Goal: Task Accomplishment & Management: Use online tool/utility

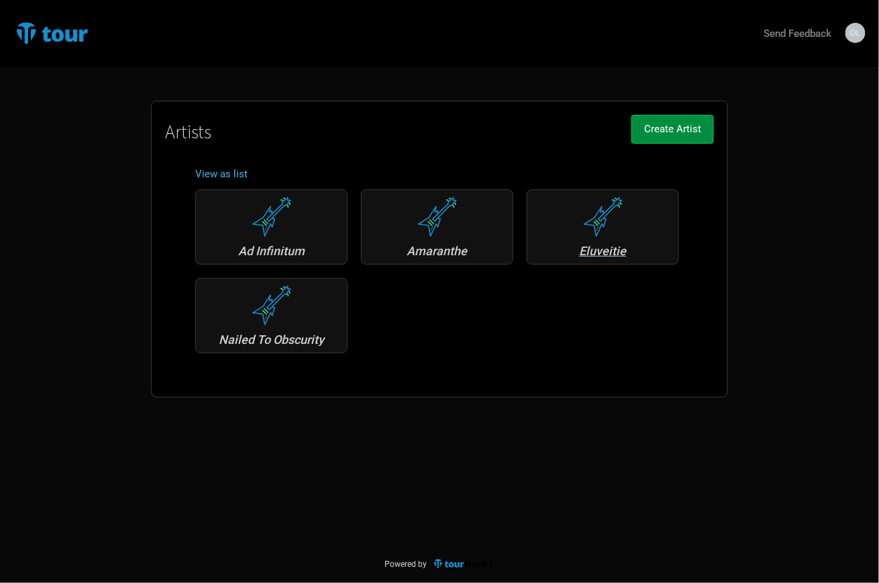
click at [601, 248] on div "Eluveitie" at bounding box center [603, 251] width 138 height 12
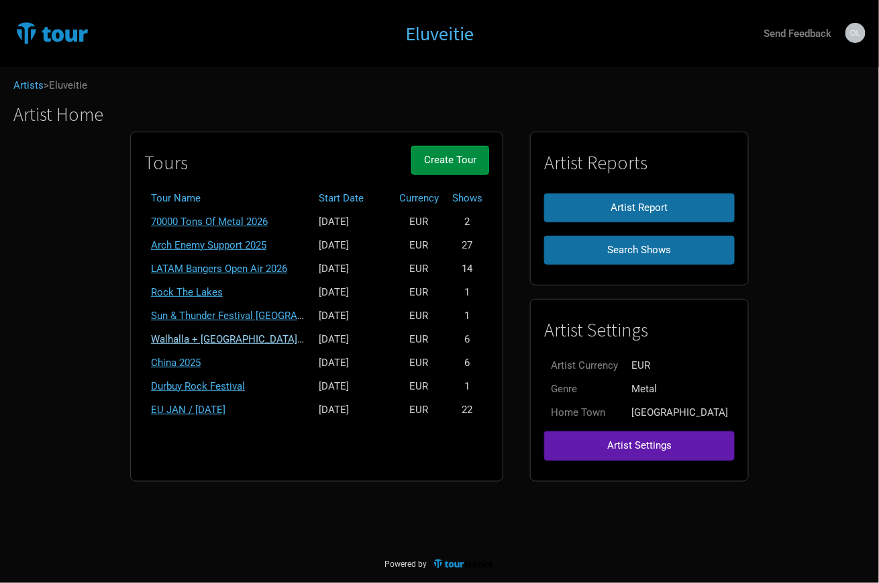
click at [291, 334] on link "Walhalla + [GEOGRAPHIC_DATA] + [GEOGRAPHIC_DATA] 2025" at bounding box center [290, 339] width 279 height 12
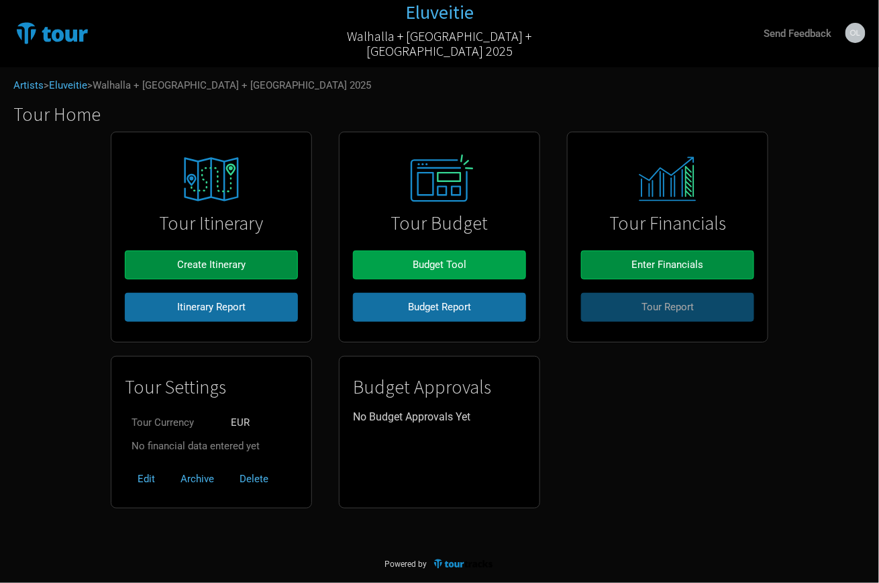
click at [424, 266] on span "Budget Tool" at bounding box center [440, 264] width 54 height 12
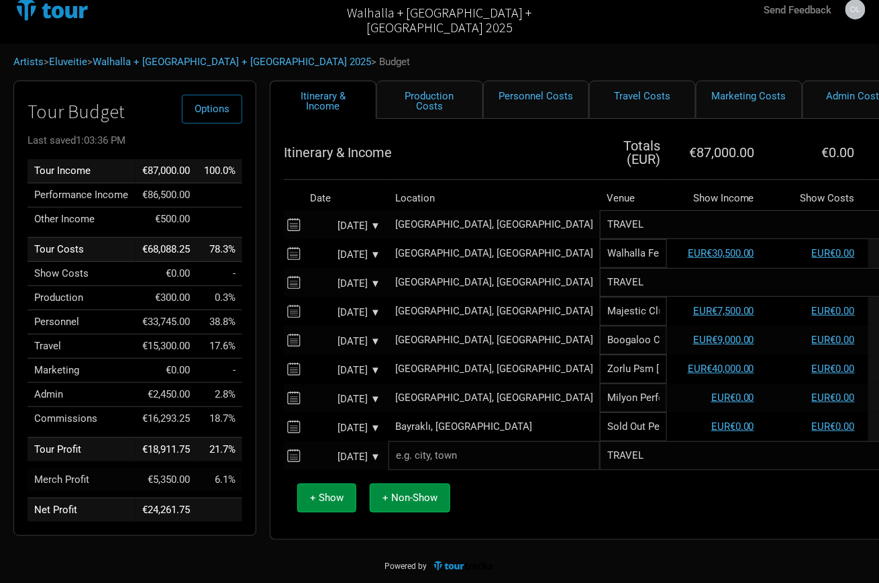
scroll to position [23, 0]
click at [417, 93] on link "Production Costs" at bounding box center [430, 100] width 107 height 38
select select "Shows"
select select "EUR"
select select "Shows"
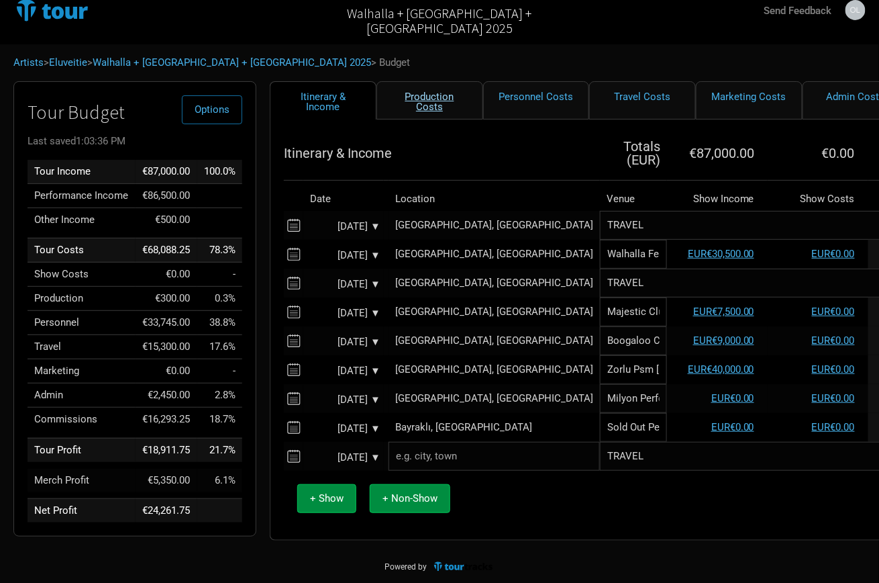
select select "EUR"
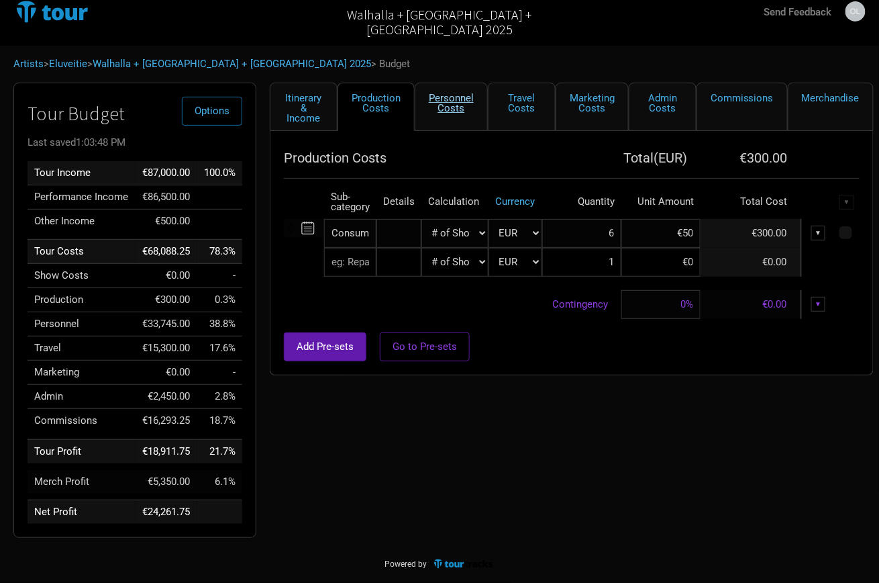
click at [444, 97] on link "Personnel Costs" at bounding box center [451, 107] width 73 height 48
select select "EUR"
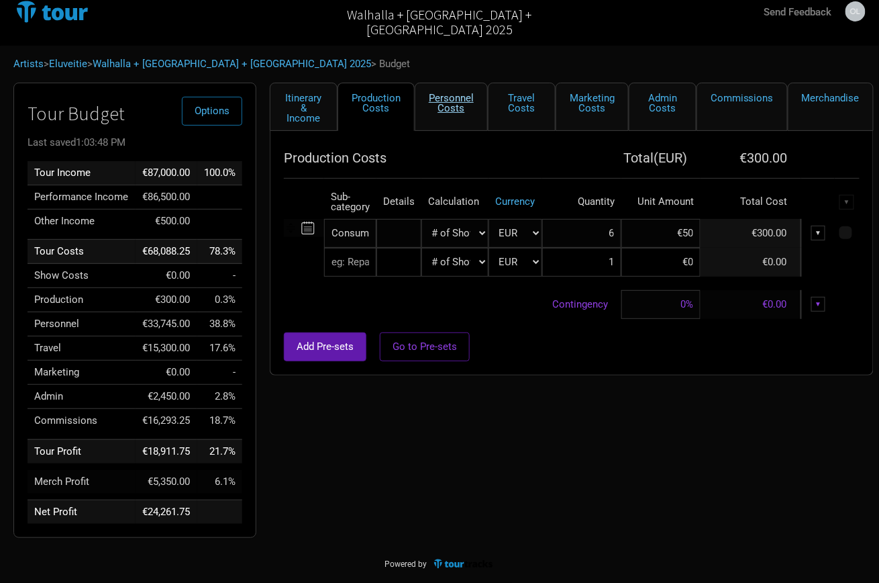
select select "EUR"
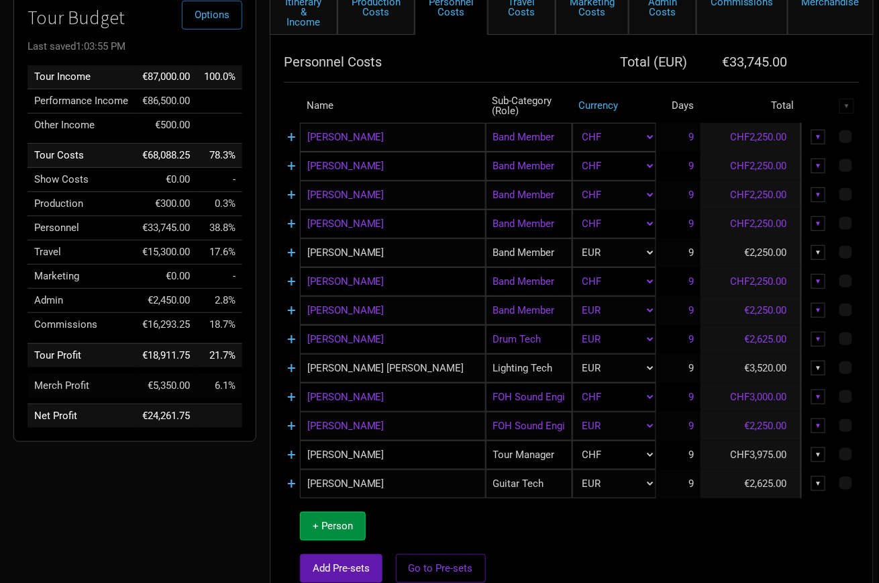
scroll to position [123, 0]
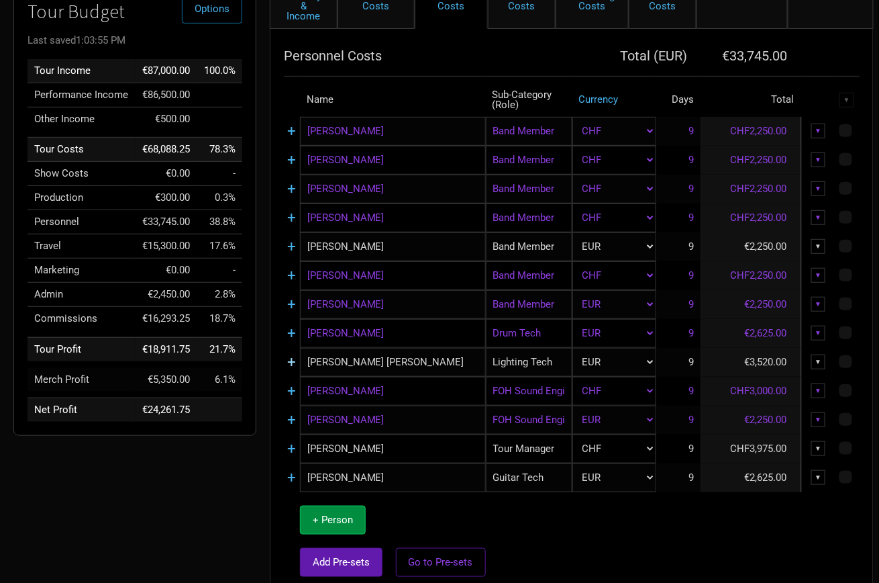
click at [291, 360] on link "+" at bounding box center [291, 361] width 9 height 17
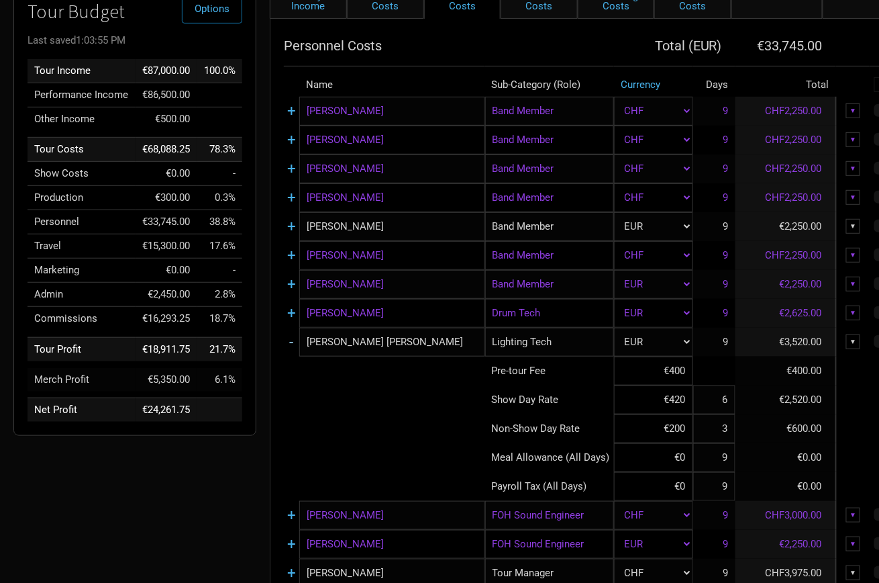
click at [290, 337] on link "-" at bounding box center [291, 341] width 4 height 17
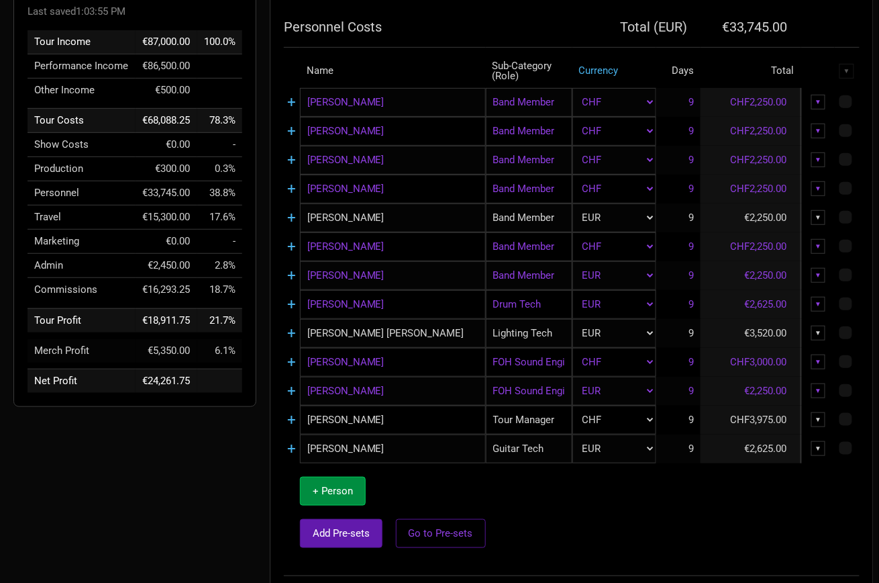
scroll to position [152, 0]
click at [294, 419] on link "+" at bounding box center [291, 419] width 9 height 17
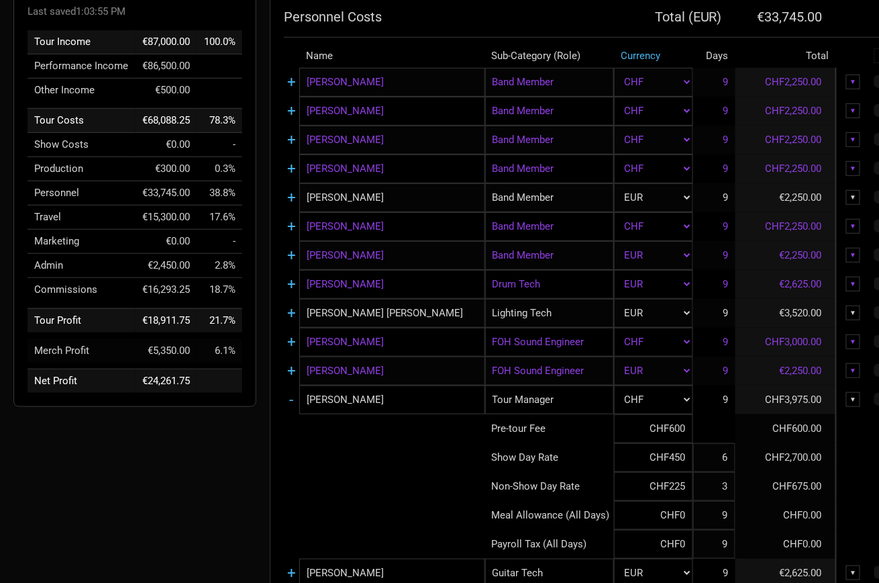
click at [289, 402] on td "-" at bounding box center [291, 399] width 15 height 29
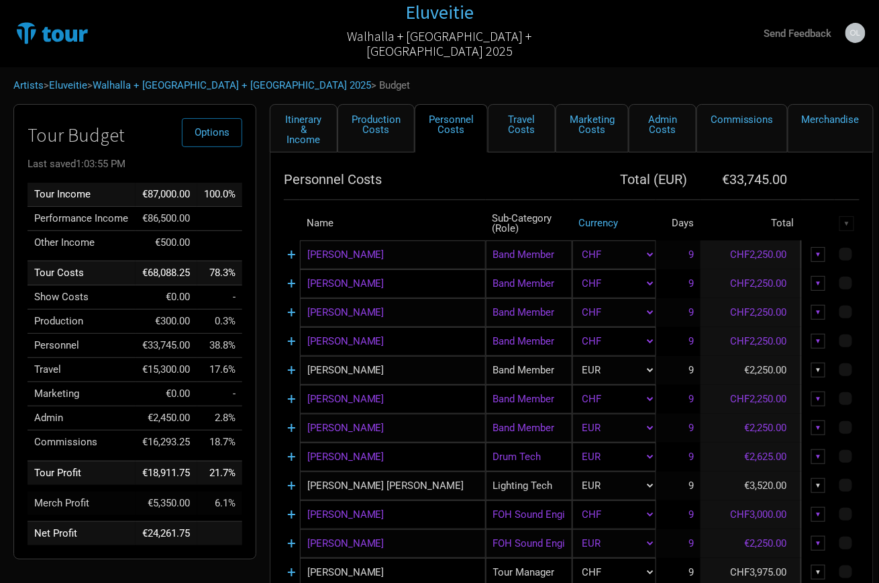
scroll to position [0, 0]
click at [592, 126] on link "Marketing Costs" at bounding box center [592, 128] width 73 height 48
select select "% of Gross"
select select "EUR"
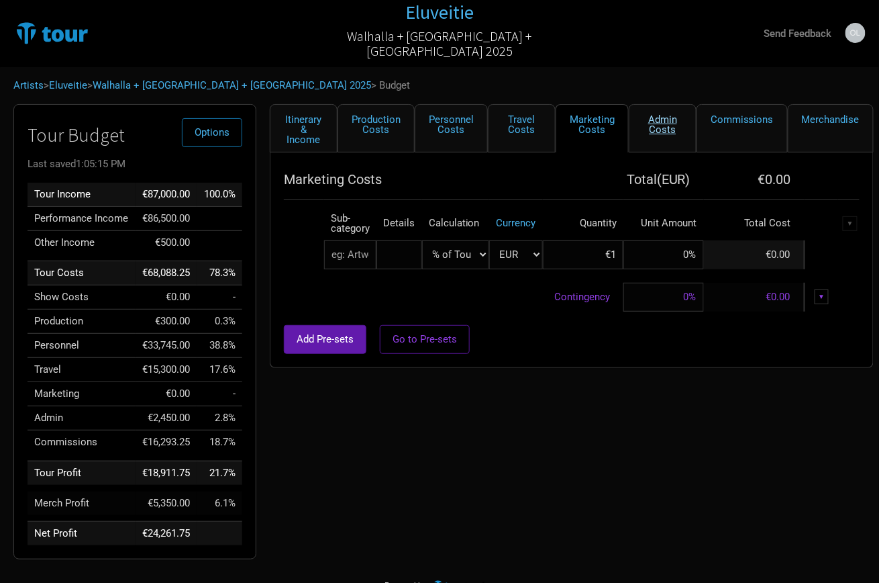
click at [655, 128] on link "Admin Costs" at bounding box center [663, 128] width 68 height 48
select select "EUR"
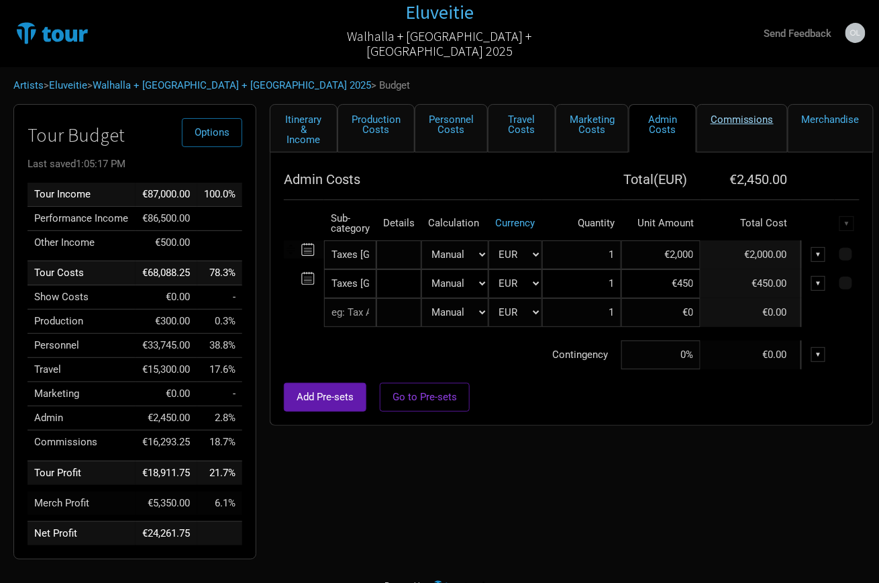
click at [743, 124] on link "Commissions" at bounding box center [742, 128] width 91 height 48
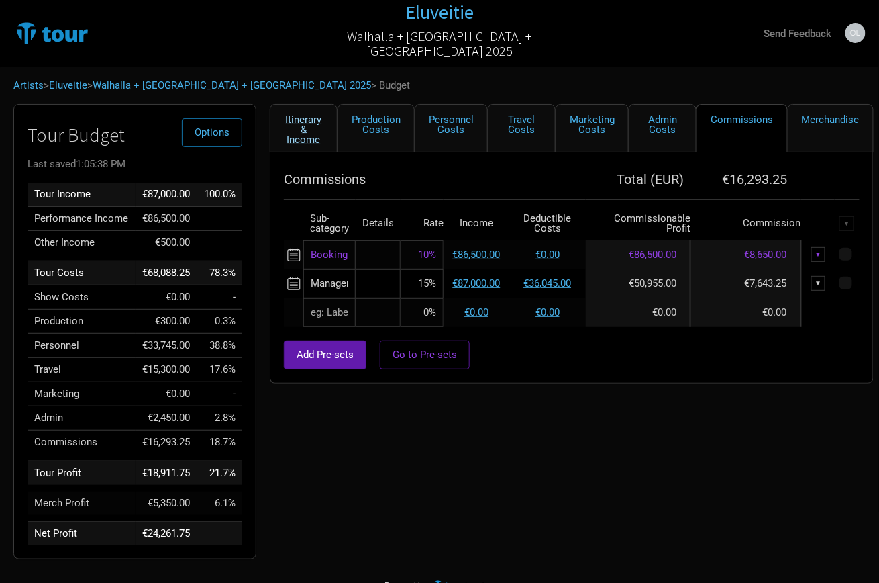
click at [294, 133] on link "Itinerary & Income" at bounding box center [304, 128] width 68 height 48
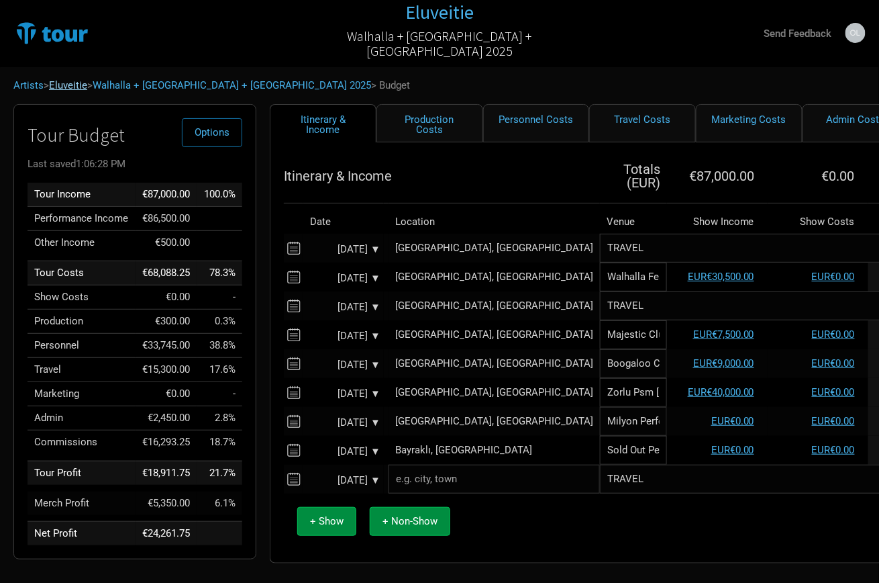
click at [62, 83] on link "Eluveitie" at bounding box center [68, 85] width 38 height 12
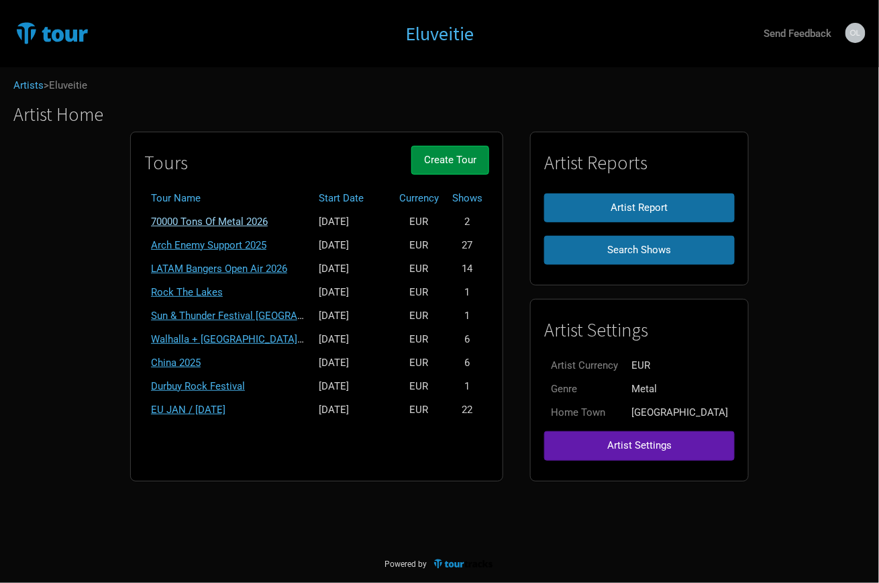
click at [236, 217] on link "70000 Tons Of Metal 2026" at bounding box center [209, 221] width 117 height 12
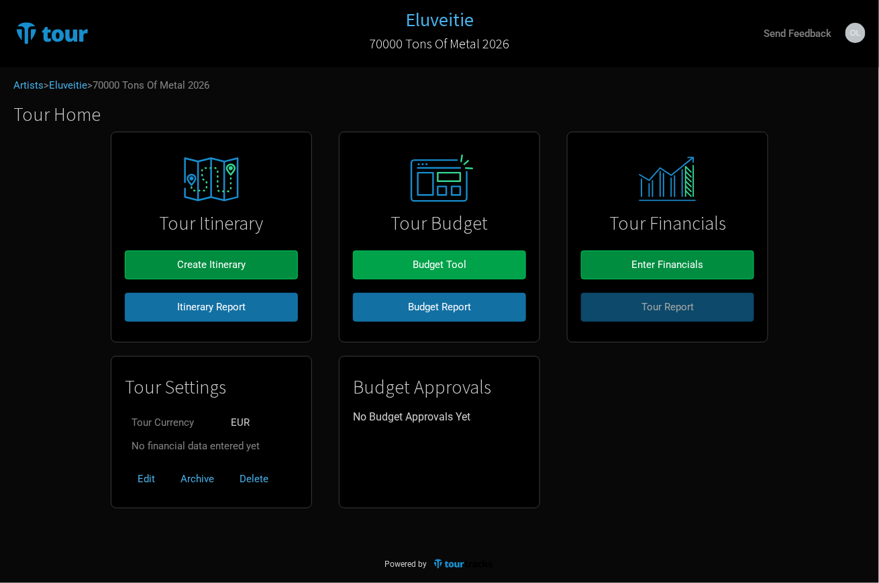
click at [450, 275] on button "Budget Tool" at bounding box center [439, 264] width 173 height 29
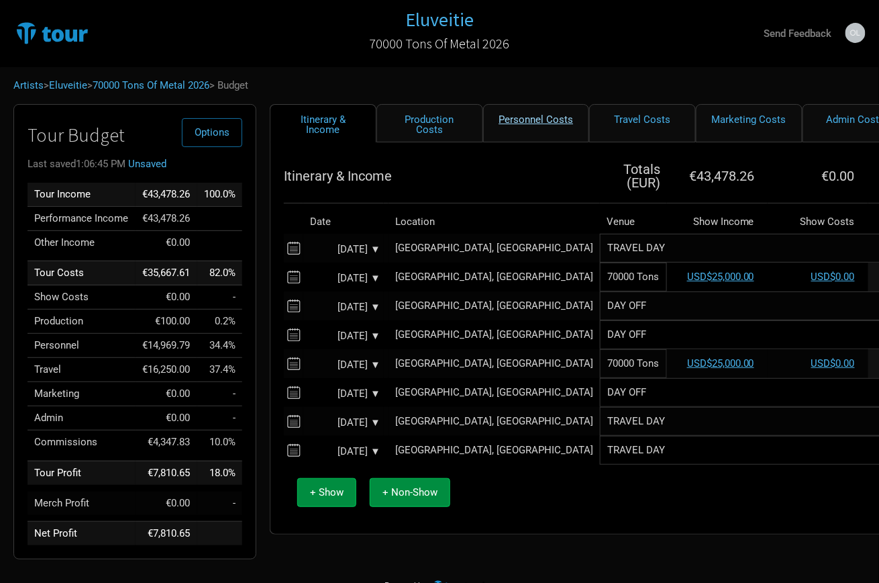
click at [503, 112] on link "Personnel Costs" at bounding box center [536, 123] width 107 height 38
select select "EUR"
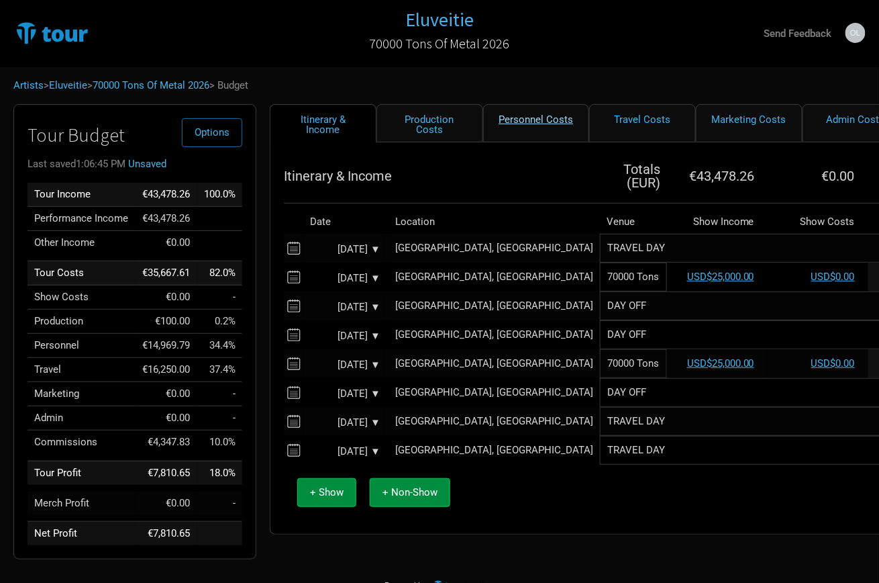
select select "EUR"
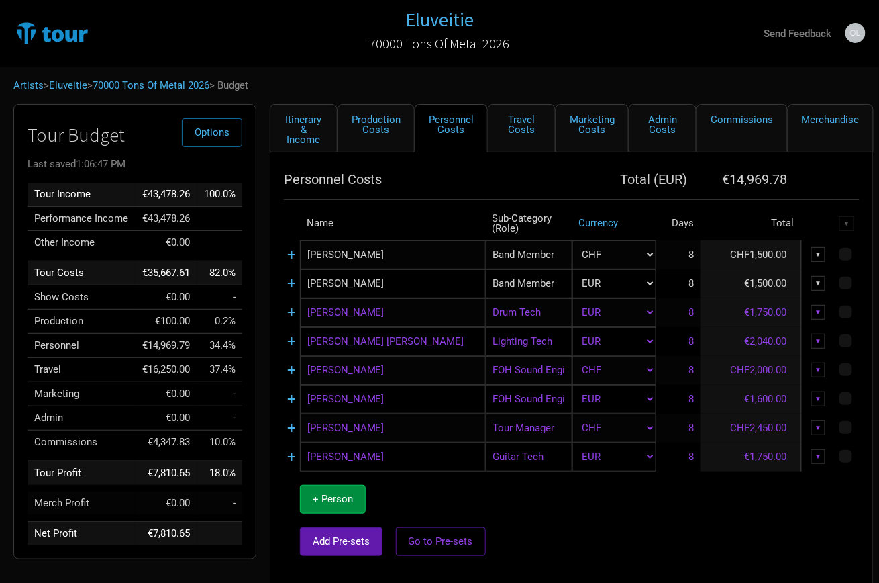
click at [818, 421] on div "▼" at bounding box center [818, 427] width 15 height 15
click at [760, 514] on link "Delete" at bounding box center [777, 519] width 83 height 10
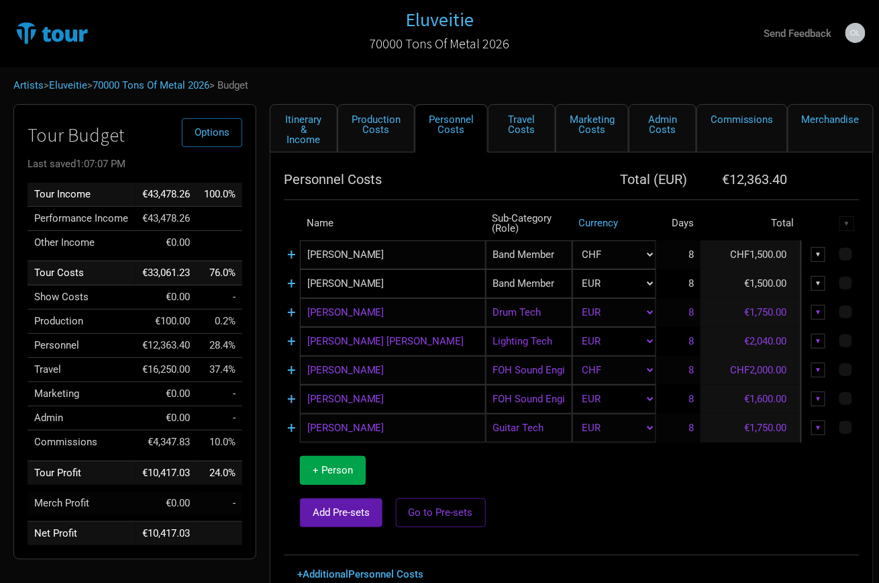
click at [352, 464] on span "+ Person" at bounding box center [333, 470] width 40 height 12
select select "EUR"
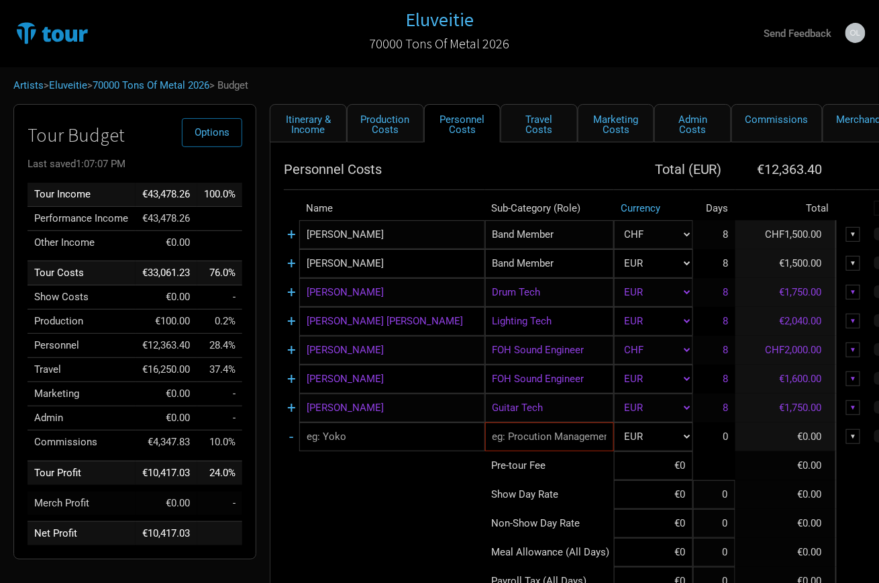
type input "2"
type input "6"
type input "8"
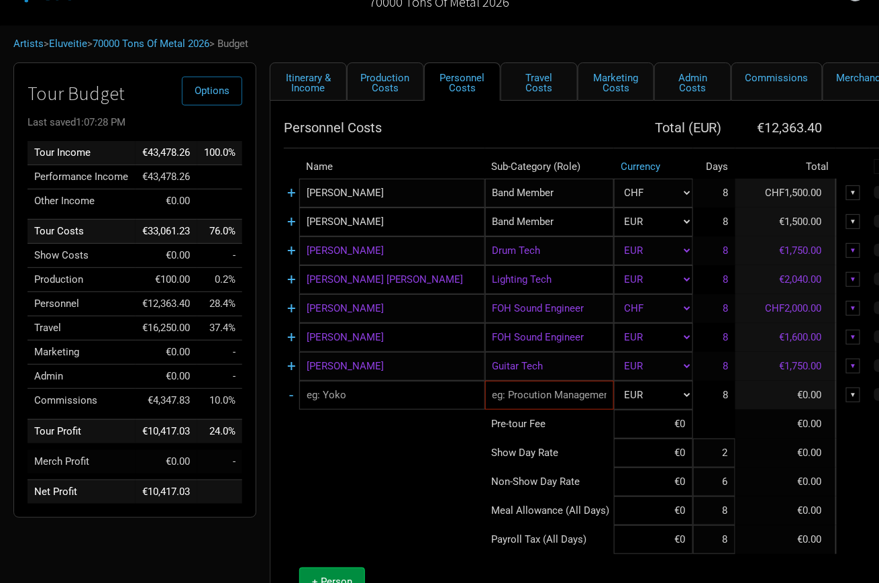
scroll to position [62, 0]
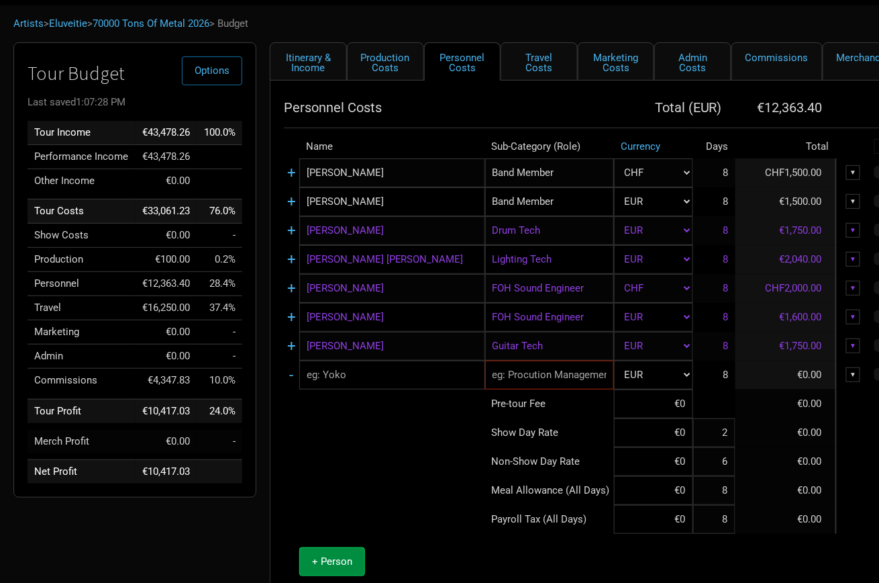
click at [853, 370] on div "▼" at bounding box center [853, 374] width 15 height 15
click at [791, 438] on link "Delete" at bounding box center [812, 443] width 83 height 10
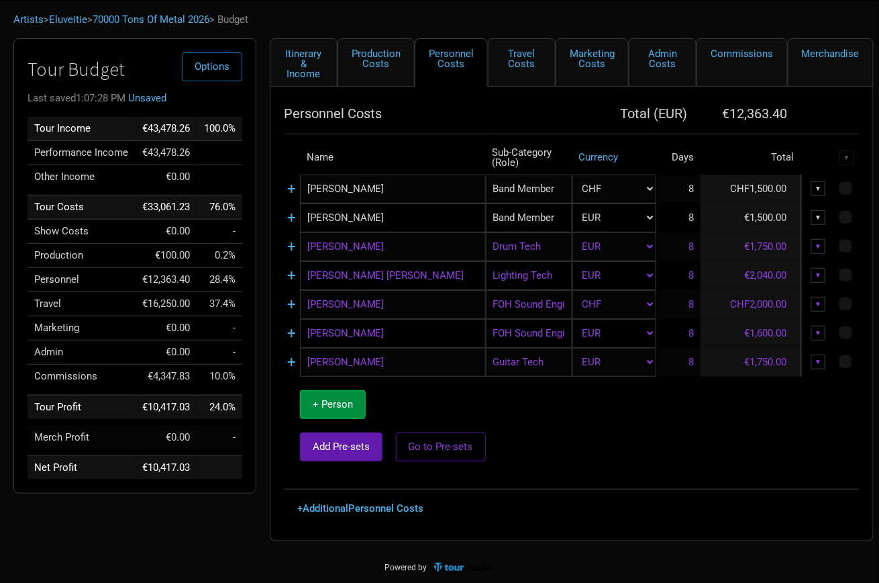
scroll to position [65, 0]
click at [332, 444] on span "Add Pre-sets" at bounding box center [341, 447] width 57 height 12
select select "EUR"
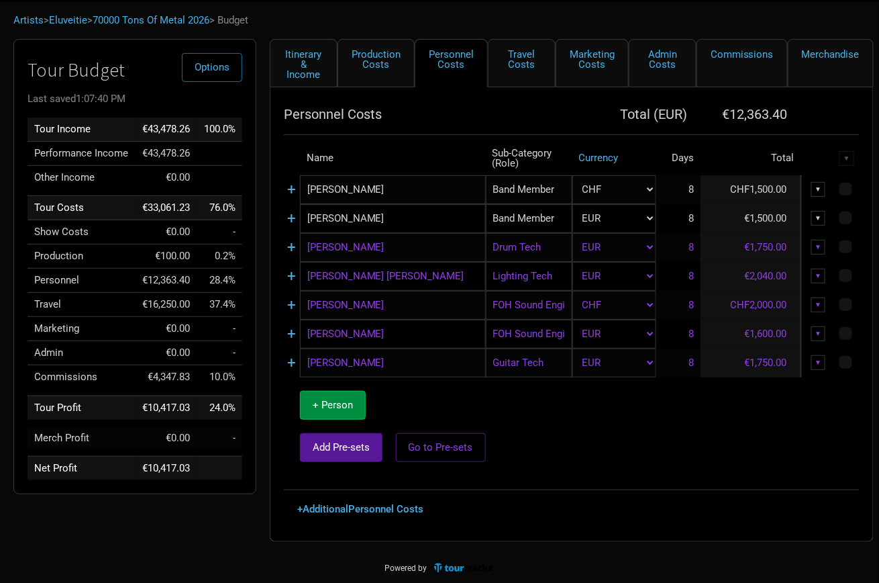
select select "EUR"
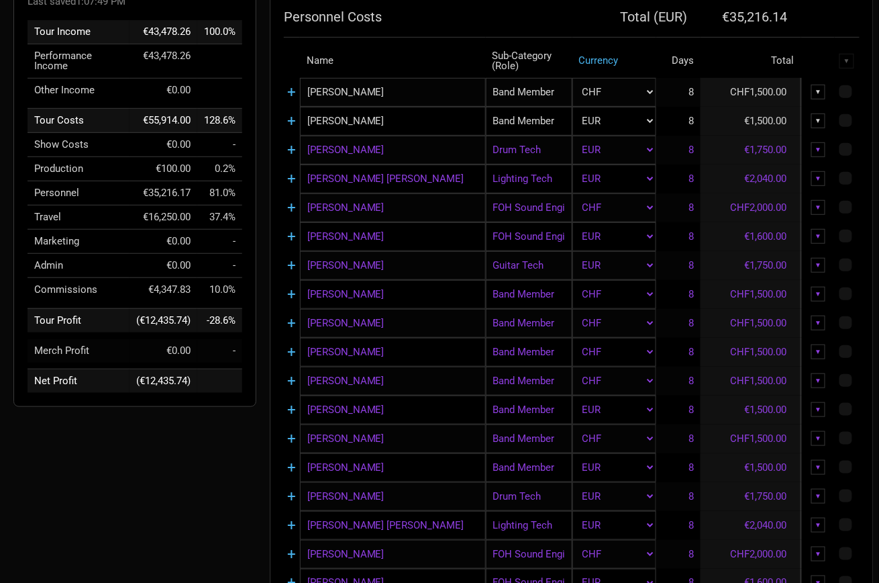
scroll to position [164, 0]
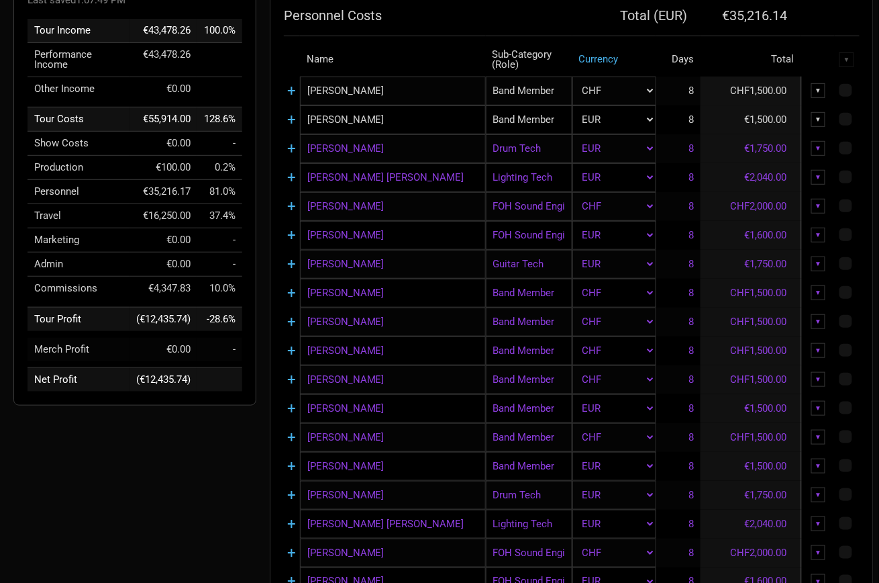
click at [822, 403] on div "▼" at bounding box center [818, 408] width 15 height 15
click at [758, 495] on link "Delete" at bounding box center [777, 500] width 83 height 10
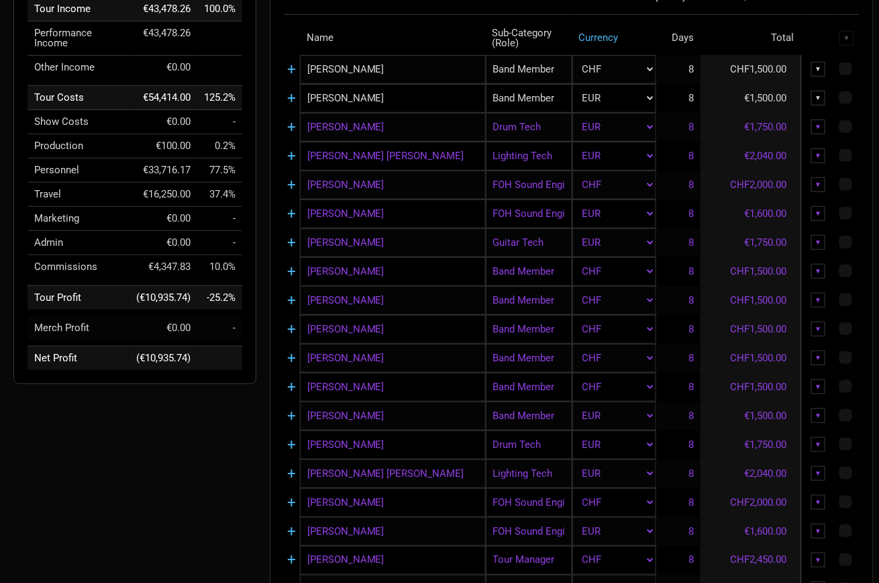
scroll to position [187, 0]
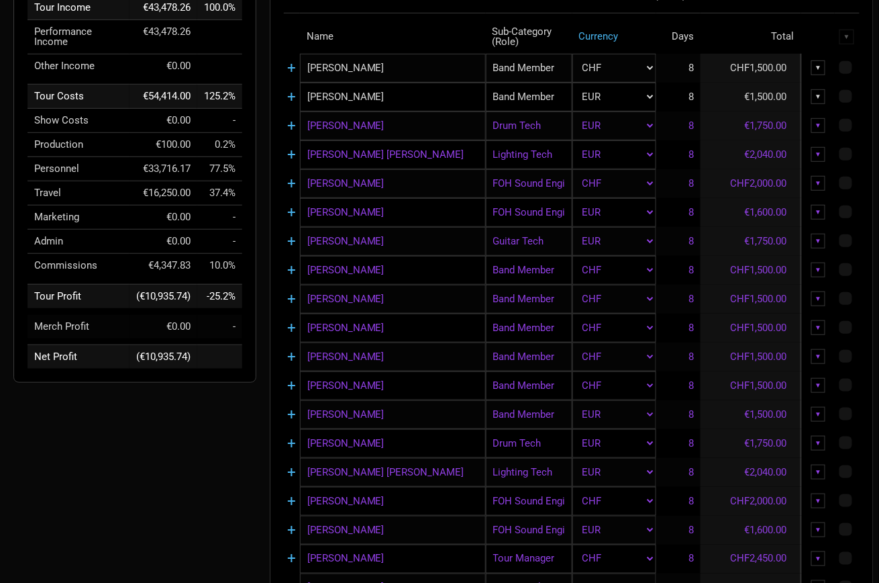
click at [822, 438] on div "▼" at bounding box center [818, 443] width 15 height 15
click at [758, 530] on link "Delete" at bounding box center [777, 535] width 83 height 10
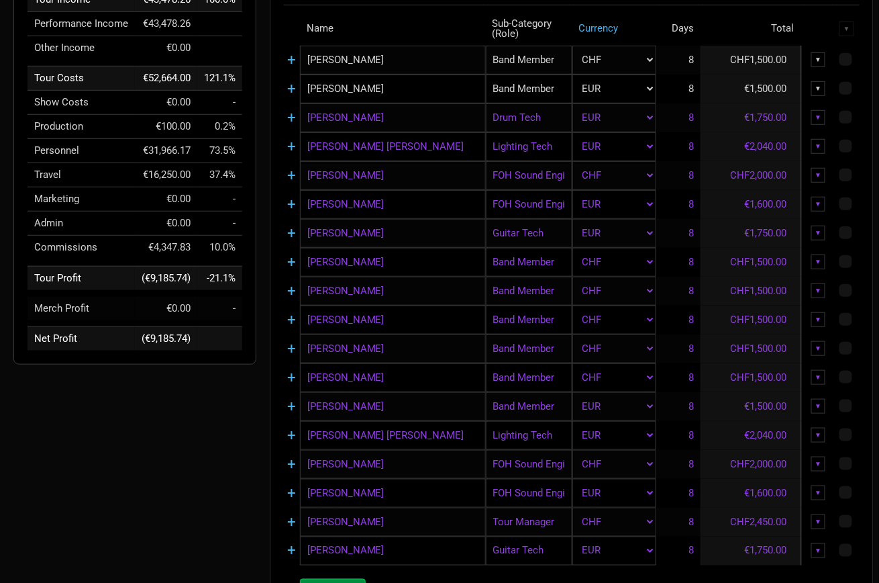
scroll to position [195, 0]
click at [820, 431] on div "▼" at bounding box center [818, 435] width 15 height 15
click at [752, 522] on link "Delete" at bounding box center [777, 527] width 83 height 10
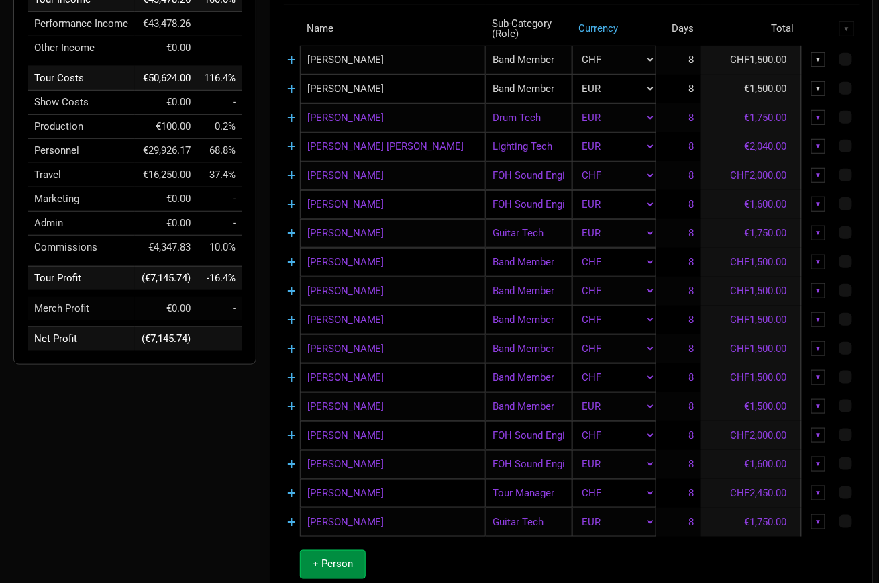
click at [820, 429] on div "▼" at bounding box center [818, 435] width 15 height 15
click at [758, 522] on link "Delete" at bounding box center [777, 527] width 83 height 10
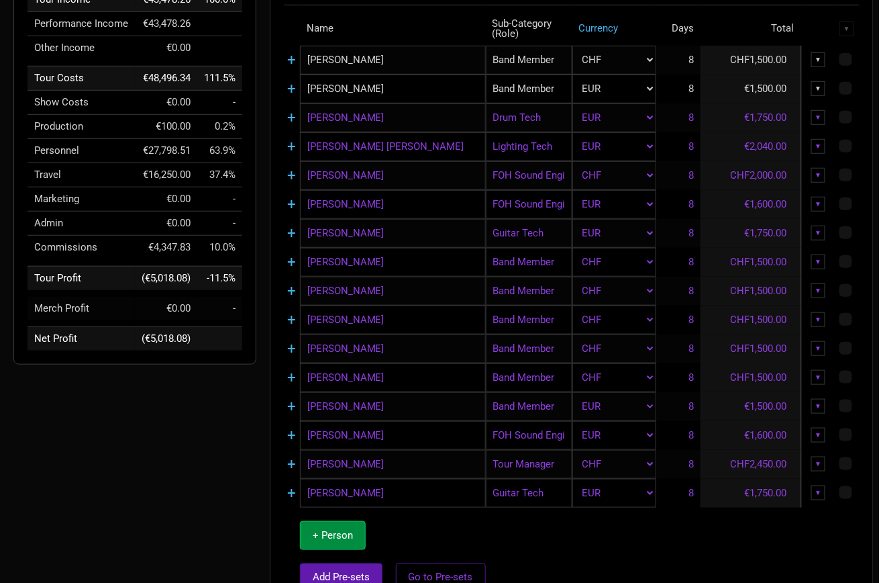
click at [820, 428] on div "▼" at bounding box center [818, 435] width 15 height 15
click at [755, 522] on link "Delete" at bounding box center [777, 527] width 83 height 10
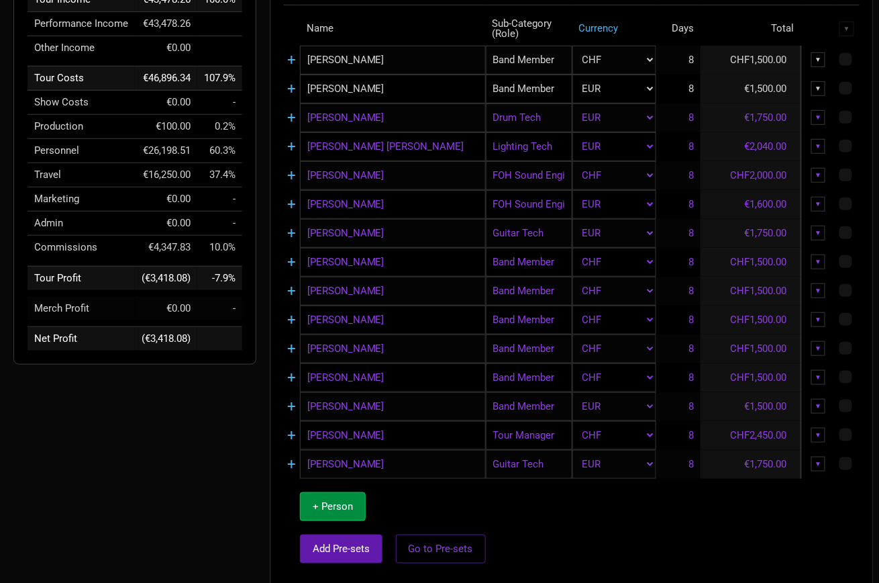
click at [821, 432] on div "▼" at bounding box center [818, 435] width 15 height 15
click at [768, 522] on link "Delete" at bounding box center [777, 527] width 83 height 10
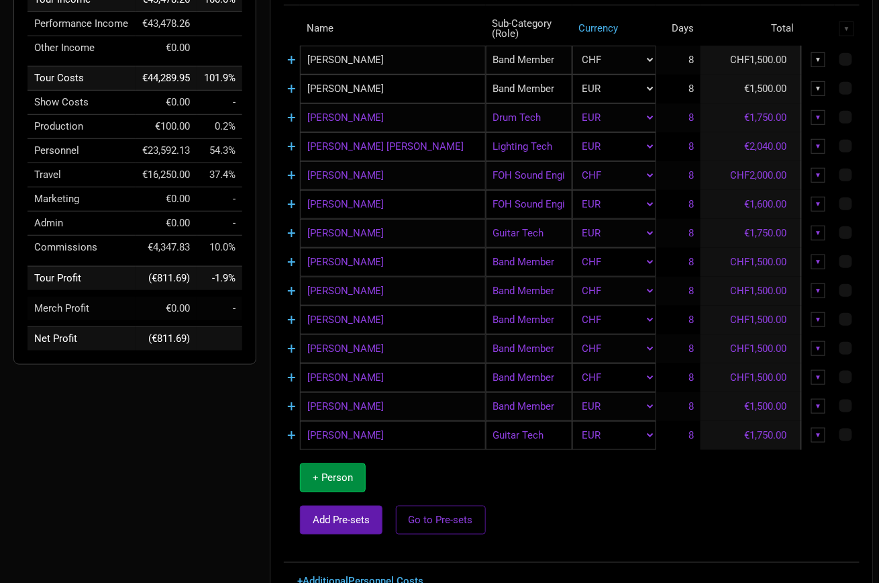
click at [821, 431] on div "▼" at bounding box center [818, 435] width 15 height 15
click at [764, 522] on link "Delete" at bounding box center [777, 527] width 83 height 10
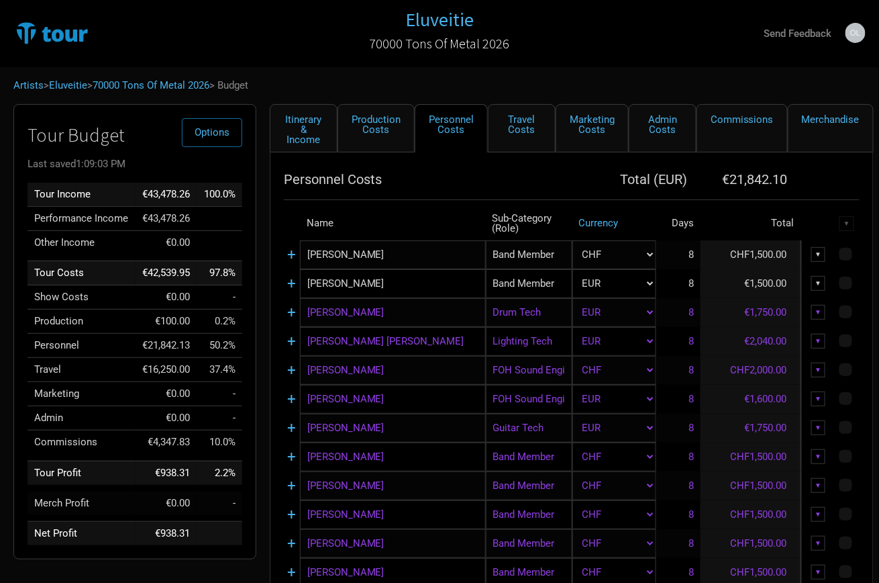
scroll to position [0, 0]
click at [78, 78] on div "Artists > Eluveitie > 70000 Tons Of Metal 2026 > Budget" at bounding box center [439, 85] width 879 height 37
click at [69, 81] on link "Eluveitie" at bounding box center [68, 85] width 38 height 12
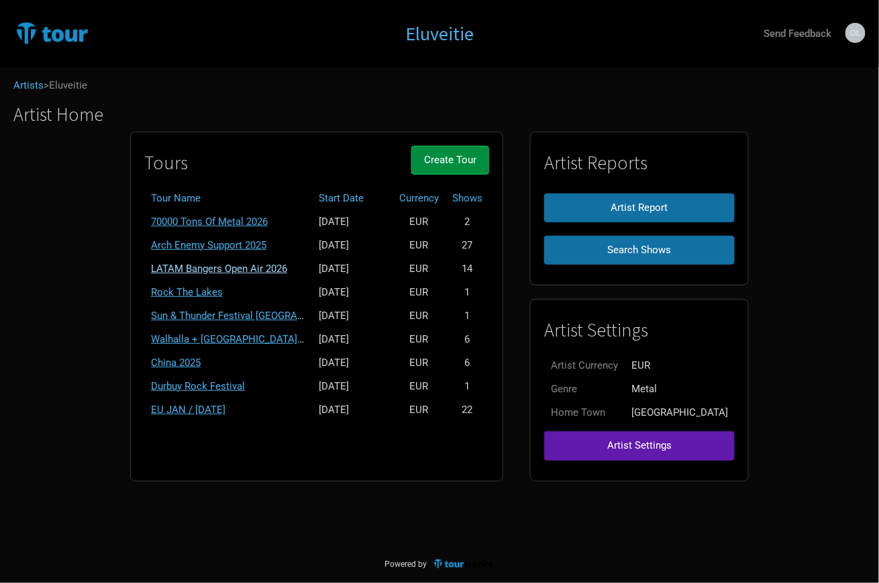
click at [240, 264] on link "LATAM Bangers Open Air 2026" at bounding box center [219, 268] width 136 height 12
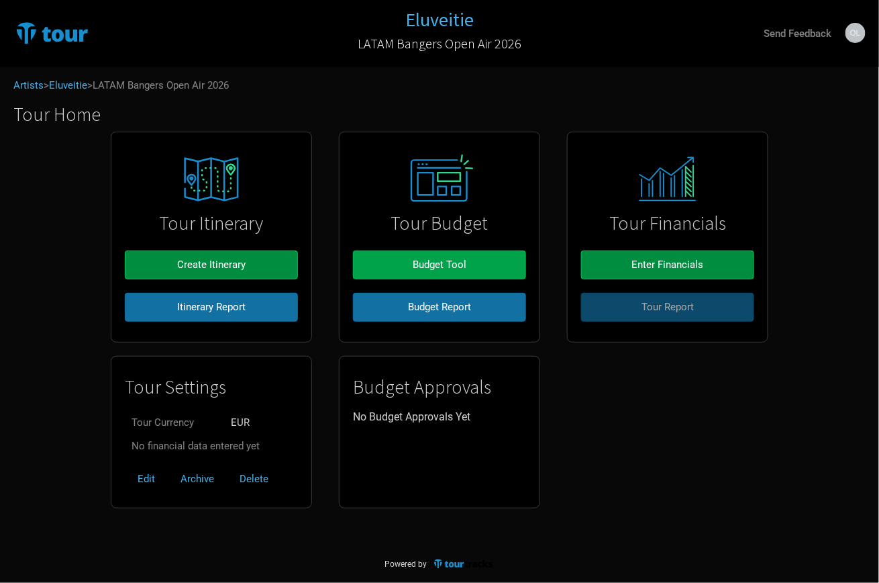
click at [386, 258] on button "Budget Tool" at bounding box center [439, 264] width 173 height 29
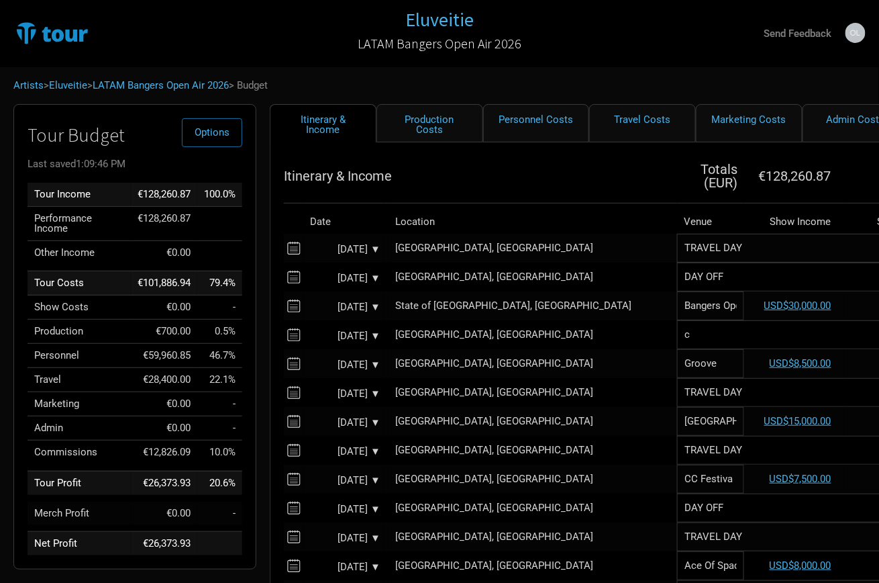
scroll to position [0, 1]
click at [532, 123] on link "Personnel Costs" at bounding box center [536, 123] width 107 height 38
select select "EUR"
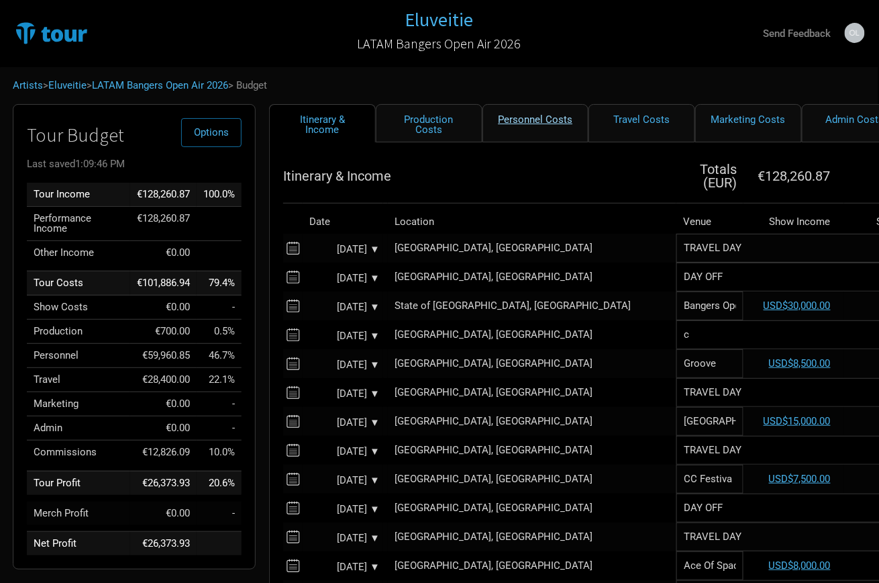
select select "EUR"
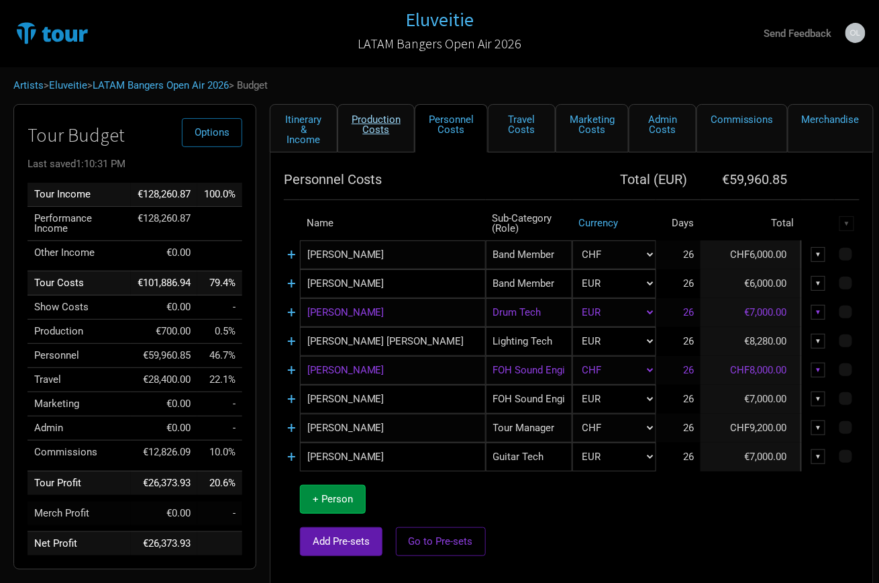
click at [370, 129] on link "Production Costs" at bounding box center [376, 128] width 77 height 48
select select "Shows"
select select "EUR"
select select "Shows"
select select "EUR"
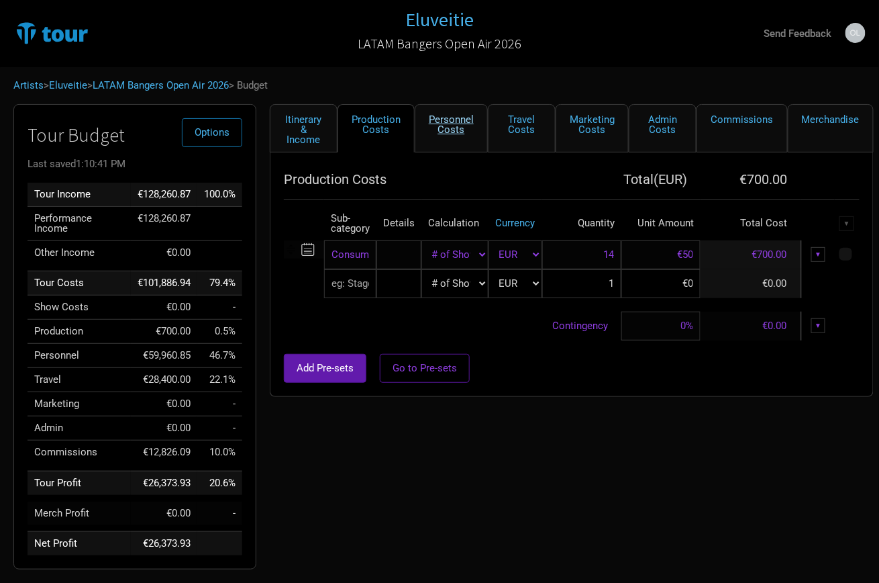
click at [434, 128] on link "Personnel Costs" at bounding box center [451, 128] width 73 height 48
select select "EUR"
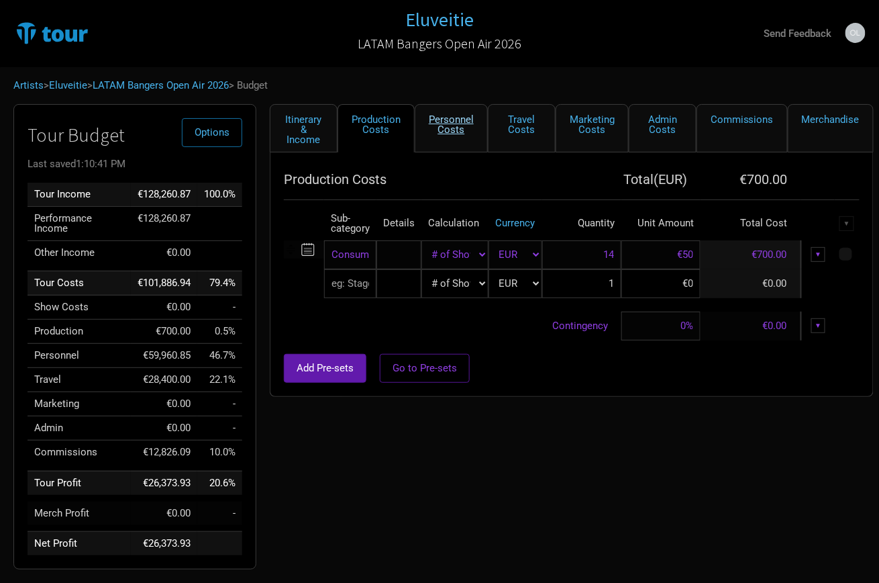
select select "EUR"
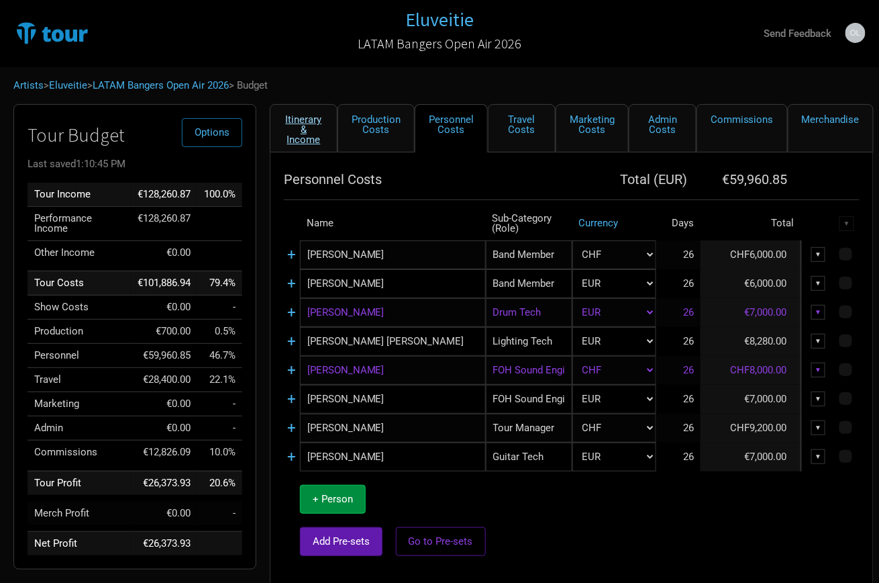
click at [316, 123] on link "Itinerary & Income" at bounding box center [304, 128] width 68 height 48
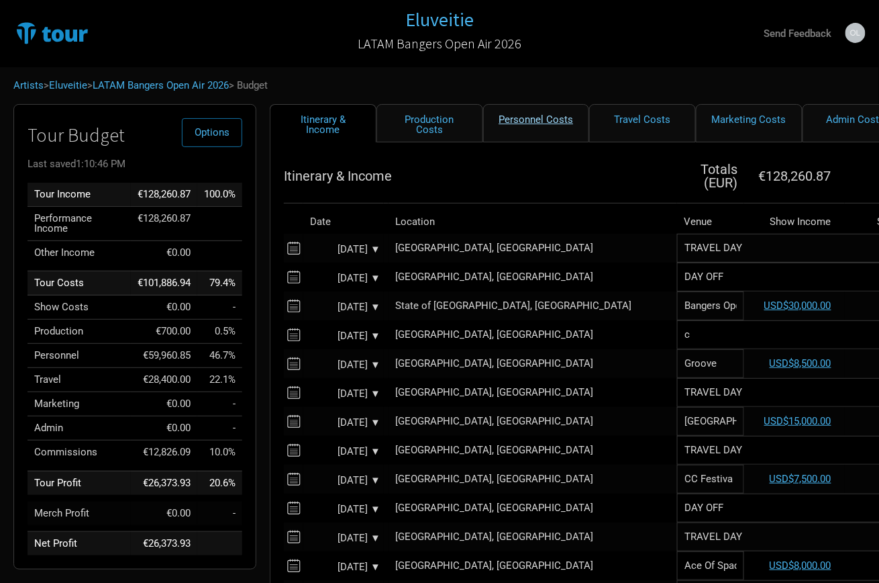
click at [518, 118] on link "Personnel Costs" at bounding box center [536, 123] width 107 height 38
select select "EUR"
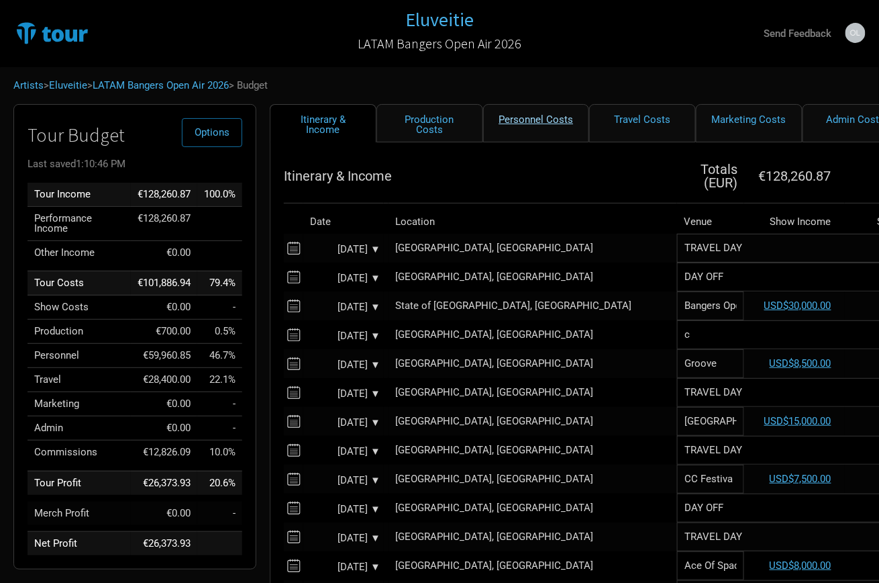
select select "EUR"
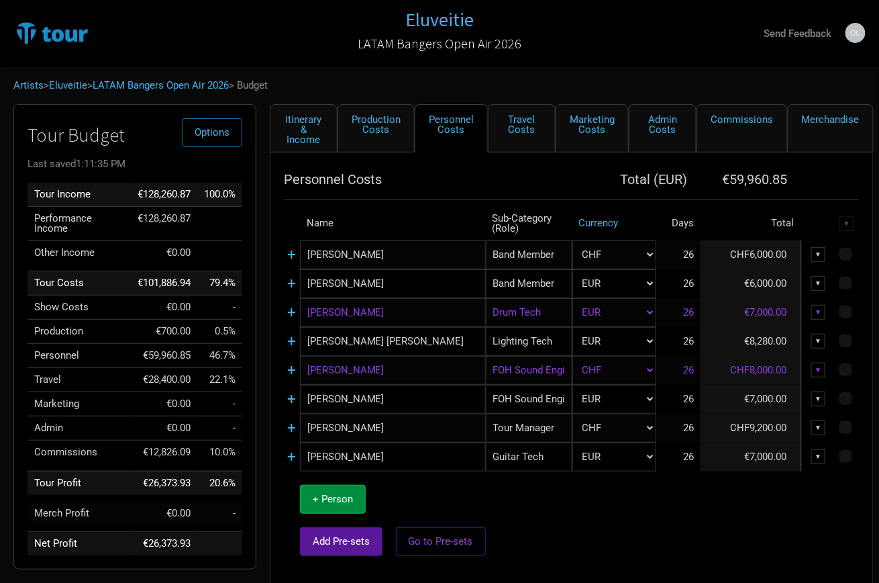
click at [347, 536] on span "Add Pre-sets" at bounding box center [341, 541] width 57 height 12
select select "EUR"
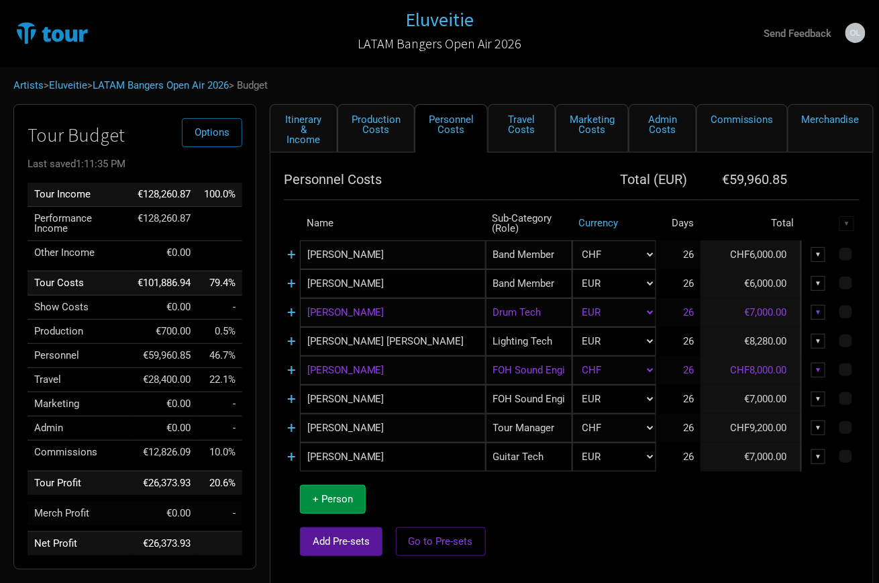
select select "EUR"
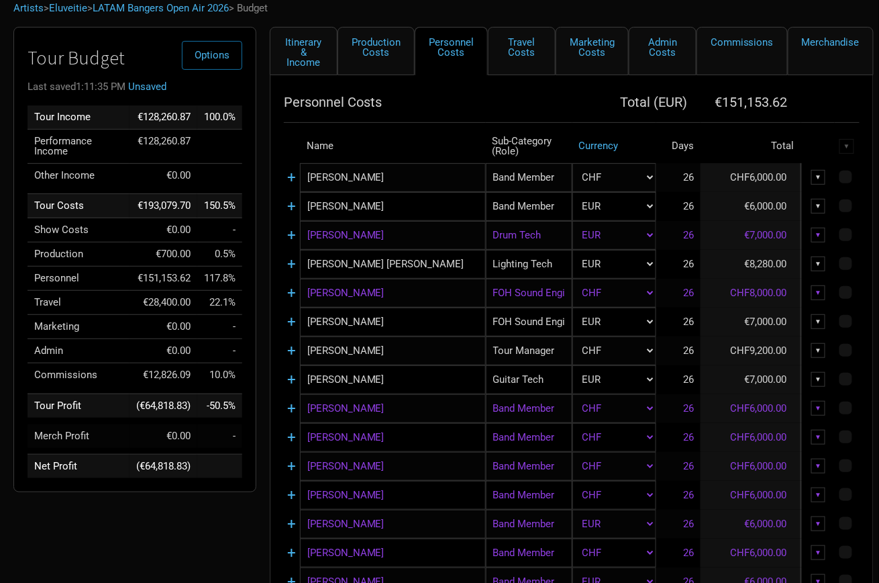
scroll to position [77, 0]
click at [816, 402] on div "▼" at bounding box center [818, 408] width 15 height 15
click at [741, 495] on link "Delete" at bounding box center [777, 500] width 83 height 10
click at [815, 402] on div "▼" at bounding box center [818, 408] width 15 height 15
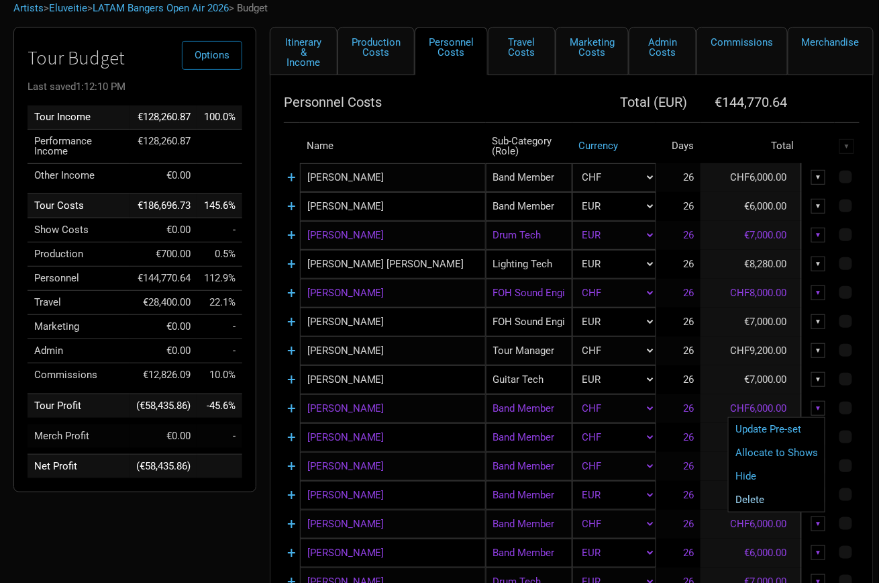
click at [759, 498] on link "Delete" at bounding box center [777, 500] width 83 height 10
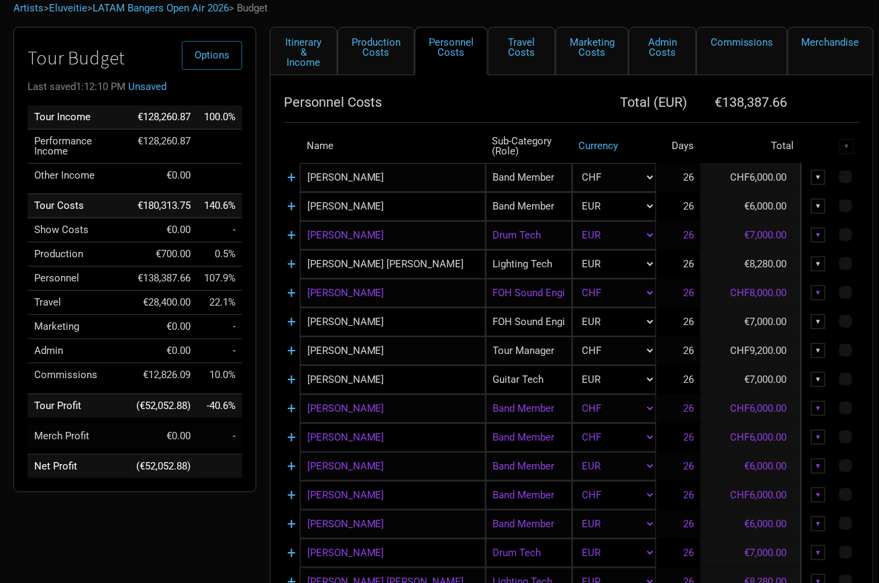
click at [818, 403] on div "▼" at bounding box center [818, 408] width 15 height 15
click at [749, 495] on link "Delete" at bounding box center [777, 500] width 83 height 10
click at [818, 405] on div "▼" at bounding box center [818, 408] width 15 height 15
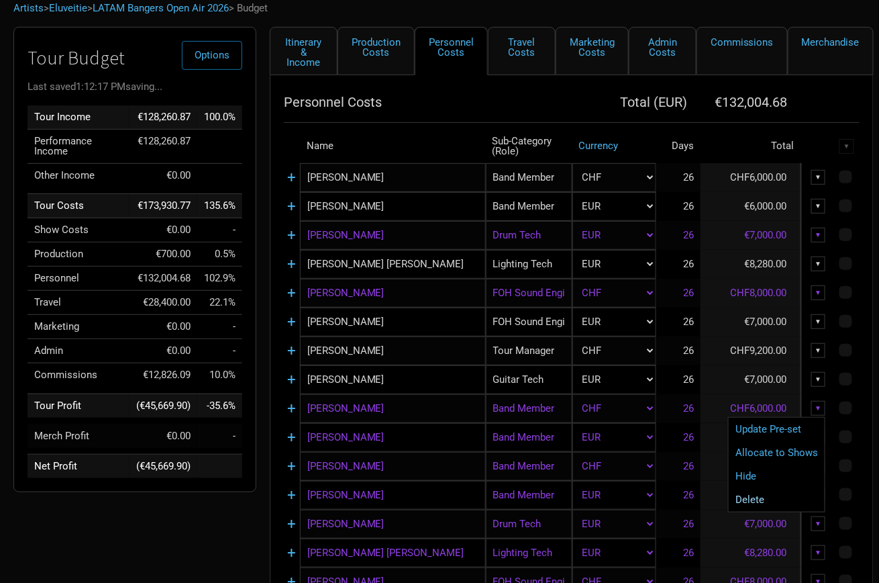
click at [758, 495] on link "Delete" at bounding box center [777, 500] width 83 height 10
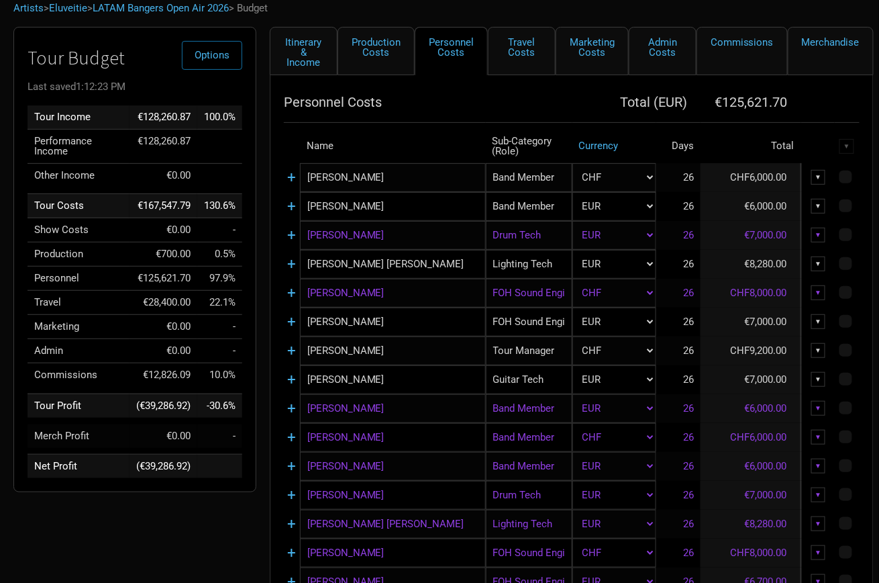
click at [818, 405] on div "▼" at bounding box center [818, 408] width 15 height 15
click at [757, 495] on link "Delete" at bounding box center [777, 500] width 83 height 10
click at [817, 405] on div "▼" at bounding box center [818, 408] width 15 height 15
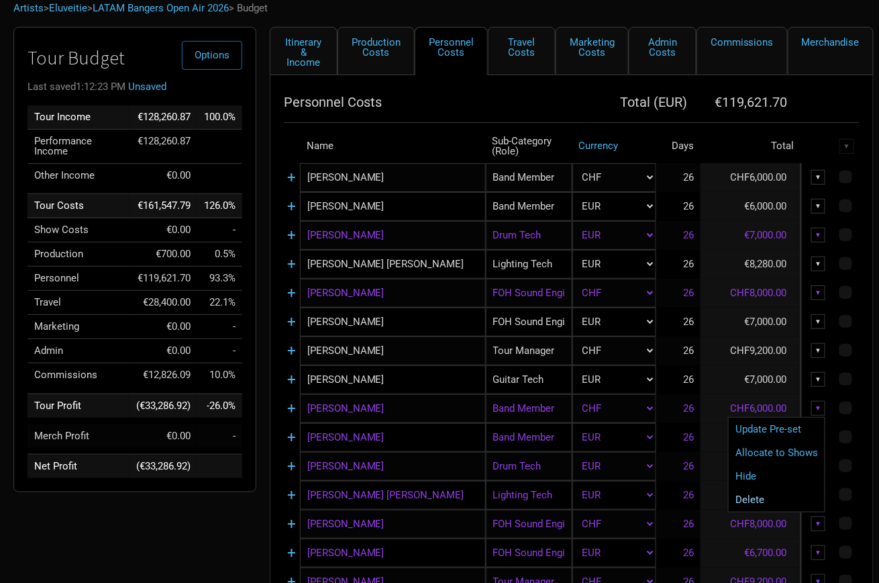
click at [759, 495] on link "Delete" at bounding box center [777, 500] width 83 height 10
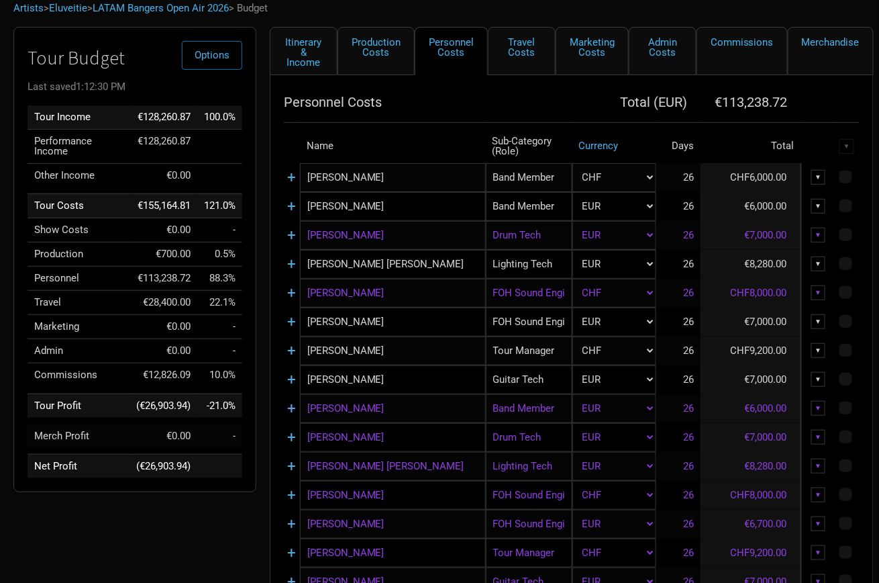
click at [818, 401] on div "▼" at bounding box center [818, 408] width 15 height 15
click at [756, 495] on link "Delete" at bounding box center [777, 500] width 83 height 10
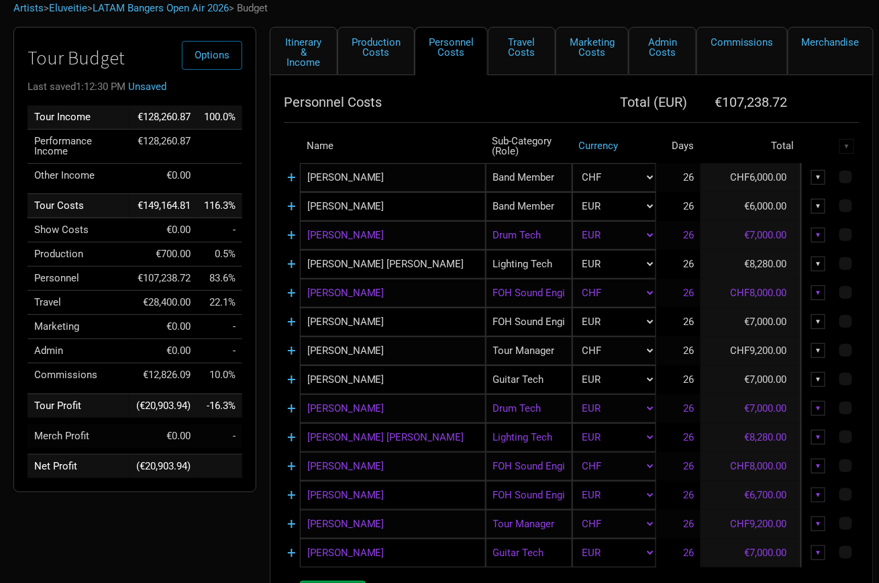
click at [817, 401] on div "▼" at bounding box center [818, 408] width 15 height 15
click at [762, 495] on link "Delete" at bounding box center [777, 500] width 83 height 10
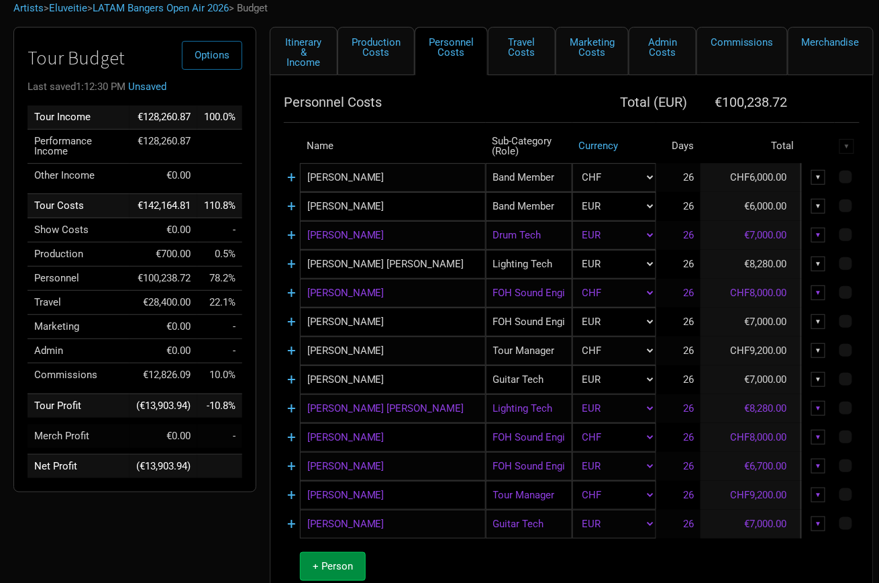
click at [817, 401] on div "▼" at bounding box center [818, 408] width 15 height 15
click at [767, 495] on link "Delete" at bounding box center [777, 500] width 83 height 10
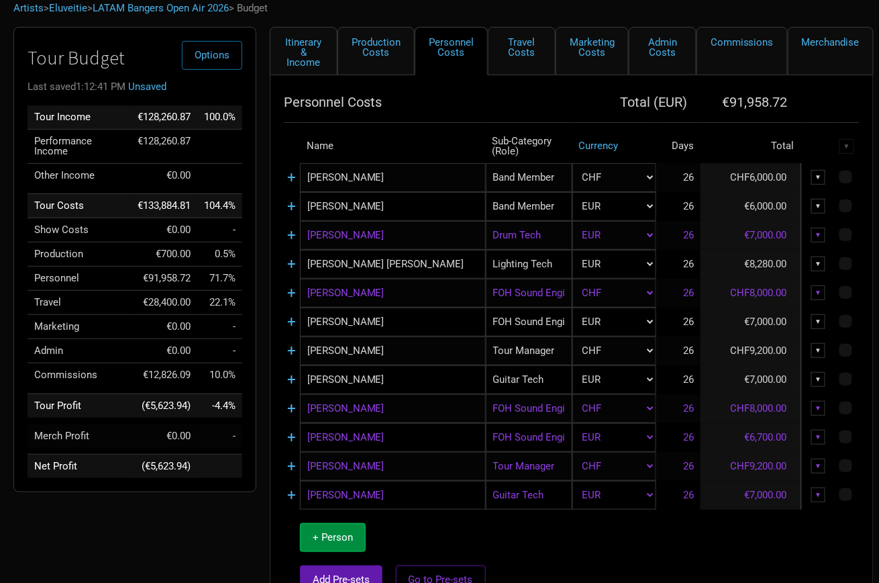
click at [820, 401] on div "▼" at bounding box center [818, 408] width 15 height 15
click at [767, 495] on link "Delete" at bounding box center [777, 500] width 83 height 10
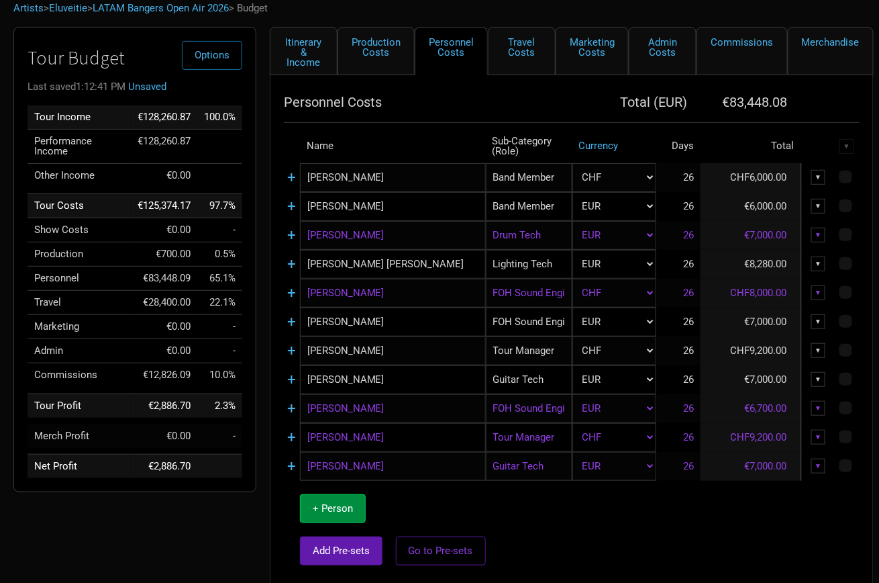
click at [822, 404] on div "▼" at bounding box center [818, 408] width 15 height 15
click at [763, 495] on link "Delete" at bounding box center [777, 500] width 83 height 10
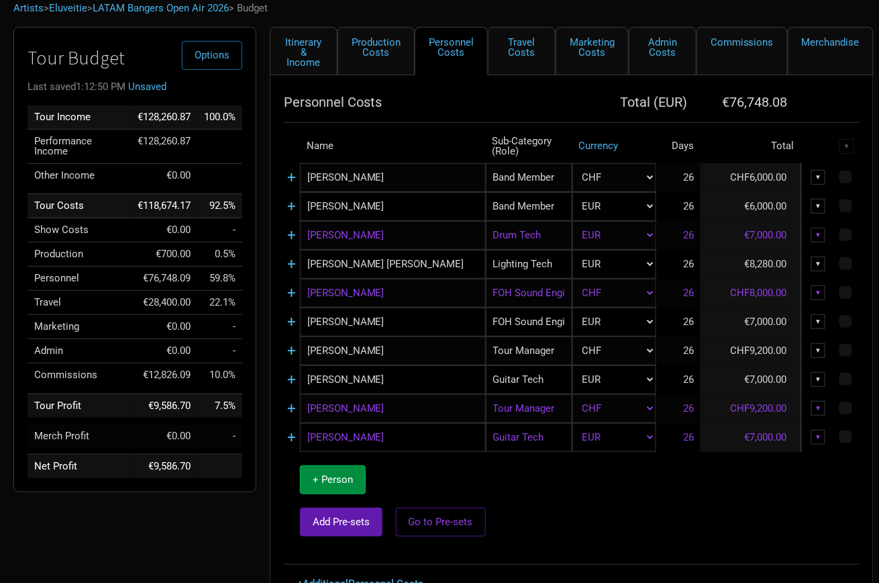
click at [818, 401] on div "▼" at bounding box center [818, 408] width 15 height 15
click at [764, 495] on link "Delete" at bounding box center [777, 500] width 83 height 10
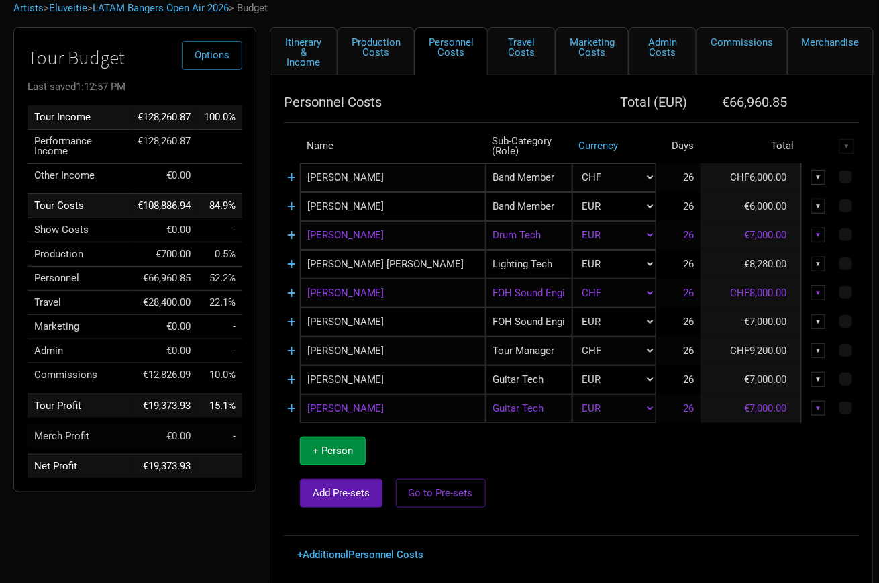
click at [822, 405] on div "▼" at bounding box center [818, 408] width 15 height 15
click at [758, 495] on link "Delete" at bounding box center [777, 500] width 83 height 10
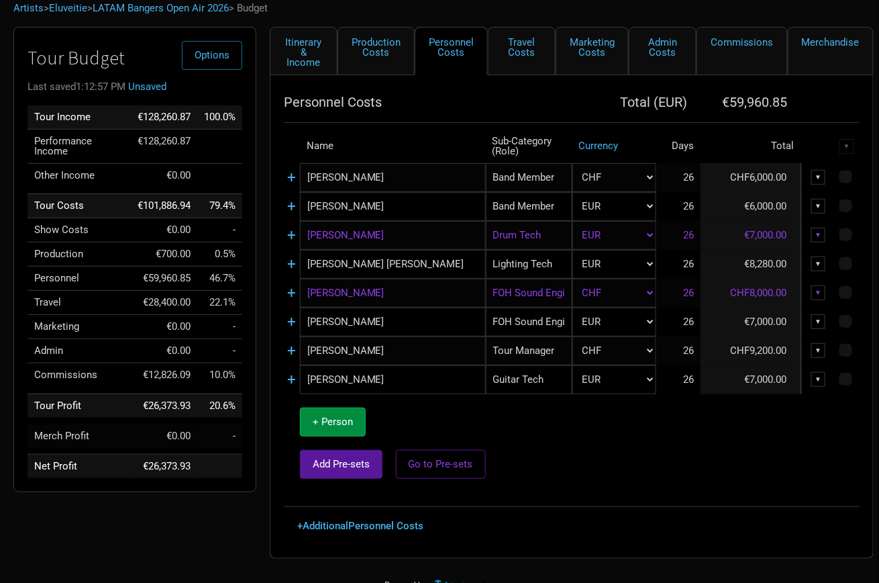
click at [319, 460] on span "Add Pre-sets" at bounding box center [341, 464] width 57 height 12
select select "EUR"
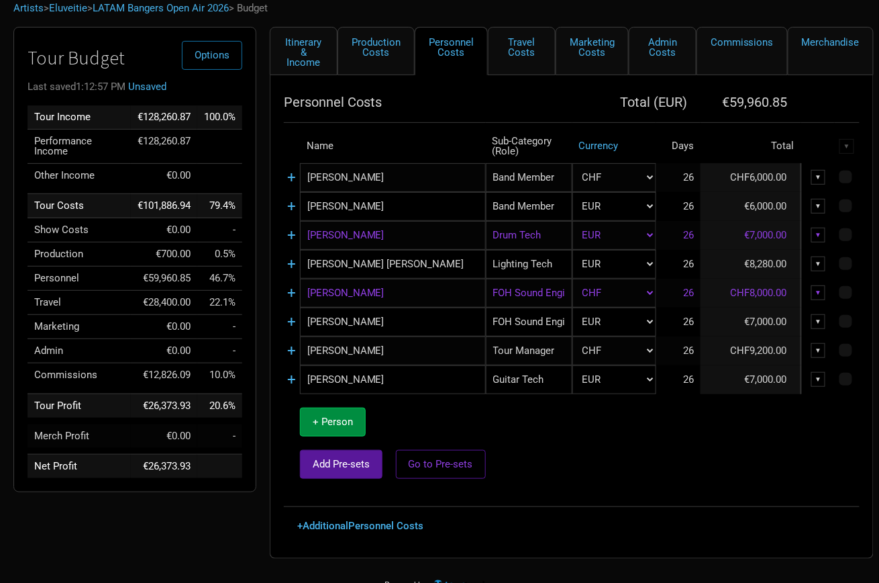
select select "EUR"
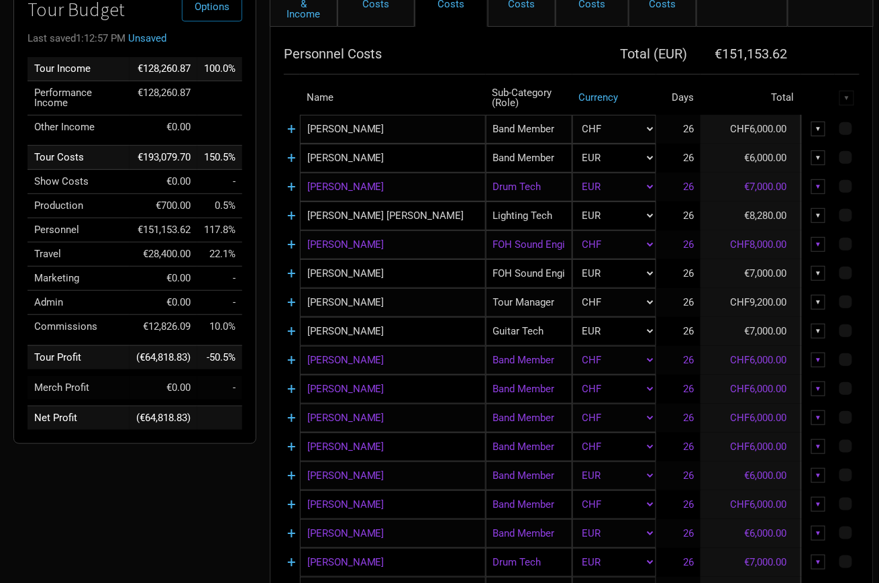
scroll to position [124, 0]
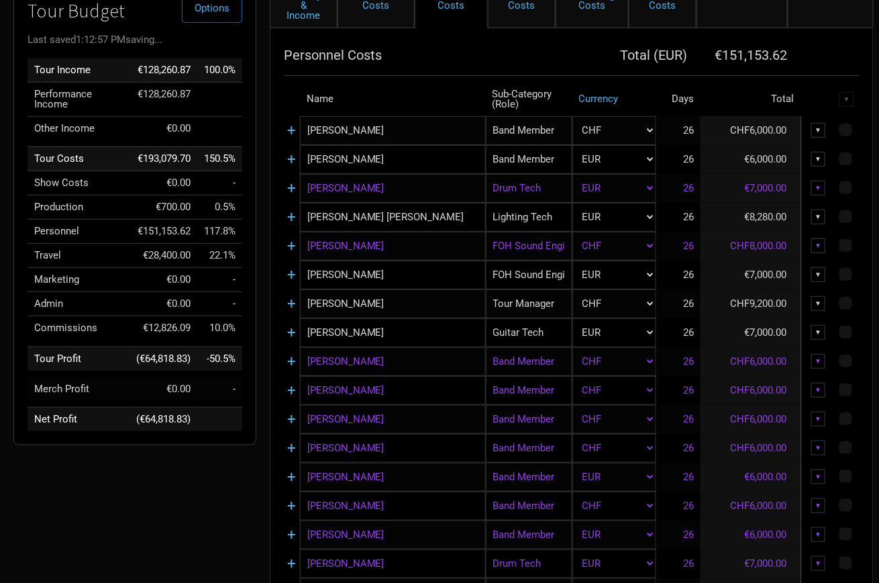
click at [816, 383] on div "▼" at bounding box center [818, 390] width 15 height 15
click at [749, 477] on link "Delete" at bounding box center [777, 482] width 83 height 10
click at [816, 440] on div "▼" at bounding box center [818, 447] width 15 height 15
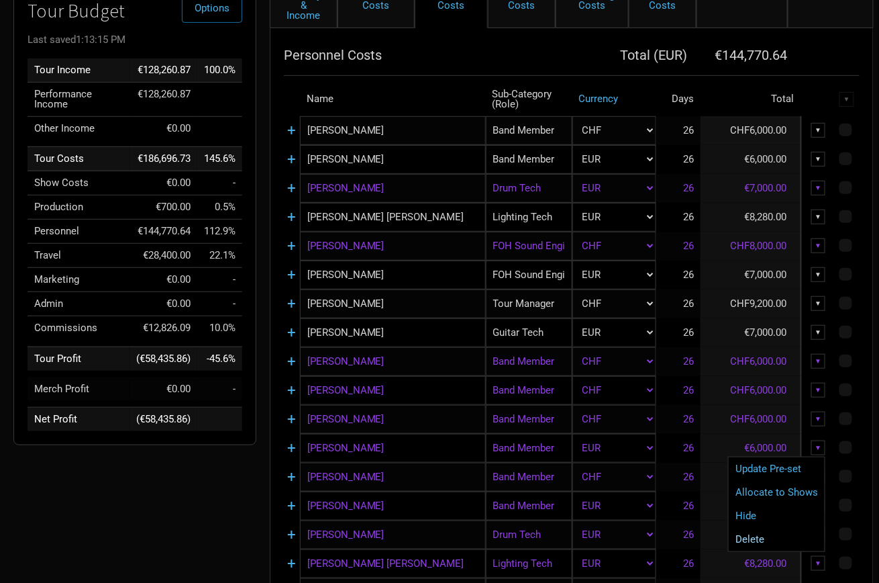
click at [759, 534] on link "Delete" at bounding box center [777, 539] width 83 height 10
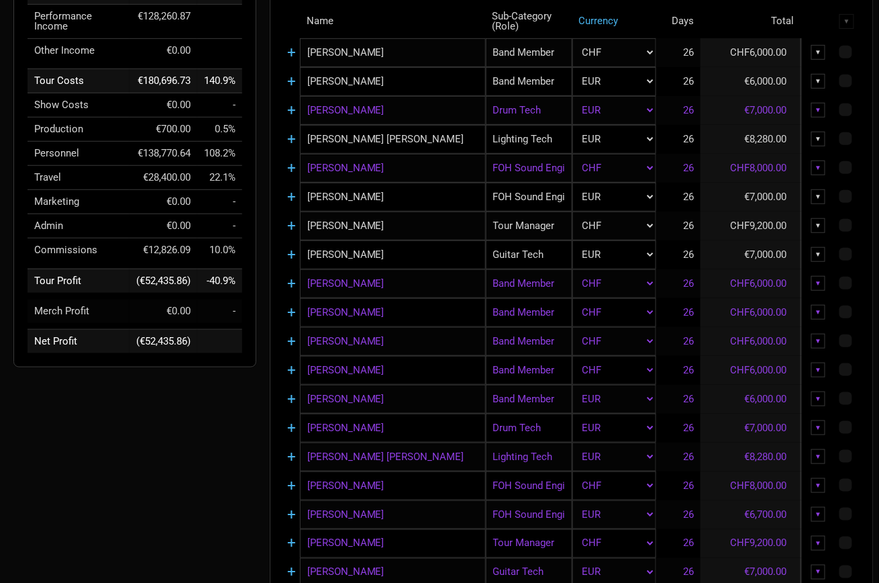
scroll to position [205, 0]
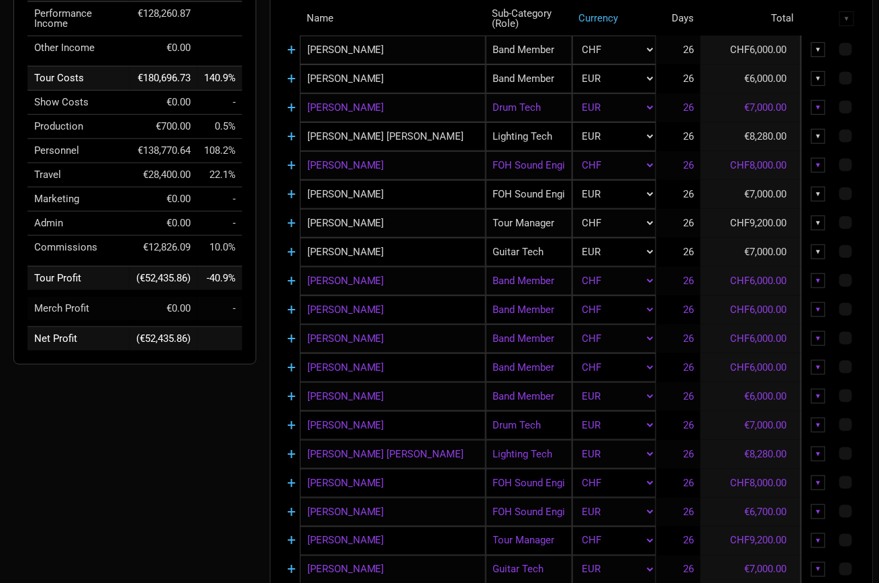
click at [818, 419] on div "▼" at bounding box center [818, 424] width 15 height 15
click at [757, 513] on link "Delete" at bounding box center [777, 516] width 83 height 10
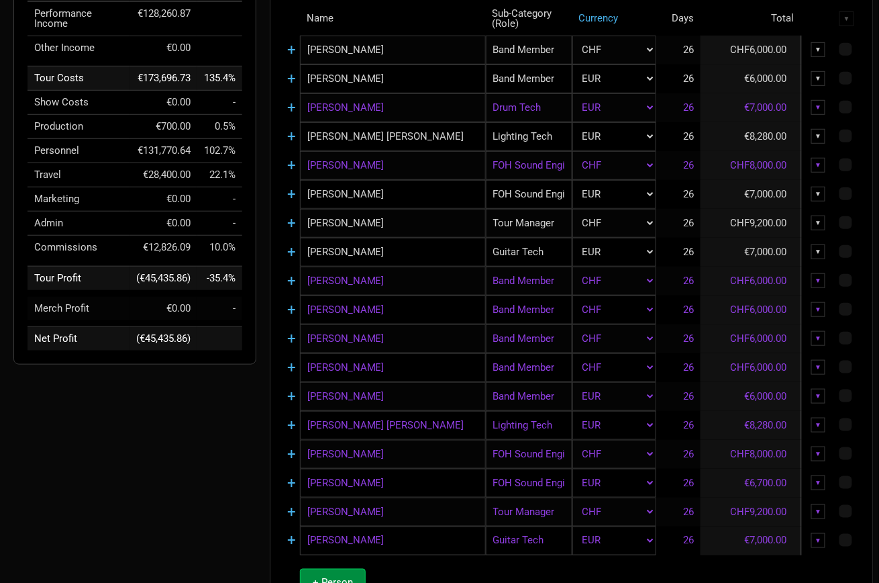
click at [822, 419] on div "▼" at bounding box center [818, 424] width 15 height 15
click at [756, 511] on link "Delete" at bounding box center [777, 516] width 83 height 10
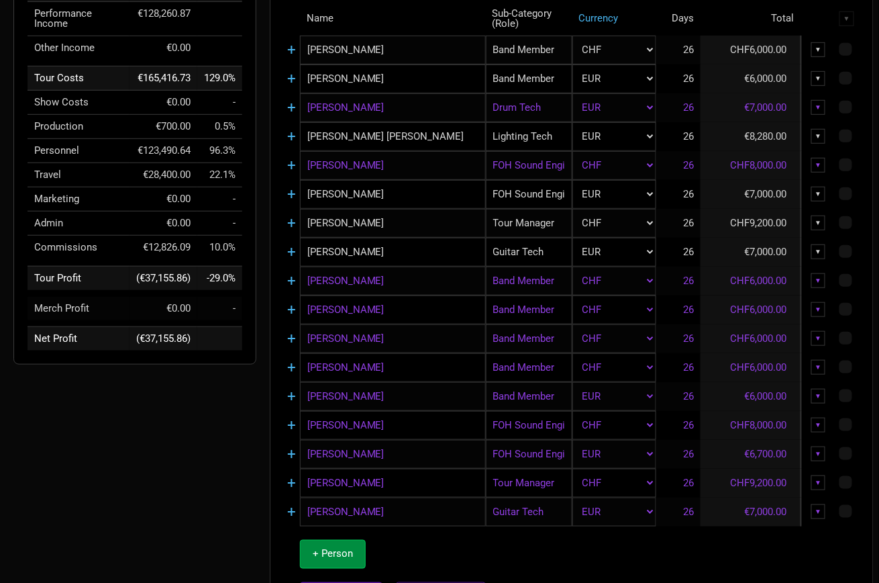
click at [820, 419] on div "▼" at bounding box center [818, 424] width 15 height 15
click at [752, 511] on link "Delete" at bounding box center [777, 516] width 83 height 10
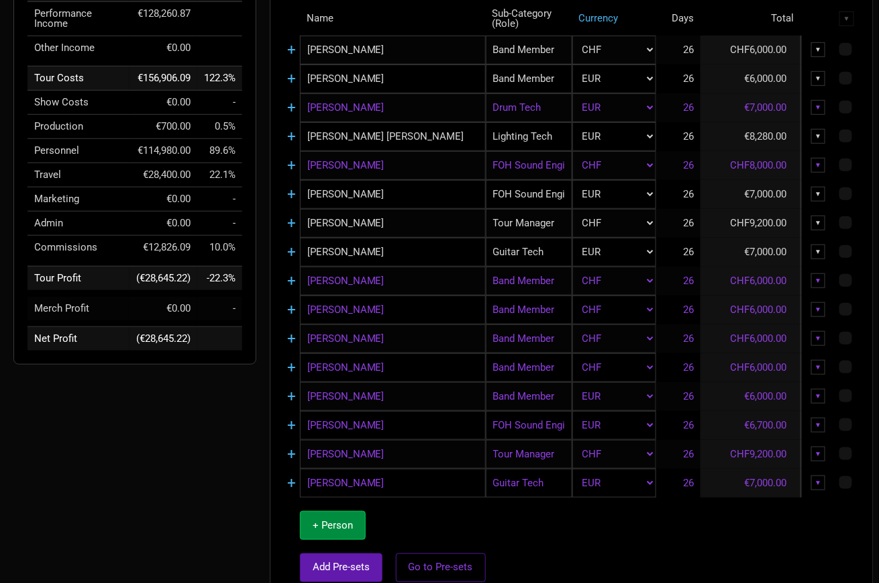
click at [821, 418] on div "▼" at bounding box center [818, 424] width 15 height 15
click at [751, 511] on link "Delete" at bounding box center [777, 516] width 83 height 10
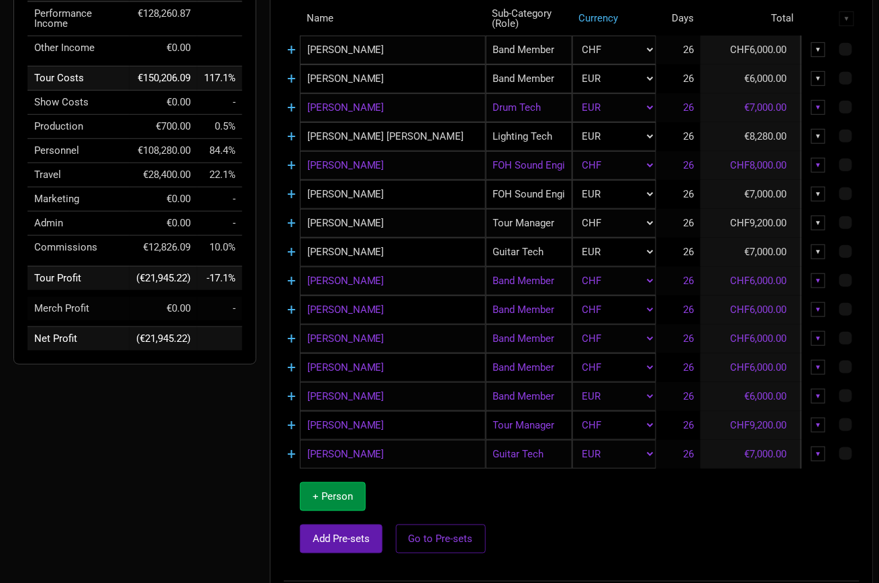
click at [822, 422] on div "▼" at bounding box center [818, 424] width 15 height 15
click at [758, 511] on link "Delete" at bounding box center [777, 516] width 83 height 10
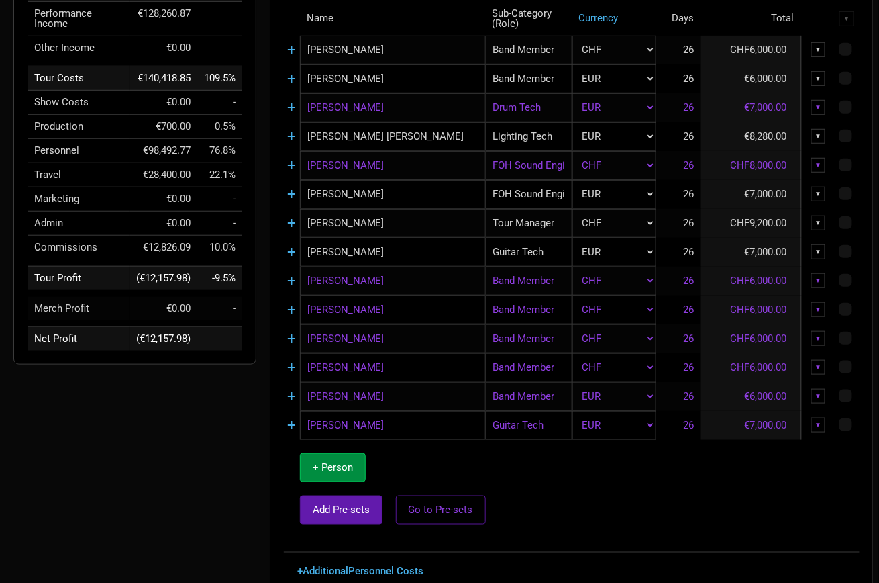
click at [821, 422] on div "▼" at bounding box center [818, 424] width 15 height 15
click at [756, 511] on link "Delete" at bounding box center [777, 516] width 83 height 10
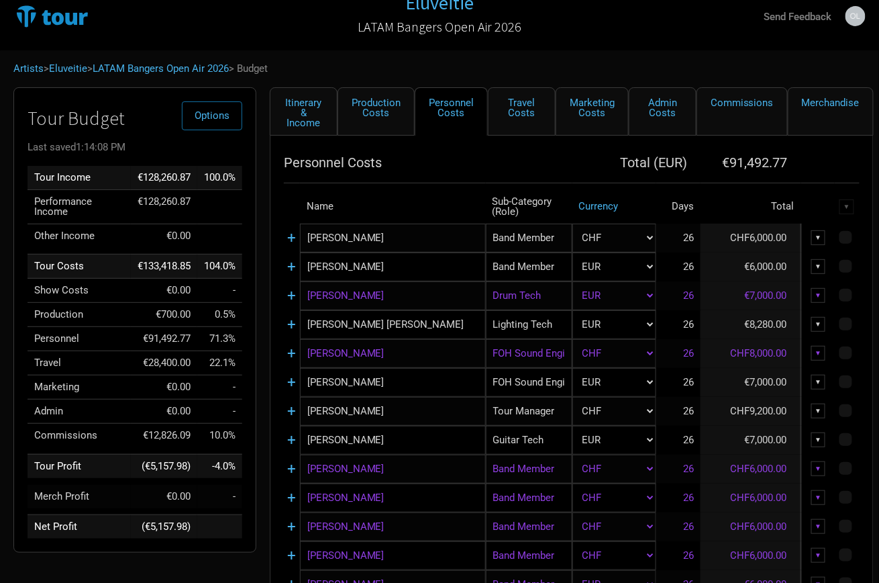
scroll to position [19, 0]
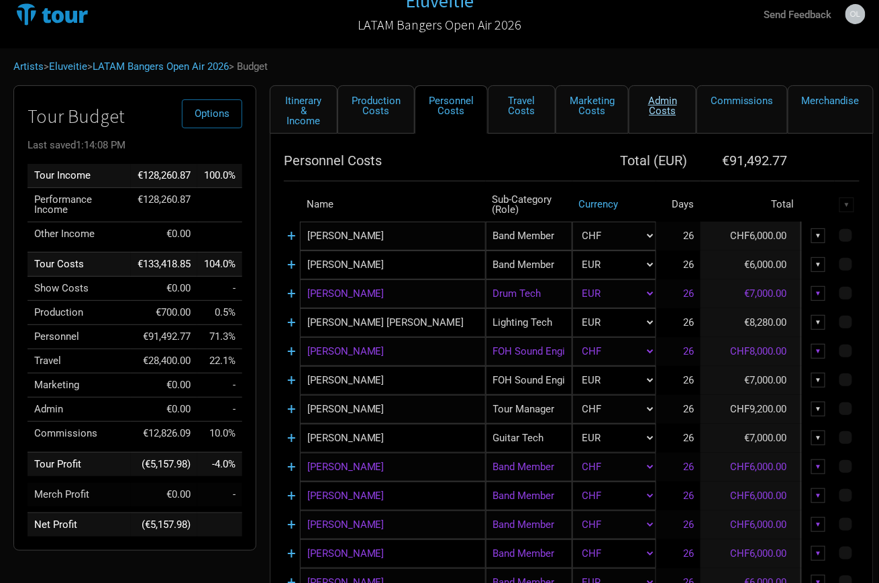
click at [640, 99] on link "Admin Costs" at bounding box center [663, 109] width 68 height 48
select select "EUR"
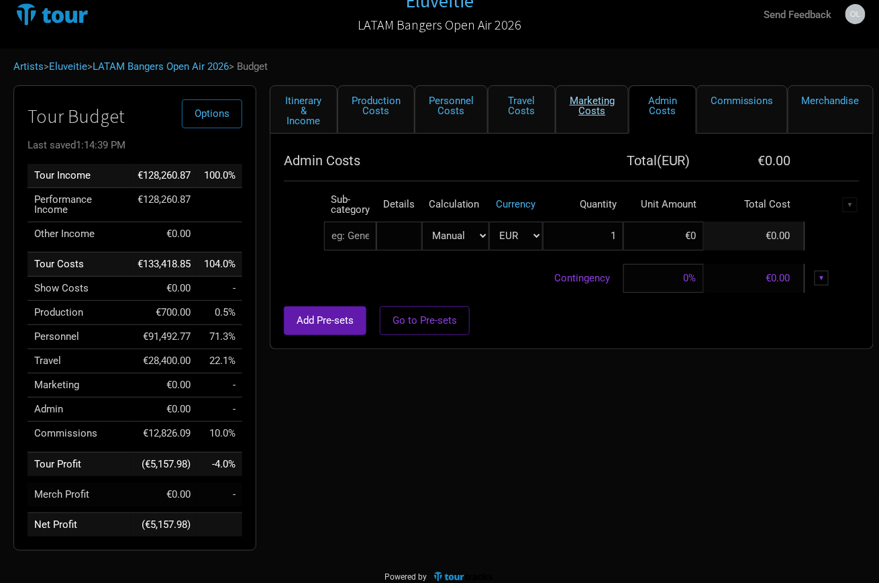
click at [605, 102] on link "Marketing Costs" at bounding box center [592, 109] width 73 height 48
select select "% of Gross"
select select "EUR"
click at [529, 105] on link "Travel Costs" at bounding box center [522, 109] width 68 height 48
select select "EUR"
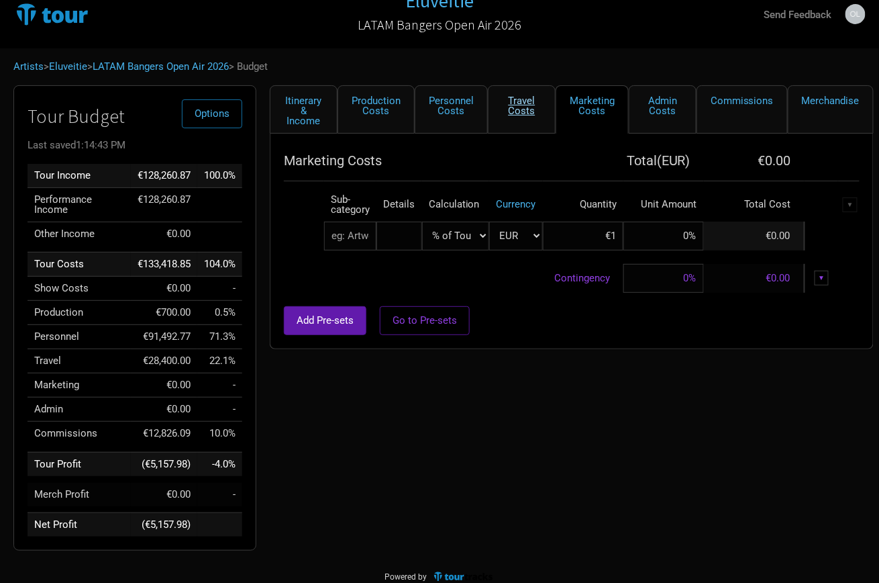
select select "EUR"
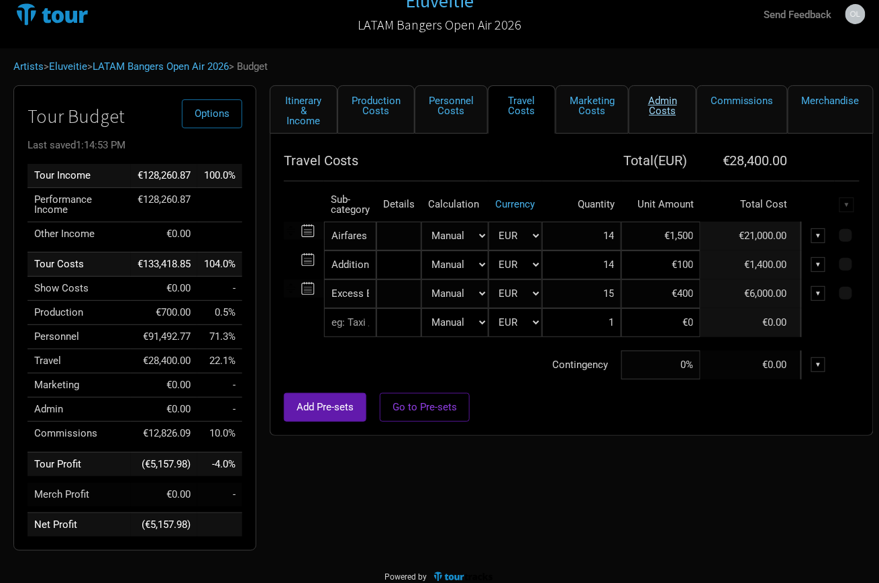
click at [654, 107] on link "Admin Costs" at bounding box center [663, 109] width 68 height 48
select select "EUR"
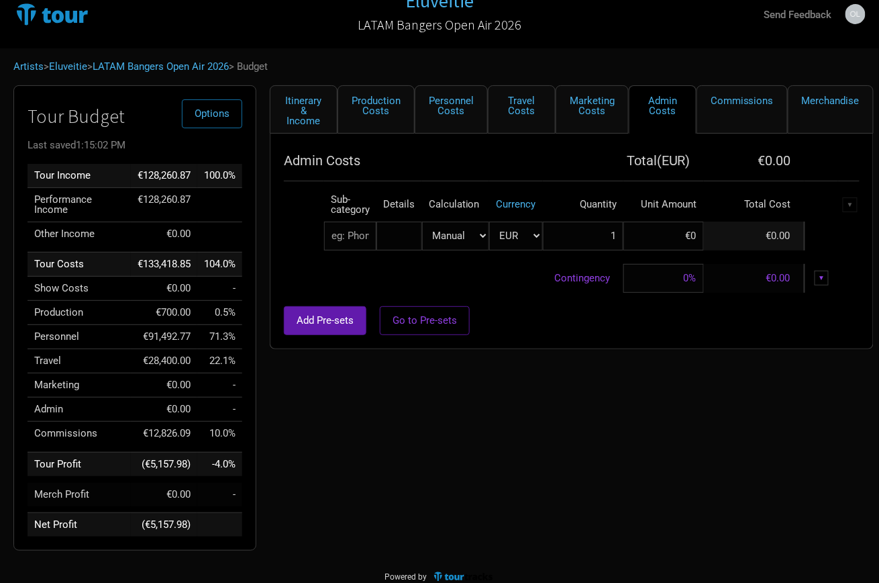
click at [733, 110] on link "Commissions" at bounding box center [742, 109] width 91 height 48
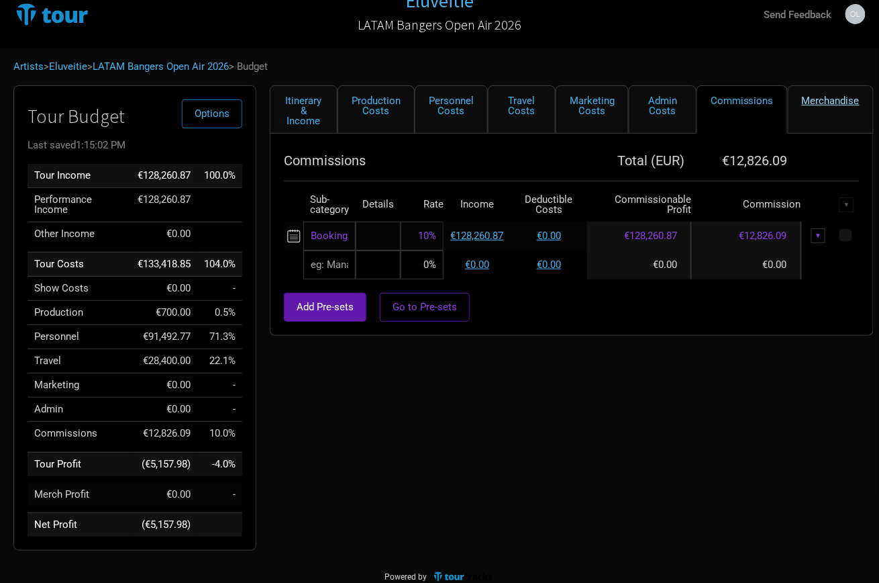
click at [830, 109] on link "Merchandise" at bounding box center [831, 109] width 86 height 48
select select "Set Amount"
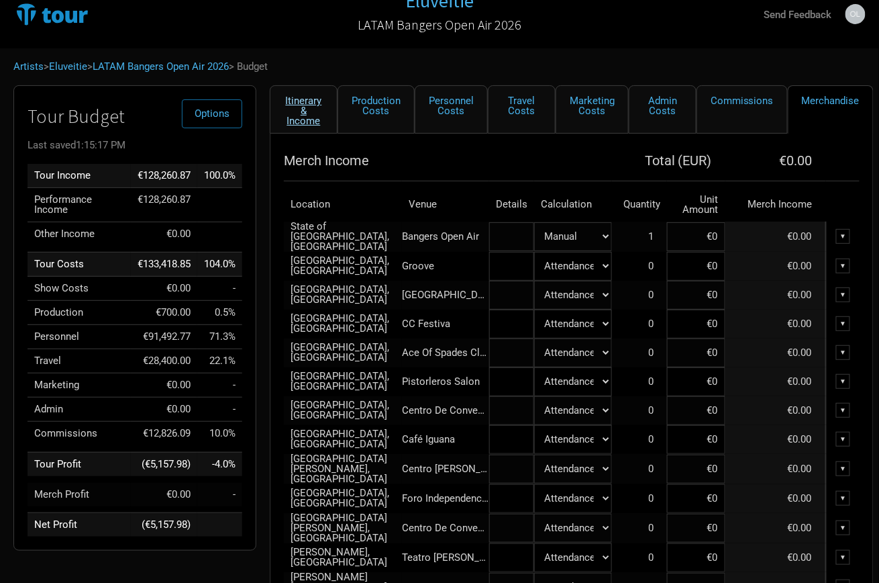
click at [311, 101] on link "Itinerary & Income" at bounding box center [304, 109] width 68 height 48
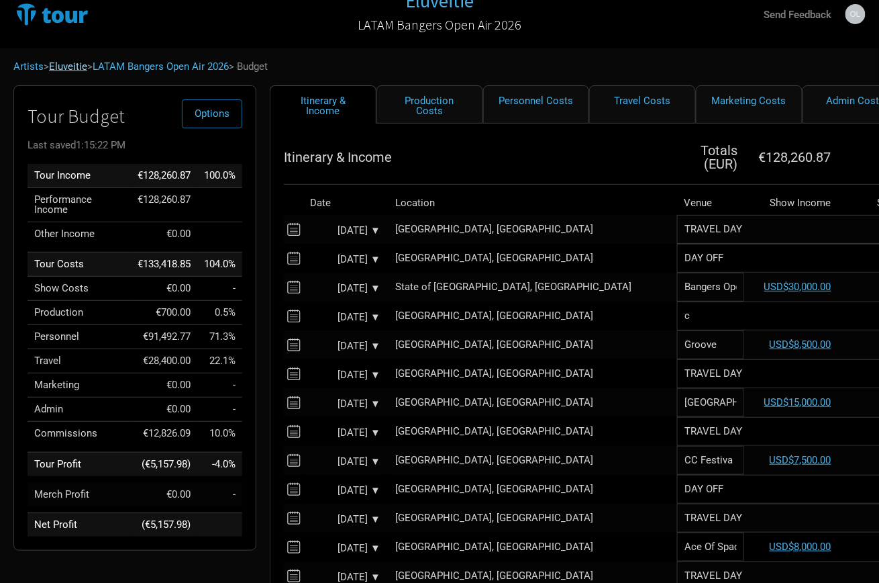
click at [78, 65] on link "Eluveitie" at bounding box center [68, 66] width 38 height 12
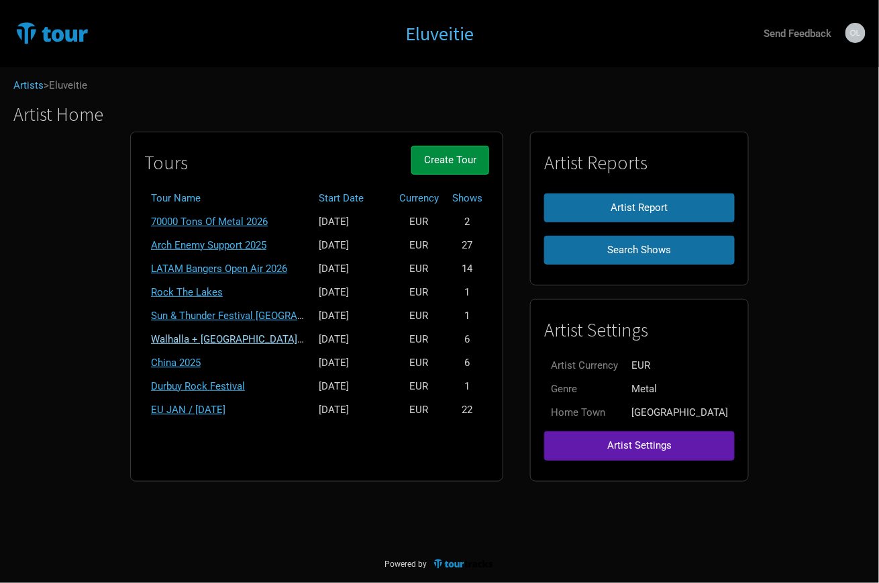
click at [263, 334] on link "Walhalla + [GEOGRAPHIC_DATA] + [GEOGRAPHIC_DATA] 2025" at bounding box center [290, 339] width 279 height 12
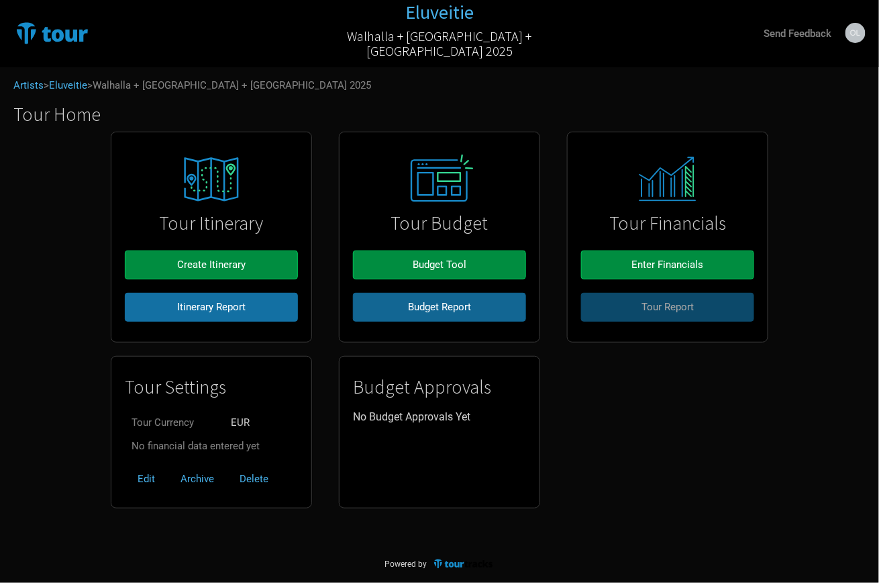
click at [412, 316] on button "Budget Report" at bounding box center [439, 307] width 173 height 29
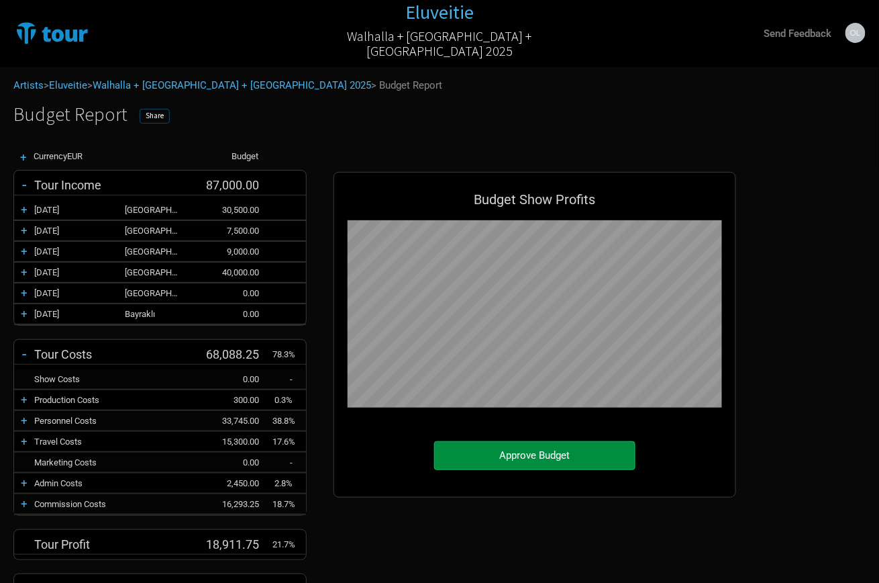
click at [157, 115] on span "Share" at bounding box center [155, 115] width 18 height 9
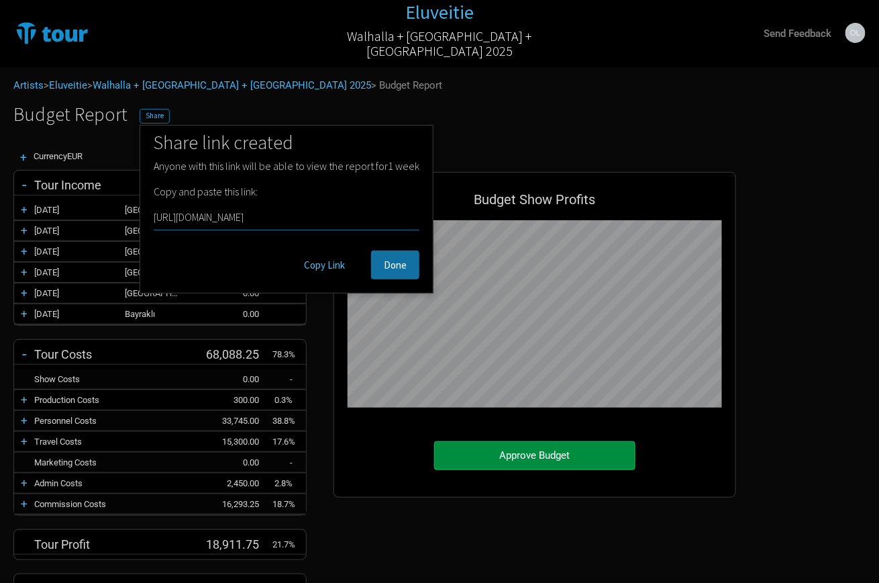
click at [337, 268] on button "Copy Link" at bounding box center [324, 264] width 66 height 29
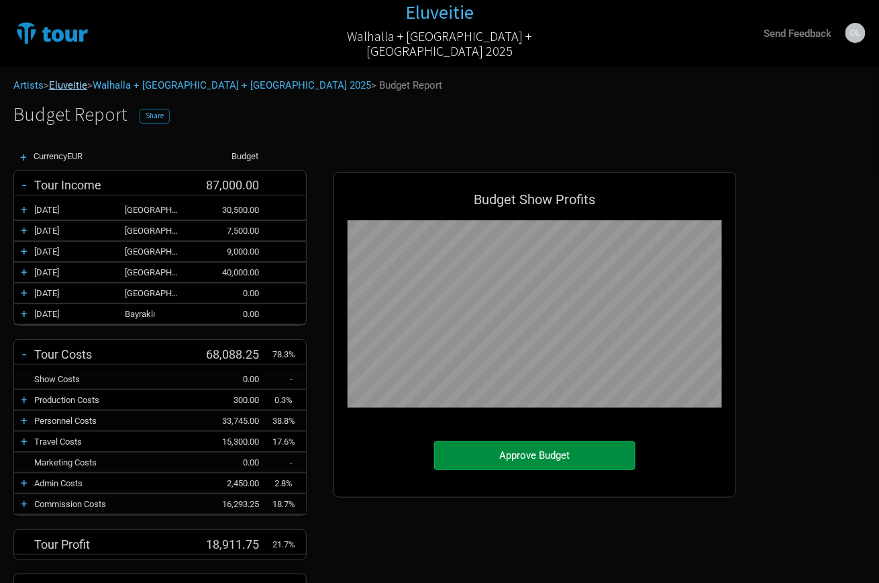
click at [79, 85] on link "Eluveitie" at bounding box center [68, 85] width 38 height 12
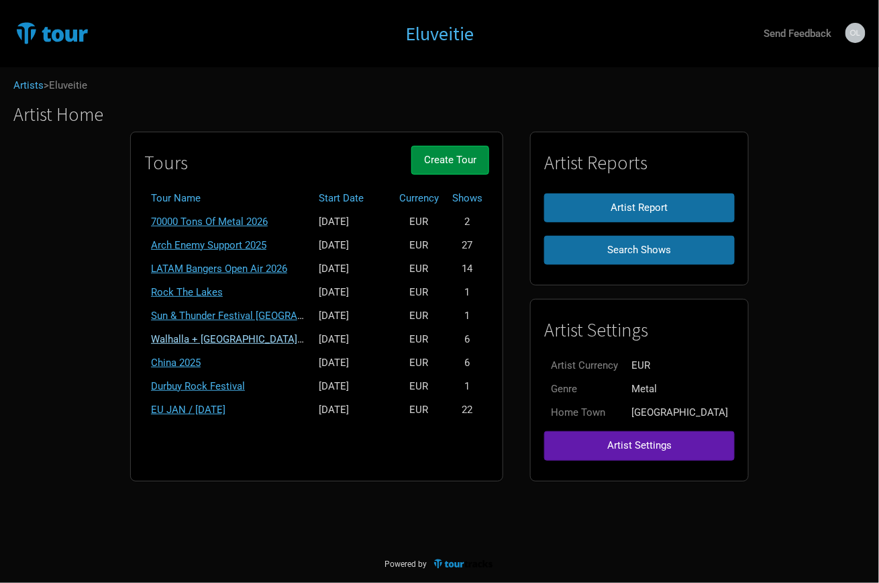
click at [240, 334] on link "Walhalla + [GEOGRAPHIC_DATA] + [GEOGRAPHIC_DATA] 2025" at bounding box center [290, 339] width 279 height 12
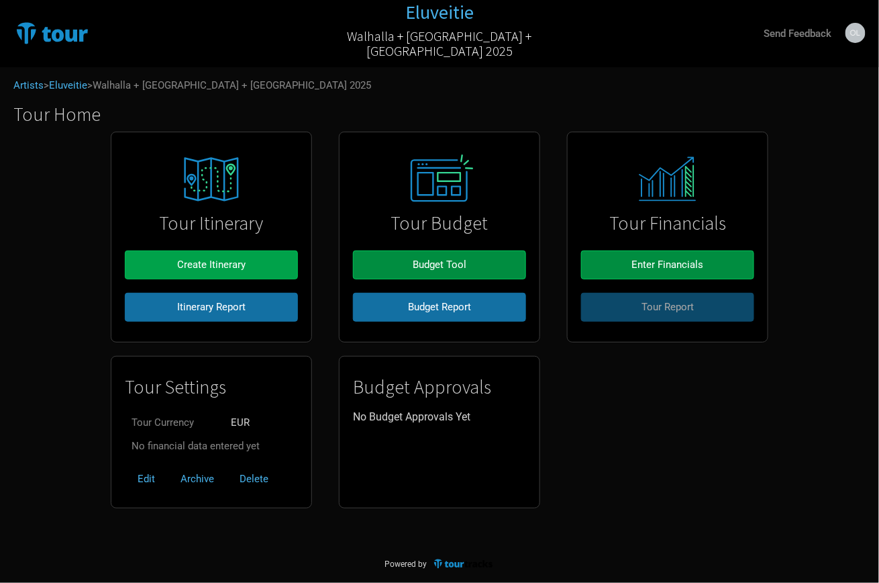
click at [236, 266] on span "Create Itinerary" at bounding box center [211, 264] width 68 height 12
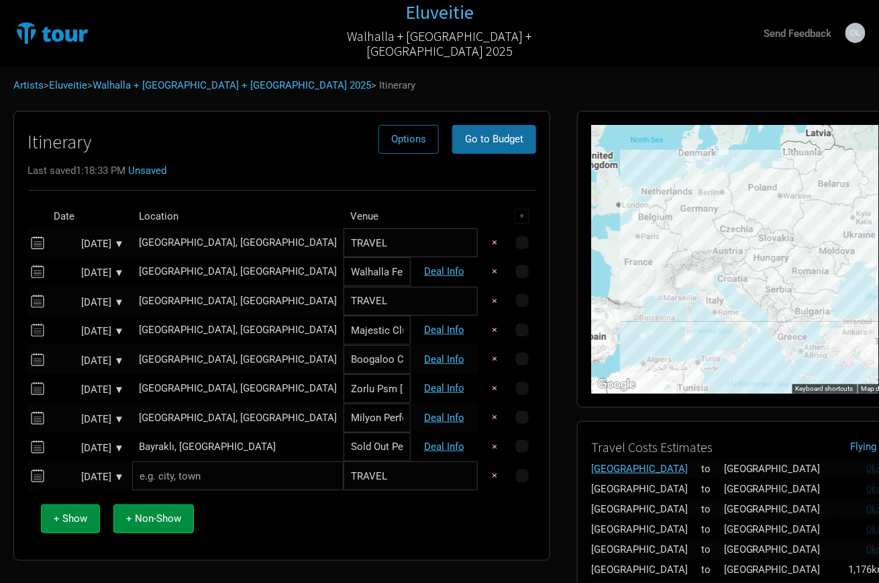
click at [433, 277] on td "Deal Info" at bounding box center [444, 271] width 67 height 29
click at [438, 327] on link "Deal Info" at bounding box center [444, 330] width 40 height 12
select select "EUR"
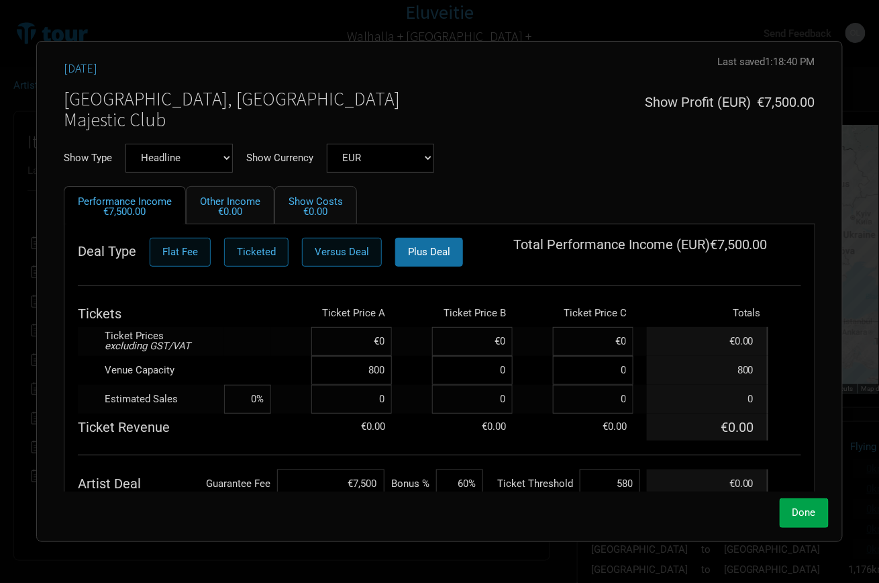
click at [793, 517] on span "Done" at bounding box center [804, 512] width 23 height 12
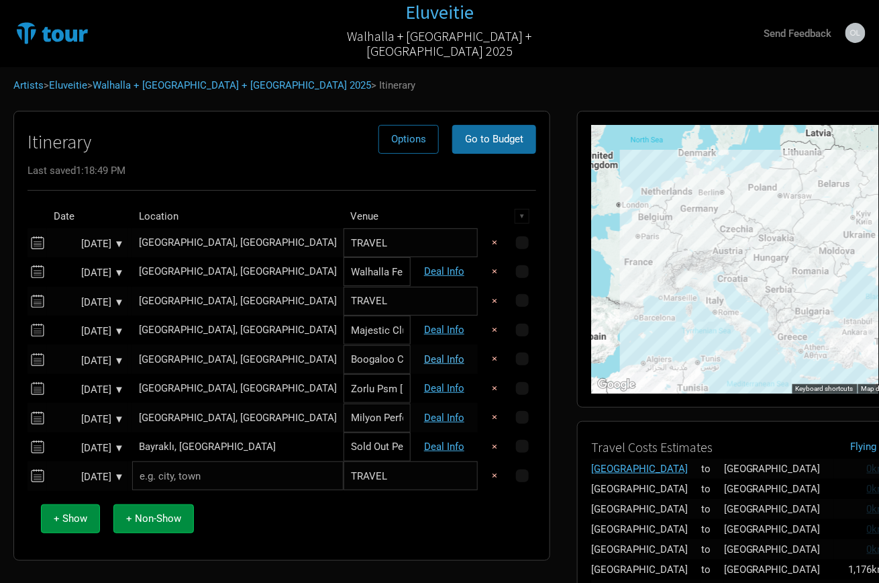
click at [433, 355] on link "Deal Info" at bounding box center [444, 359] width 40 height 12
select select "EUR"
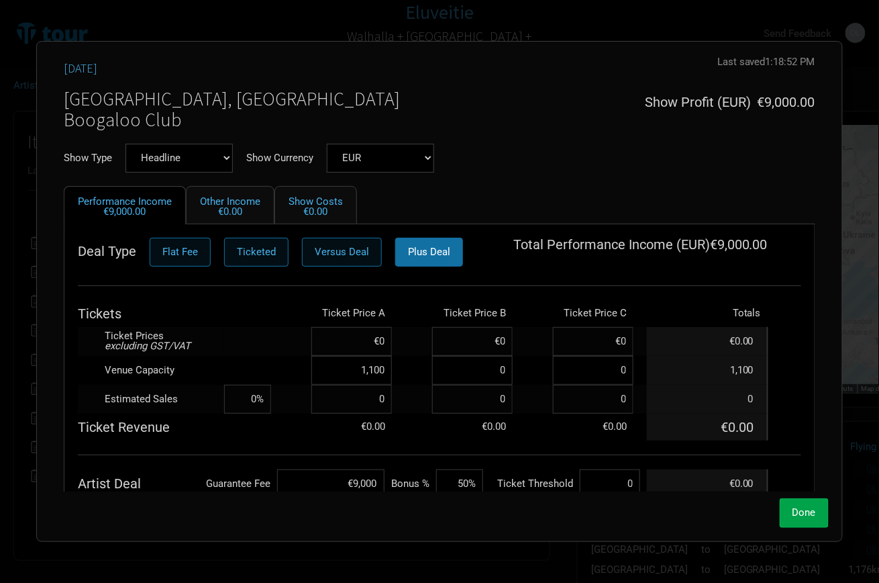
click at [793, 507] on span "Done" at bounding box center [804, 512] width 23 height 12
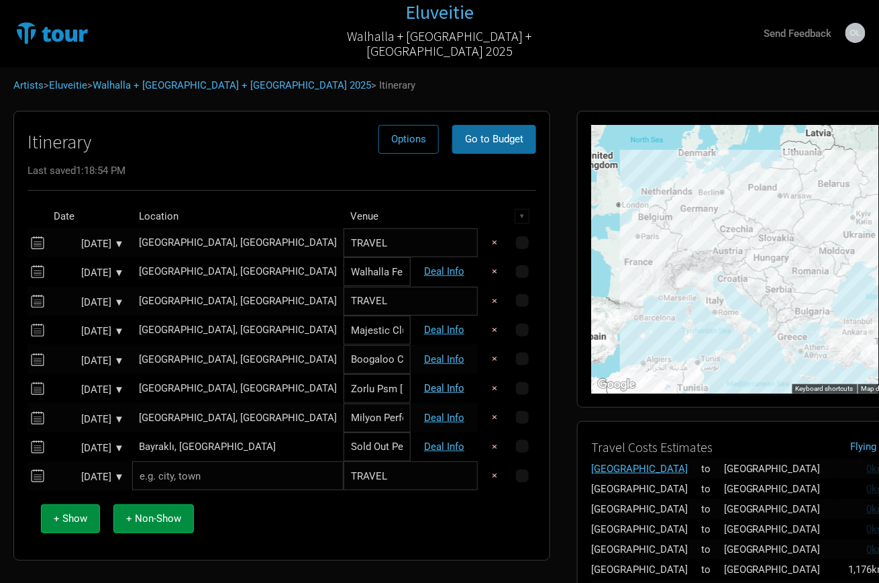
click at [436, 391] on link "Deal Info" at bounding box center [444, 388] width 40 height 12
select select "EUR"
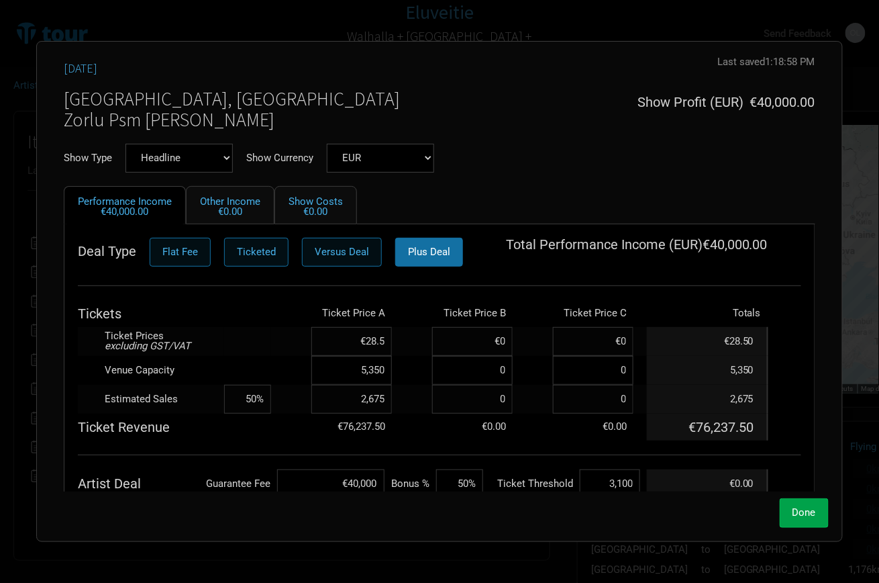
click at [798, 513] on span "Done" at bounding box center [804, 512] width 23 height 12
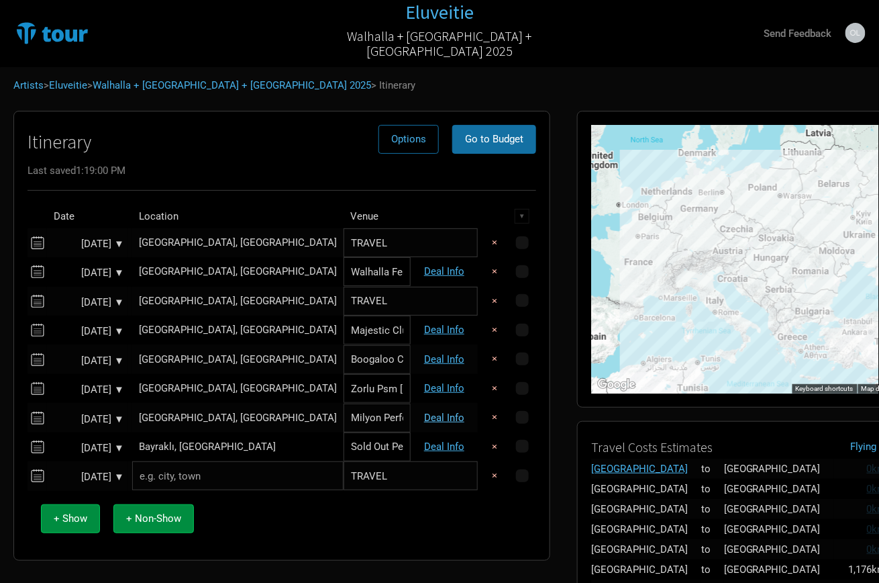
click at [445, 414] on link "Deal Info" at bounding box center [444, 417] width 40 height 12
select select "EUR"
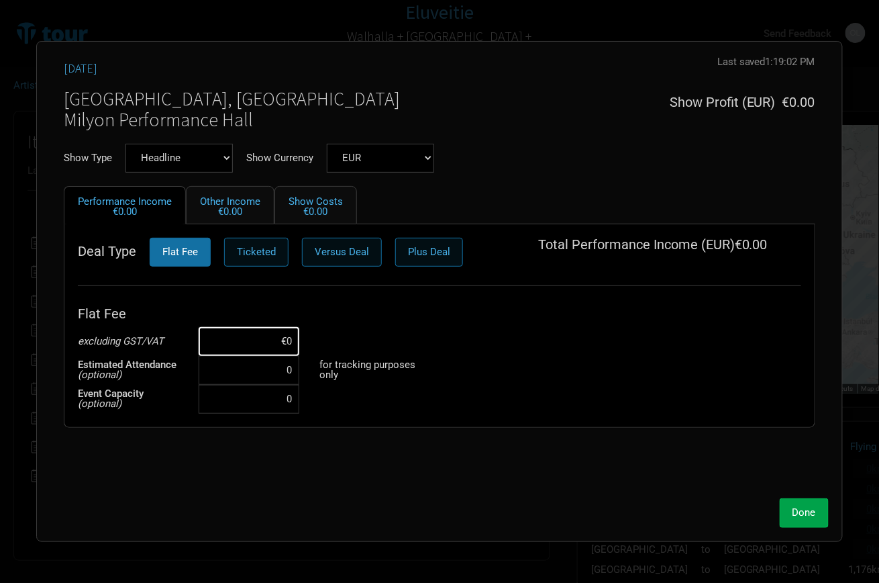
click at [797, 520] on button "Done" at bounding box center [804, 512] width 49 height 29
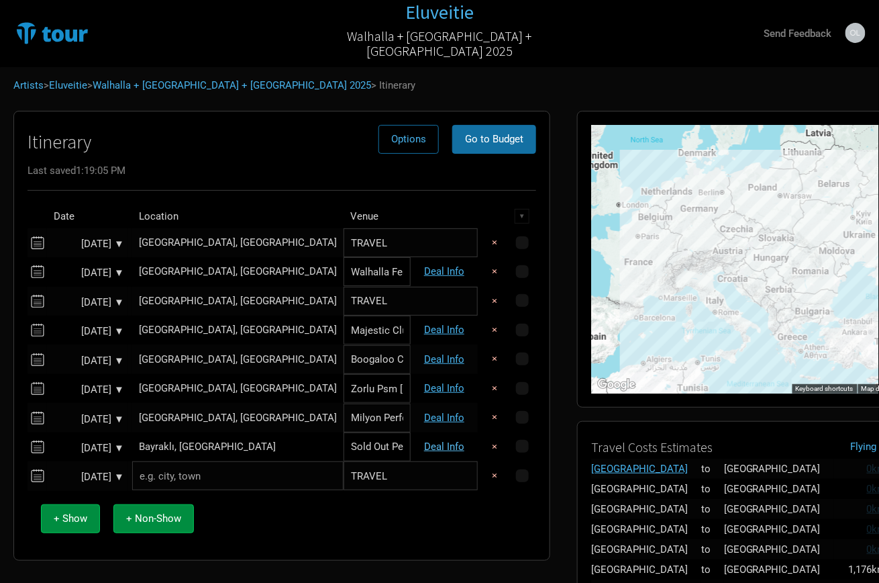
click at [442, 446] on link "Deal Info" at bounding box center [444, 446] width 40 height 12
select select "EUR"
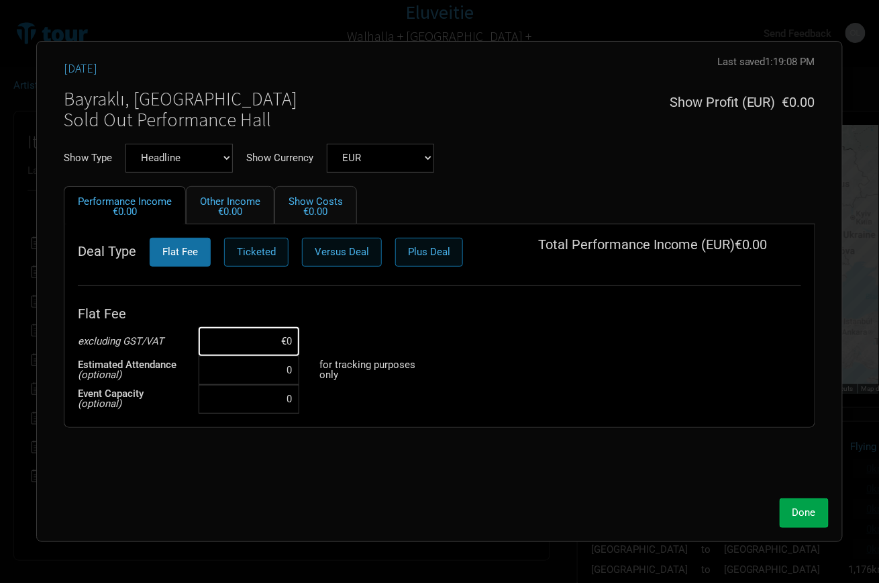
click at [813, 507] on span "Done" at bounding box center [804, 512] width 23 height 12
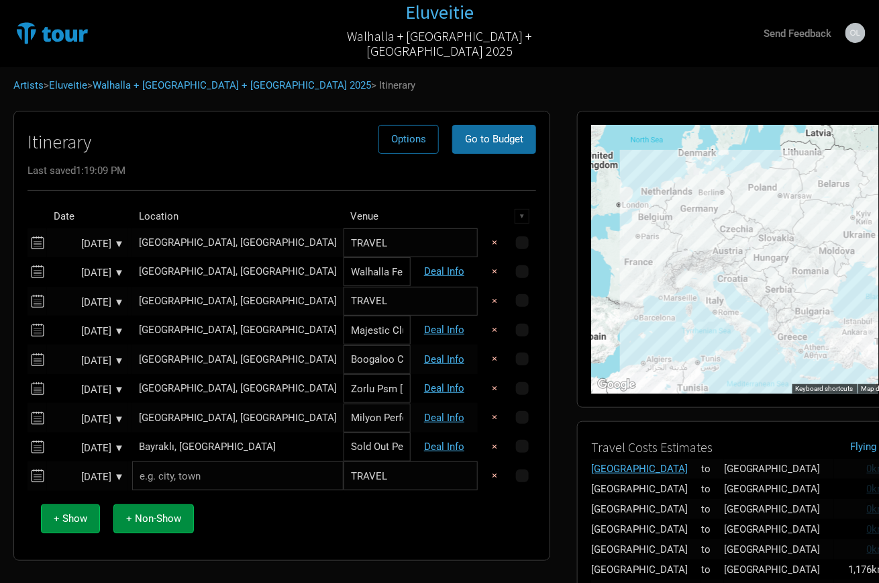
click at [442, 409] on td "Deal Info" at bounding box center [444, 417] width 67 height 29
click at [436, 411] on link "Deal Info" at bounding box center [444, 417] width 40 height 12
select select "EUR"
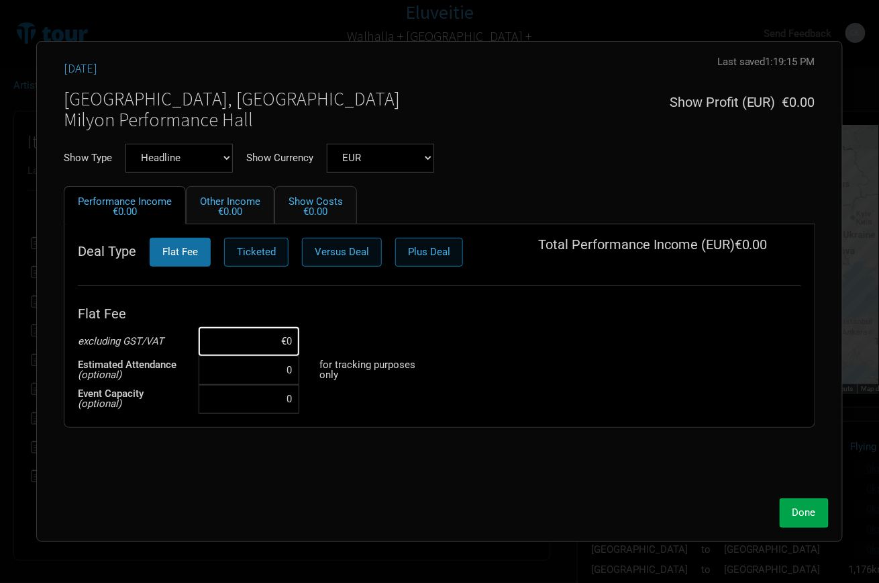
click at [816, 505] on button "Done" at bounding box center [804, 512] width 49 height 29
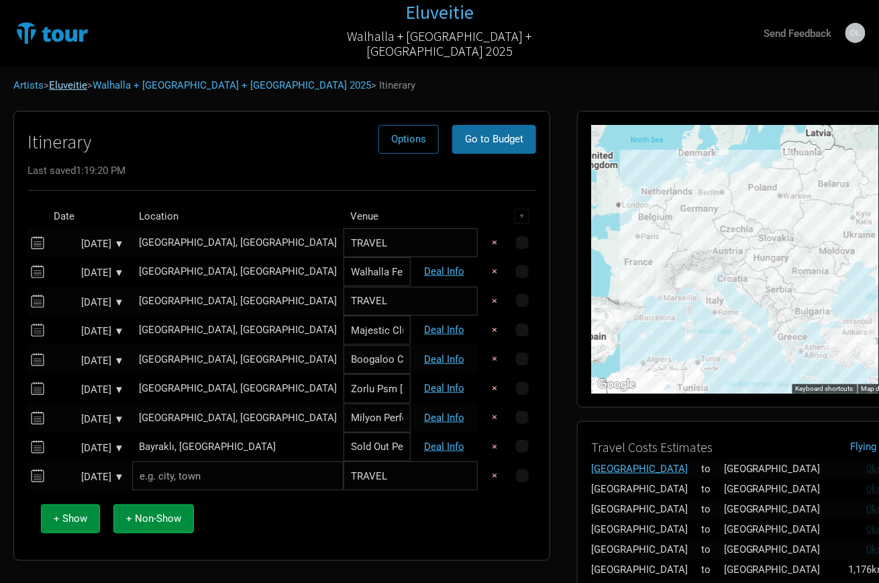
click at [66, 84] on link "Eluveitie" at bounding box center [68, 85] width 38 height 12
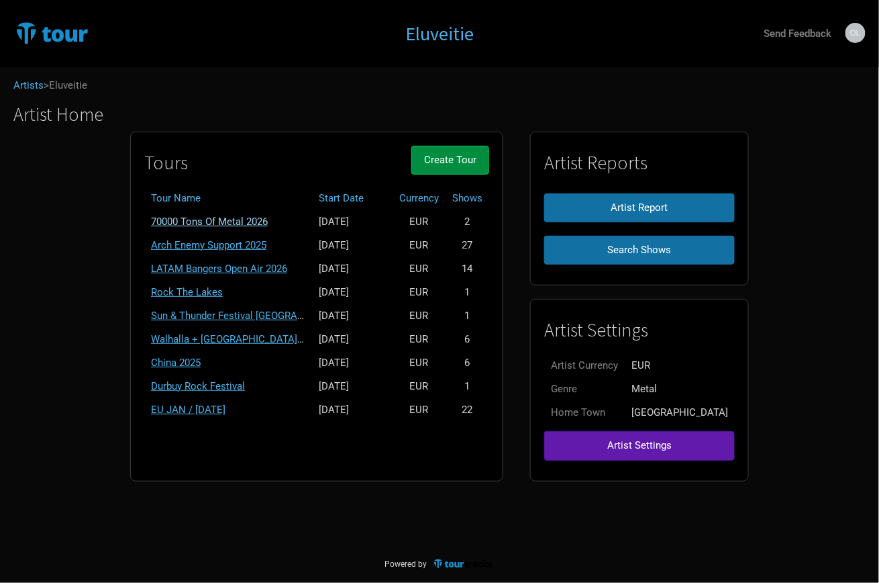
click at [220, 215] on link "70000 Tons Of Metal 2026" at bounding box center [209, 221] width 117 height 12
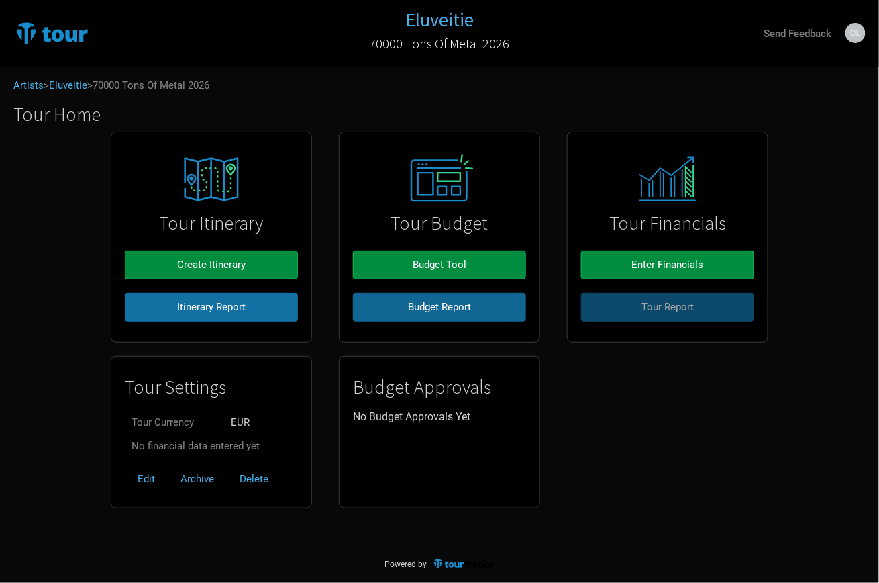
click at [419, 309] on span "Budget Report" at bounding box center [439, 307] width 63 height 12
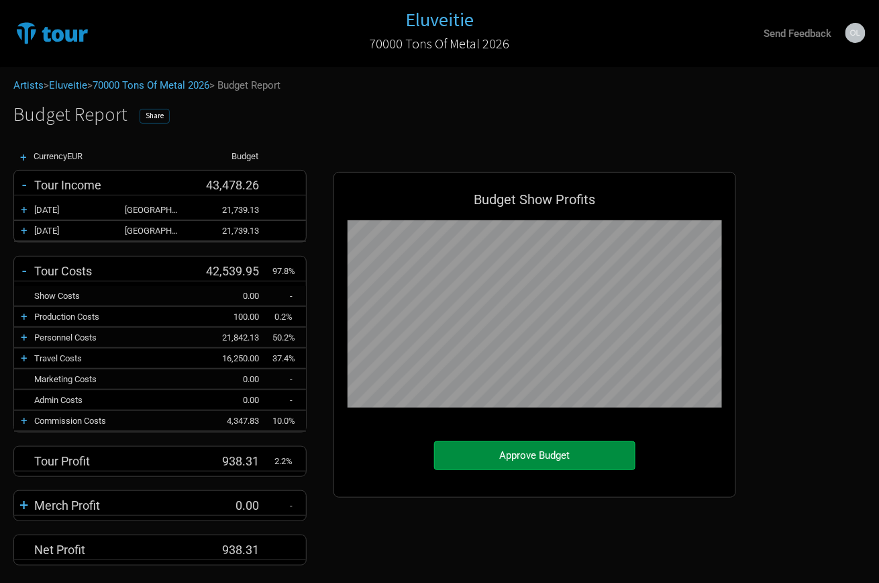
click at [156, 111] on span "Share" at bounding box center [155, 115] width 18 height 9
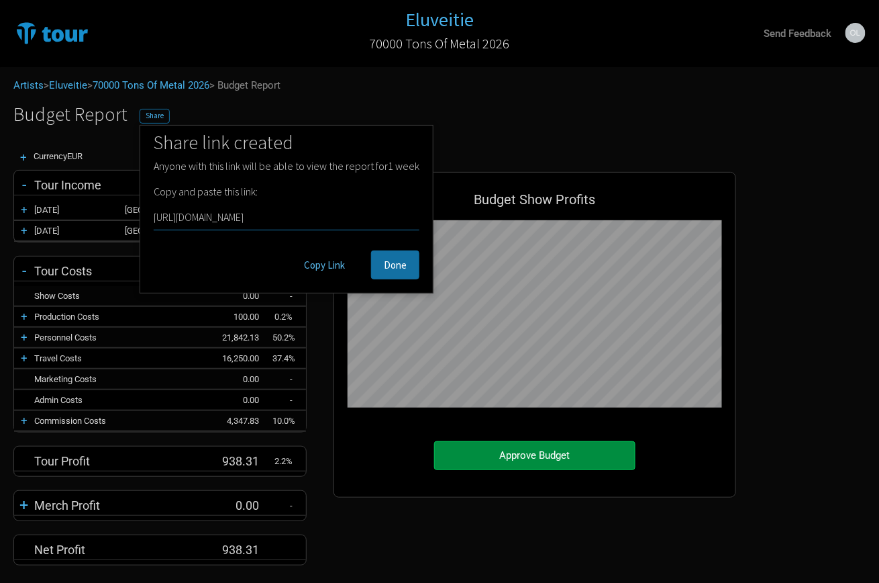
click at [318, 264] on button "Copy Link" at bounding box center [324, 264] width 66 height 29
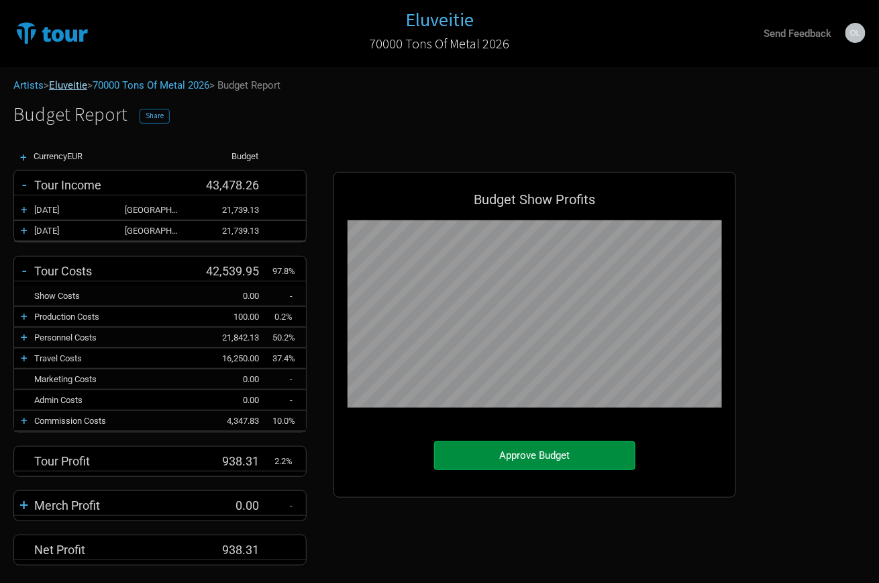
click at [74, 87] on link "Eluveitie" at bounding box center [68, 85] width 38 height 12
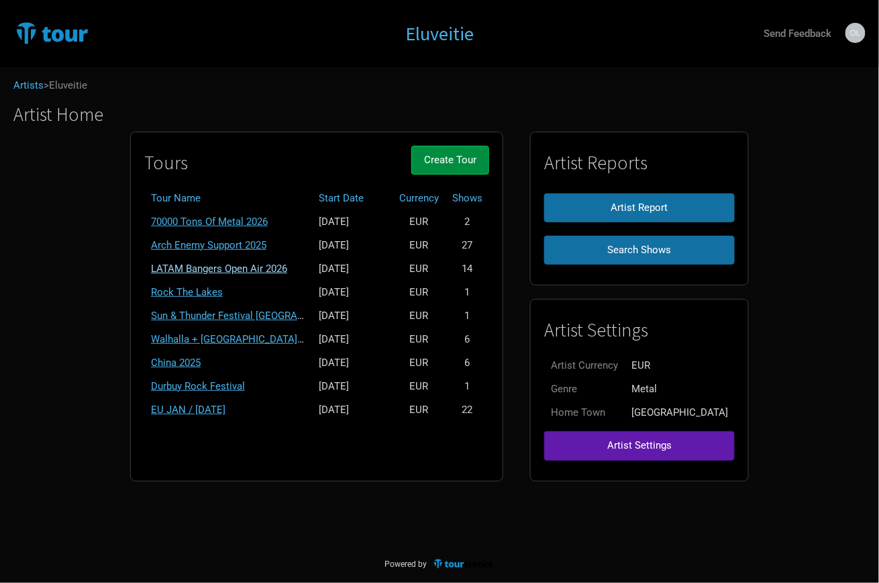
click at [248, 266] on link "LATAM Bangers Open Air 2026" at bounding box center [219, 268] width 136 height 12
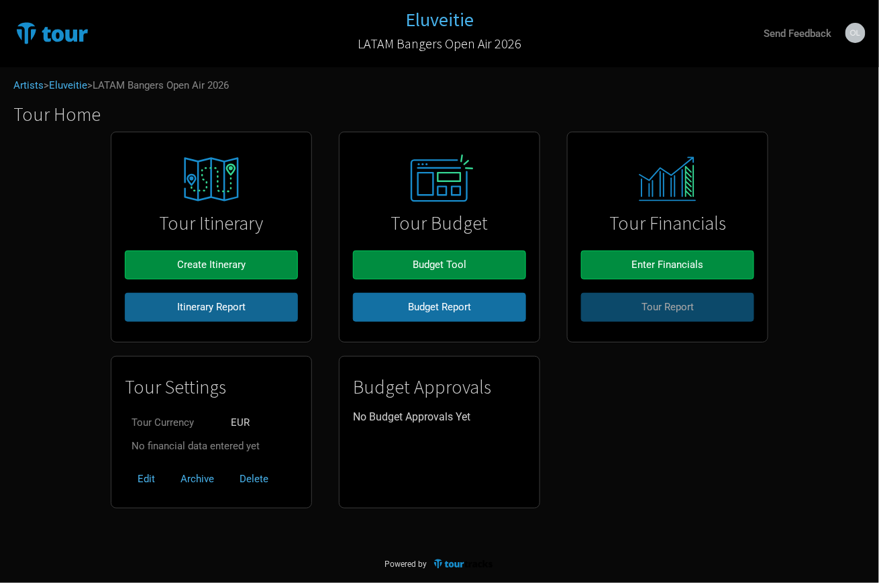
click at [211, 308] on span "Itinerary Report" at bounding box center [211, 307] width 68 height 12
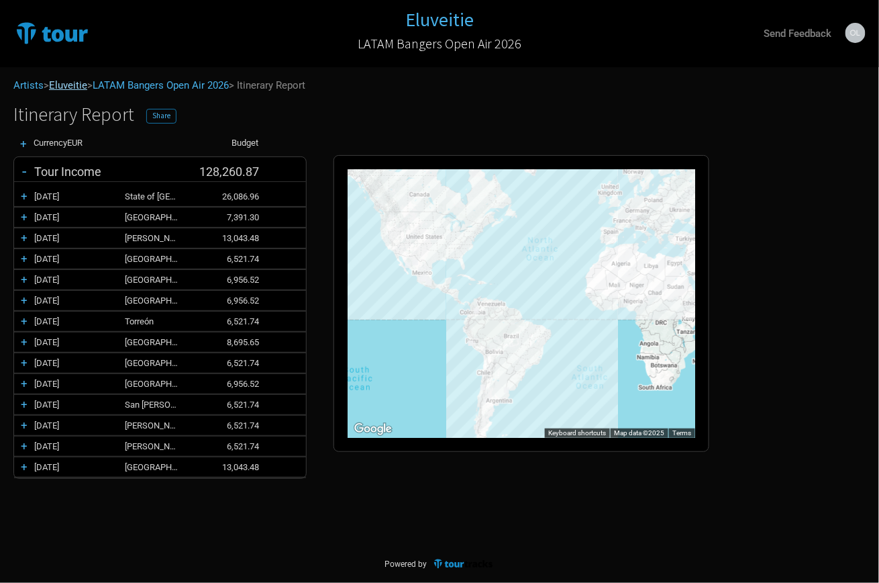
click at [65, 82] on link "Eluveitie" at bounding box center [68, 85] width 38 height 12
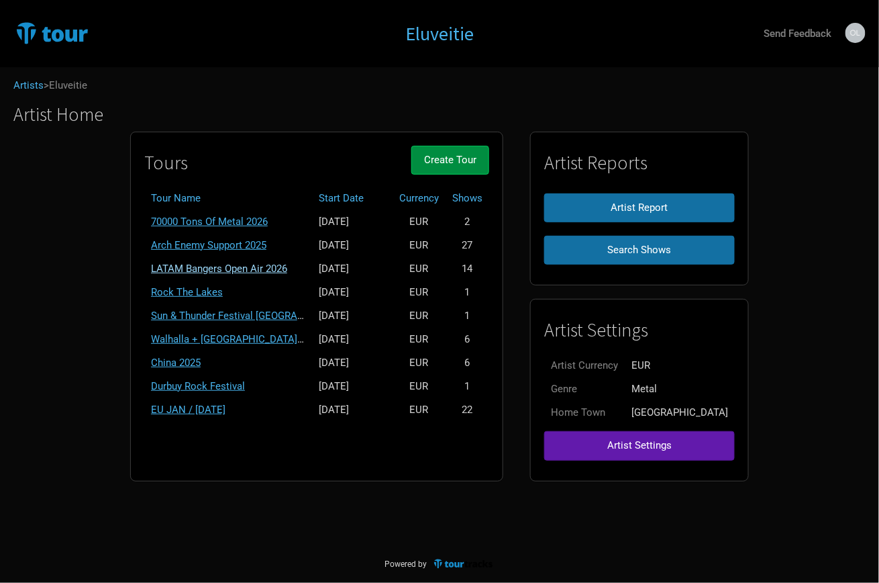
click at [270, 266] on link "LATAM Bangers Open Air 2026" at bounding box center [219, 268] width 136 height 12
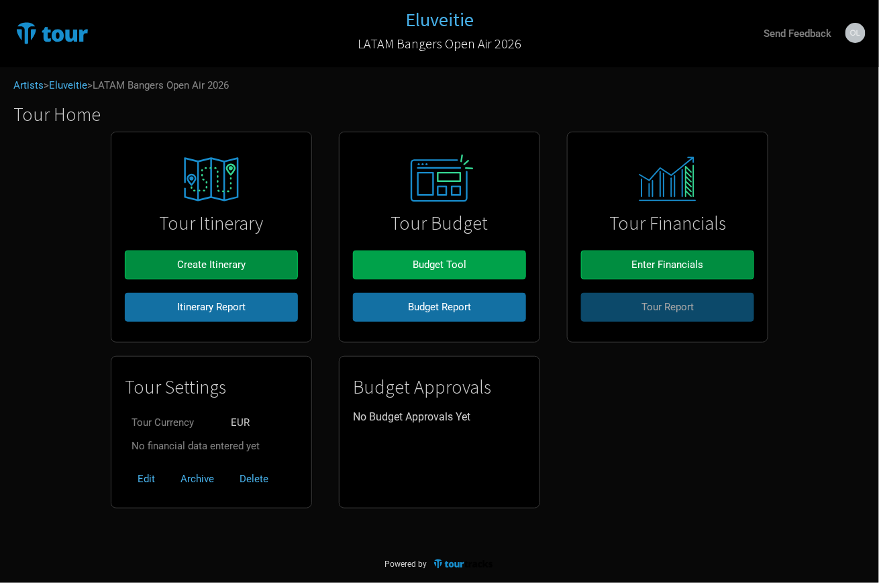
click at [429, 266] on span "Budget Tool" at bounding box center [440, 264] width 54 height 12
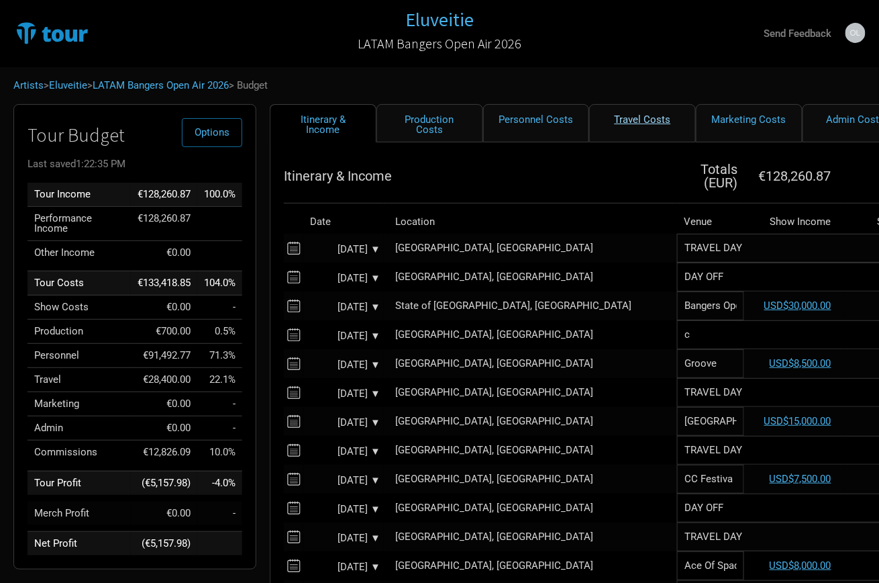
click at [632, 119] on link "Travel Costs" at bounding box center [642, 123] width 107 height 38
select select "EUR"
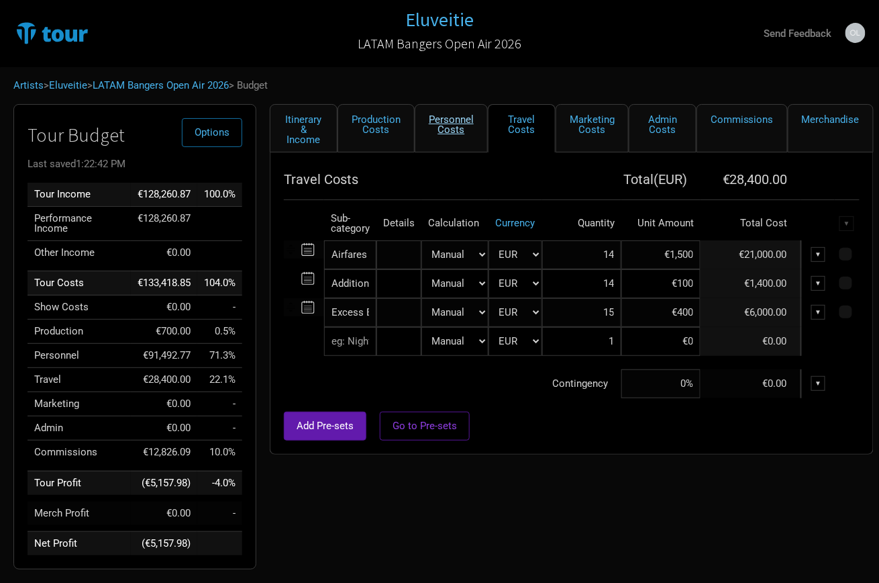
click at [457, 120] on link "Personnel Costs" at bounding box center [451, 128] width 73 height 48
select select "EUR"
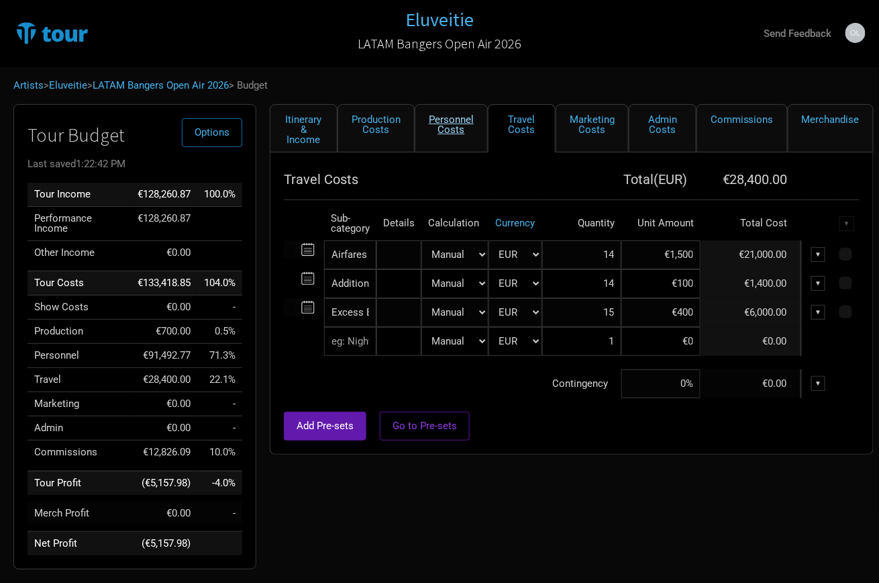
select select "EUR"
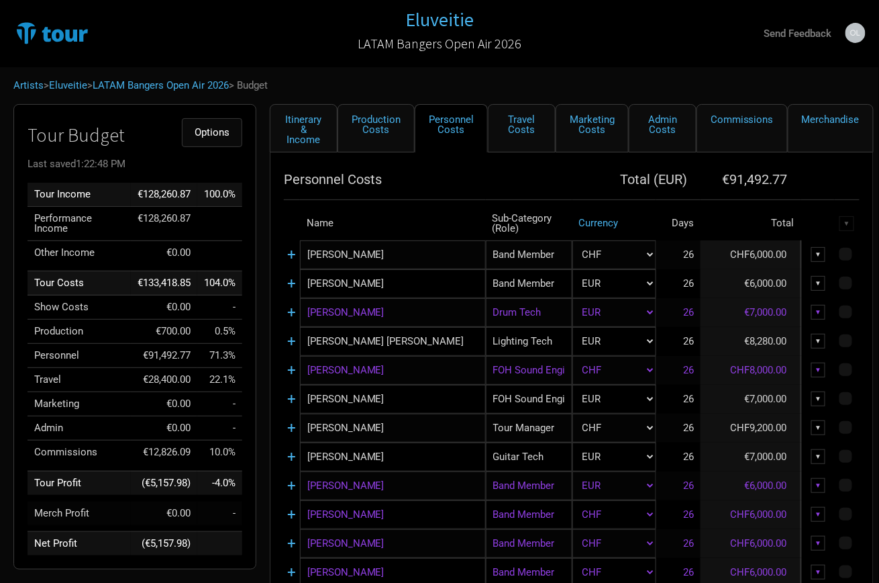
click at [218, 136] on span "Options" at bounding box center [212, 132] width 35 height 12
click at [187, 206] on link "Budget Report" at bounding box center [191, 199] width 71 height 23
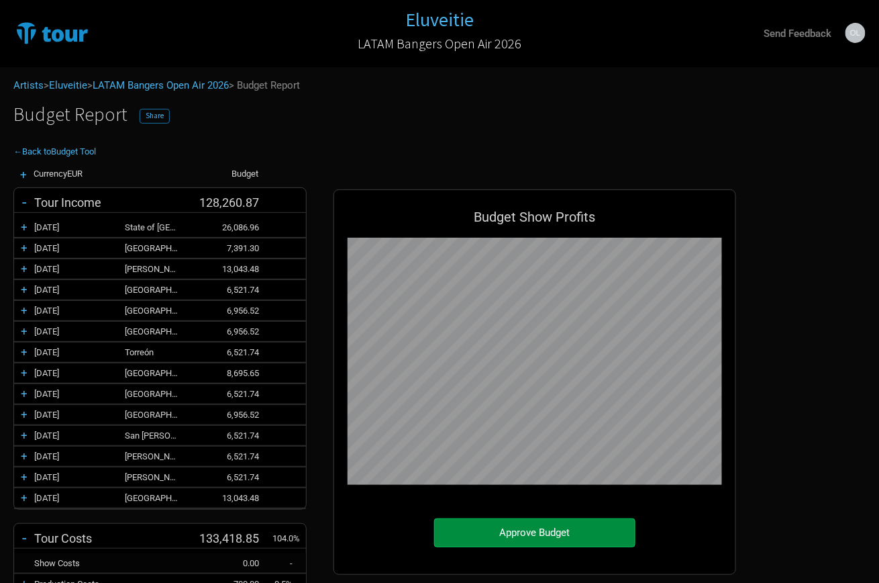
scroll to position [666, 430]
click at [159, 115] on span "Share" at bounding box center [155, 115] width 18 height 9
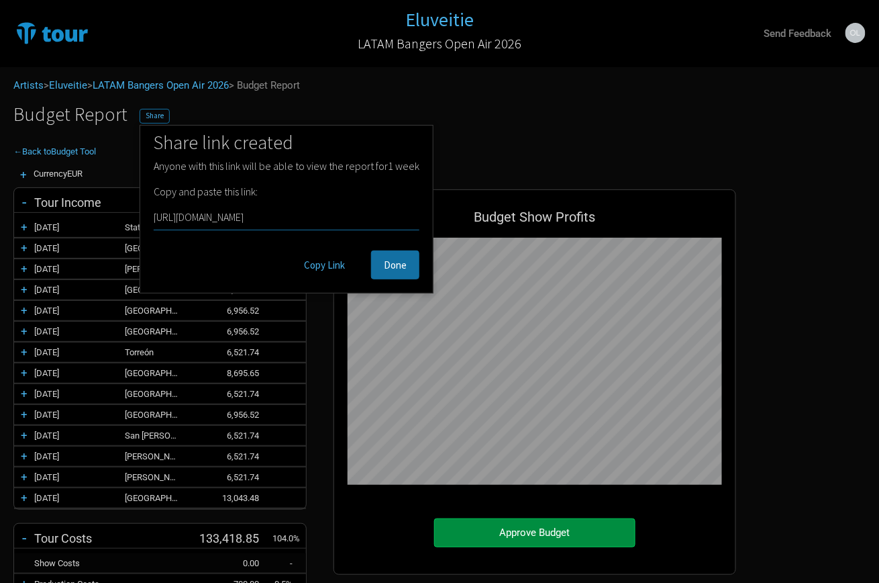
click at [319, 261] on button "Copy Link" at bounding box center [324, 264] width 66 height 29
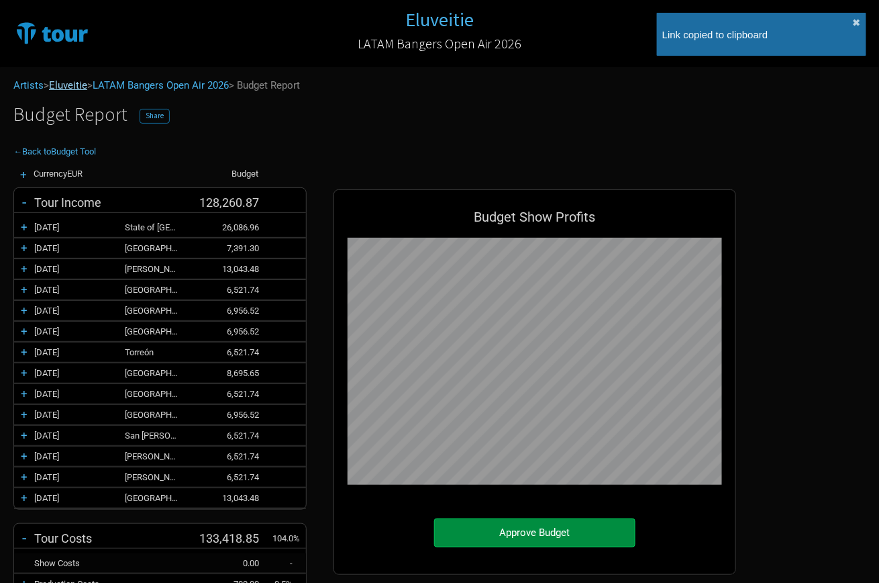
click at [63, 83] on link "Eluveitie" at bounding box center [68, 85] width 38 height 12
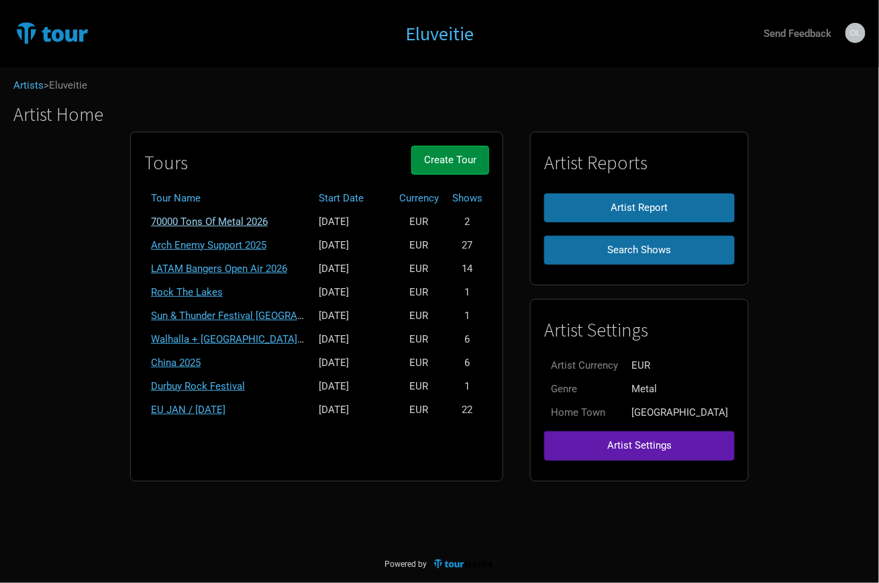
click at [248, 219] on link "70000 Tons Of Metal 2026" at bounding box center [209, 221] width 117 height 12
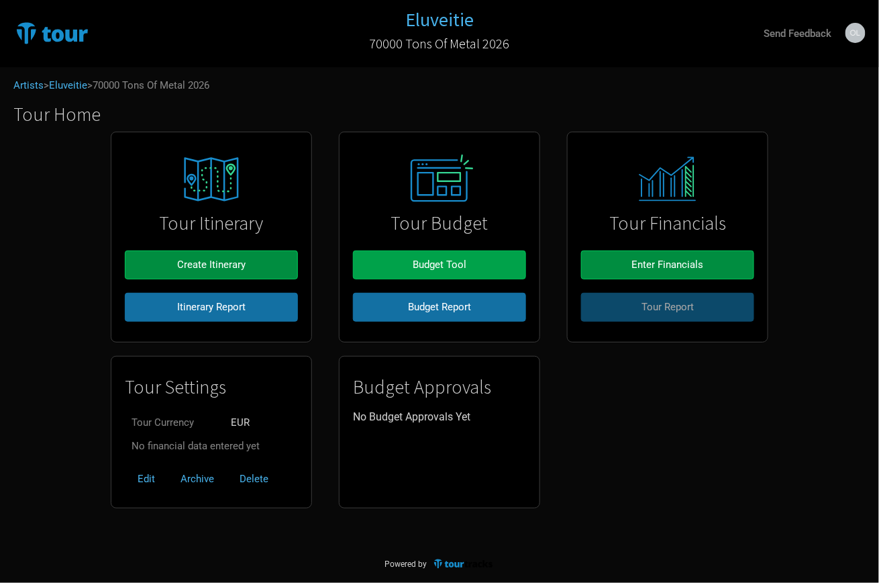
click at [436, 260] on span "Budget Tool" at bounding box center [440, 264] width 54 height 12
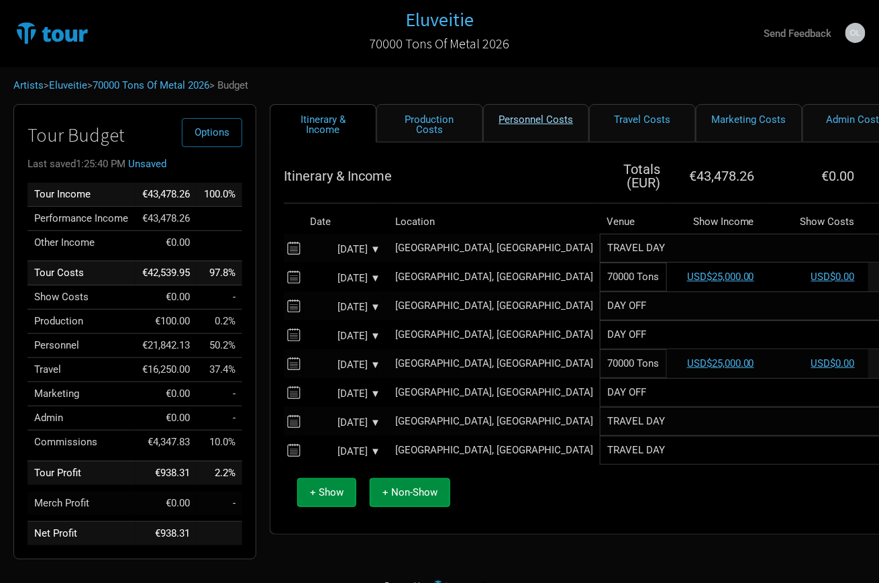
click at [526, 128] on link "Personnel Costs" at bounding box center [536, 123] width 107 height 38
select select "EUR"
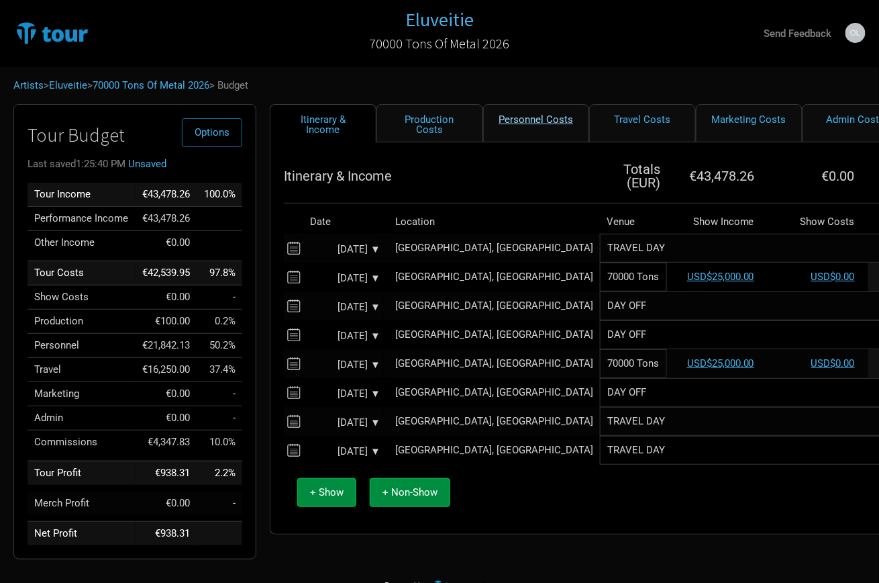
select select "EUR"
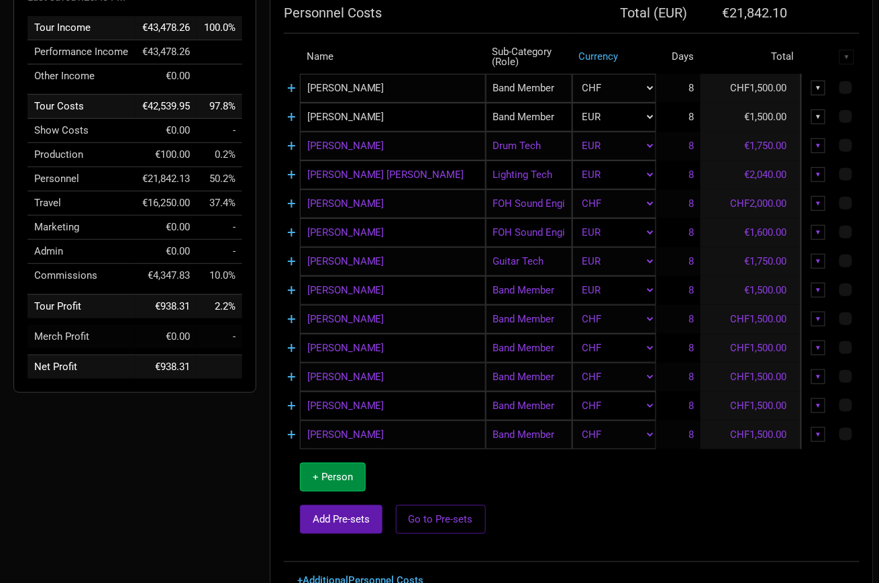
scroll to position [173, 0]
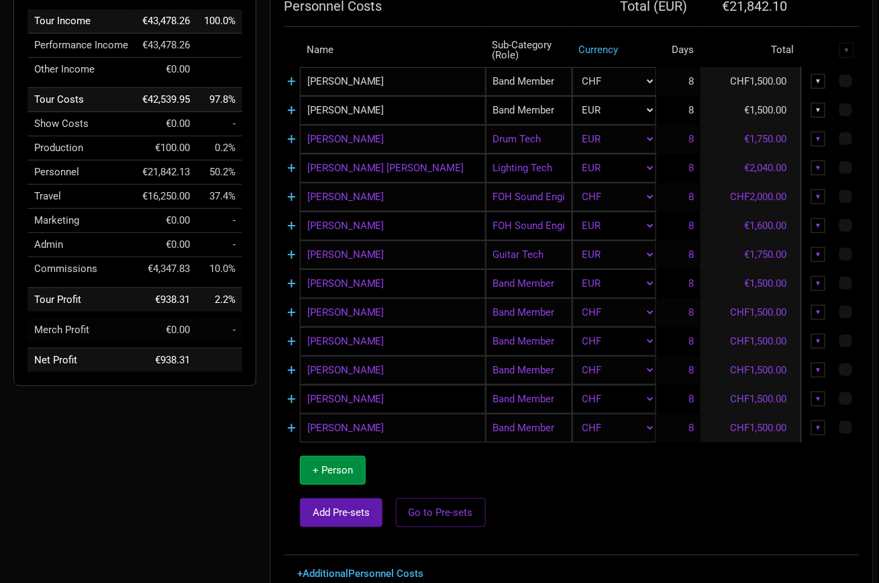
click at [818, 394] on div "▼" at bounding box center [818, 398] width 15 height 15
click at [761, 485] on link "Delete" at bounding box center [777, 490] width 83 height 10
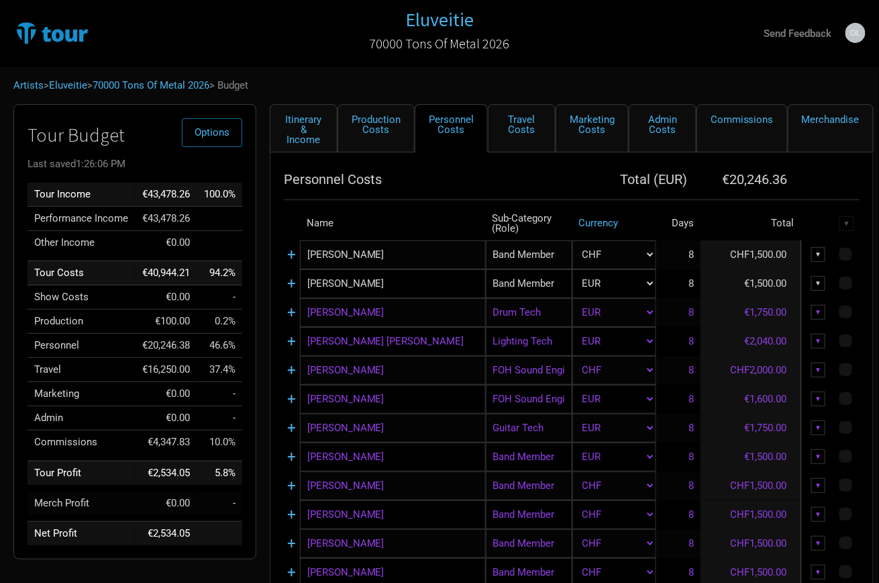
scroll to position [0, 0]
click at [70, 83] on link "Eluveitie" at bounding box center [68, 85] width 38 height 12
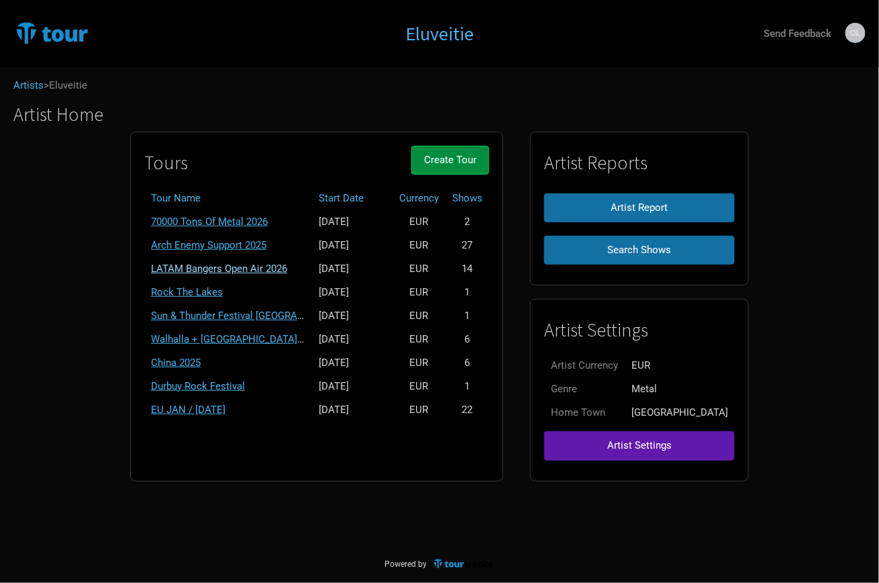
click at [234, 262] on link "LATAM Bangers Open Air 2026" at bounding box center [219, 268] width 136 height 12
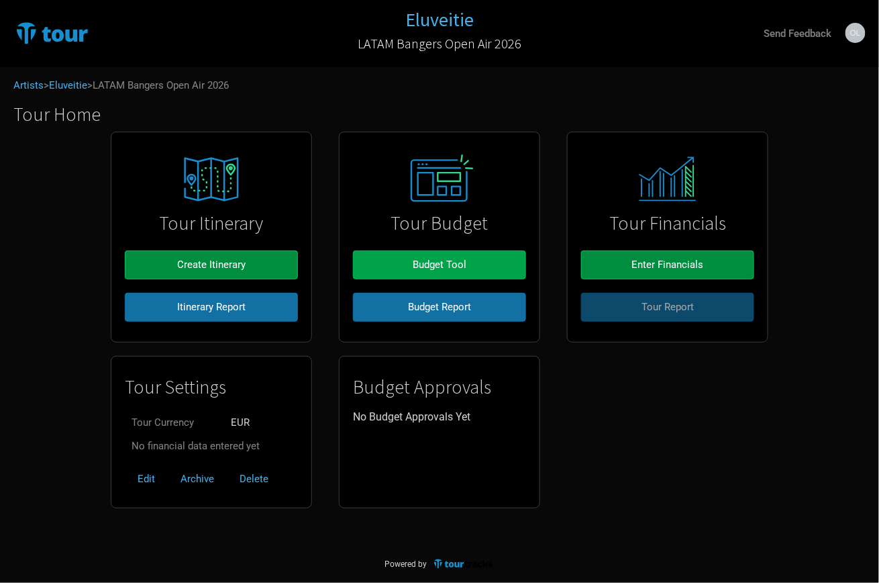
click at [450, 258] on span "Budget Tool" at bounding box center [440, 264] width 54 height 12
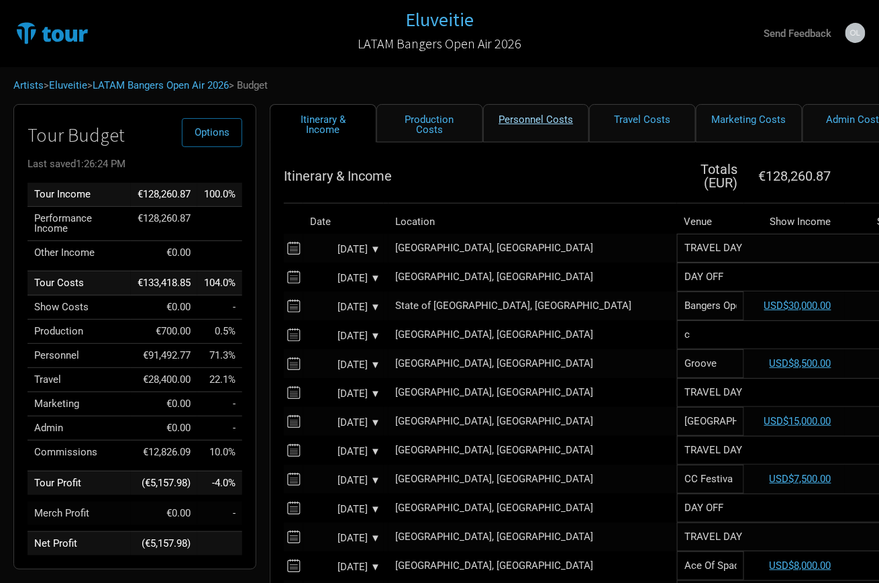
click at [525, 128] on link "Personnel Costs" at bounding box center [536, 123] width 107 height 38
select select "EUR"
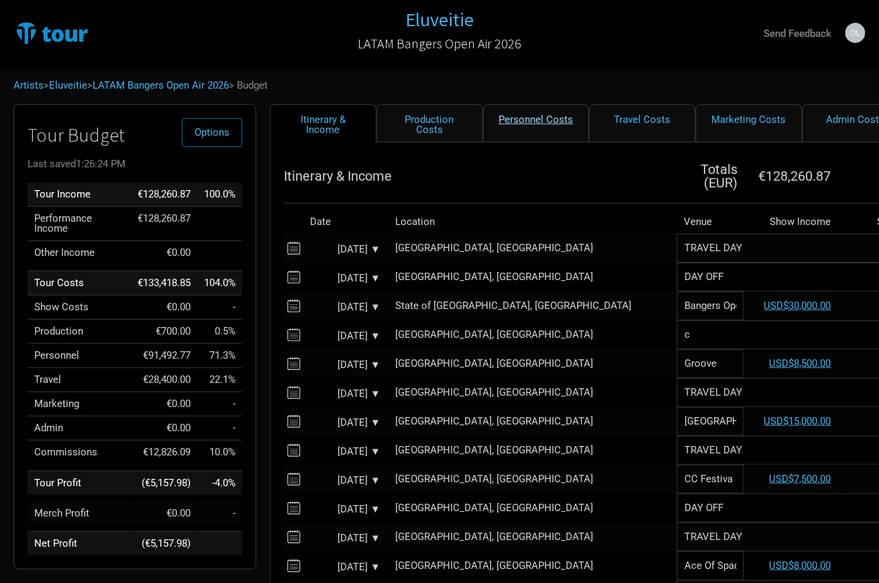
select select "EUR"
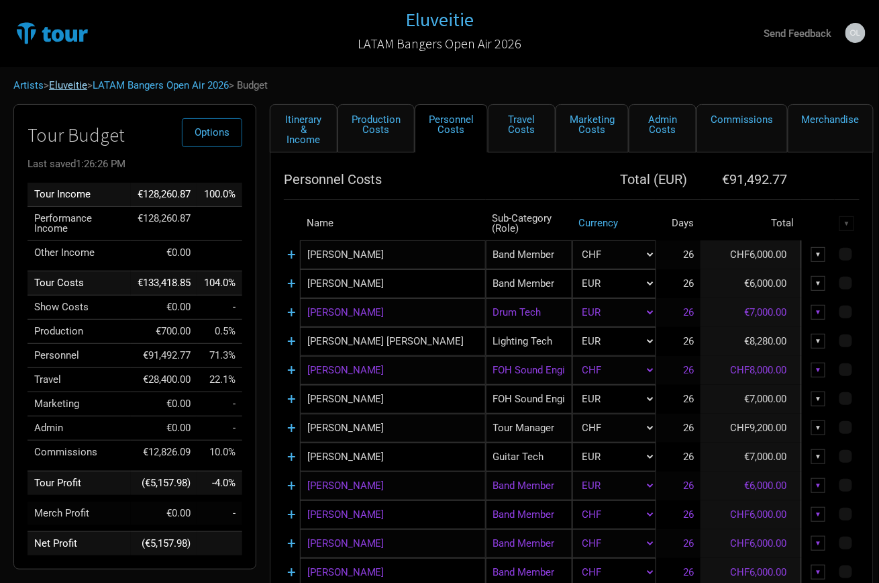
click at [65, 84] on link "Eluveitie" at bounding box center [68, 85] width 38 height 12
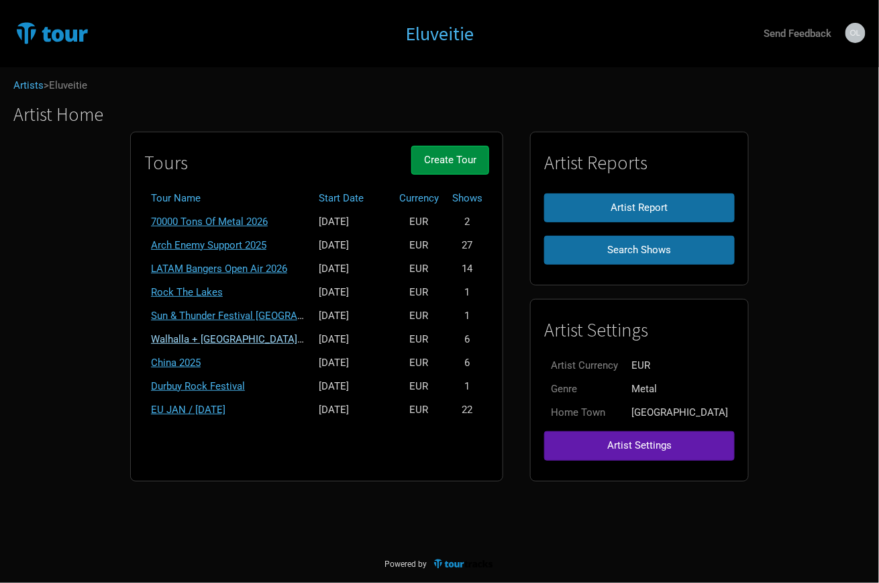
click at [234, 333] on link "Walhalla + [GEOGRAPHIC_DATA] + [GEOGRAPHIC_DATA] 2025" at bounding box center [290, 339] width 279 height 12
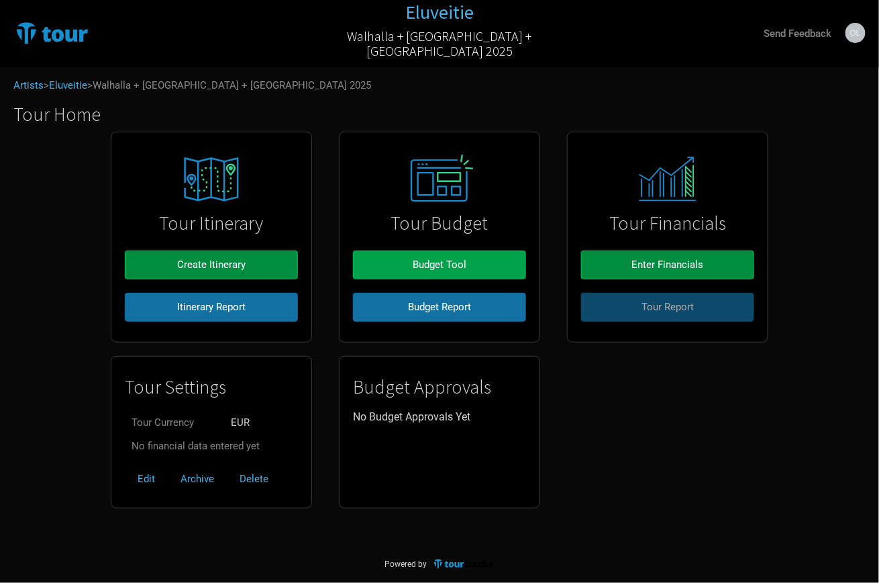
click at [444, 263] on span "Budget Tool" at bounding box center [440, 264] width 54 height 12
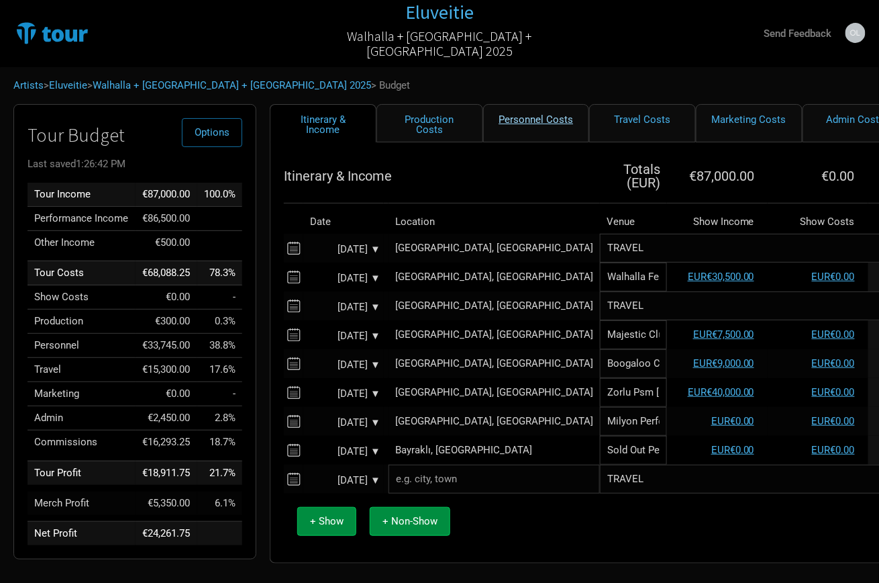
click at [523, 127] on link "Personnel Costs" at bounding box center [536, 123] width 107 height 38
select select "EUR"
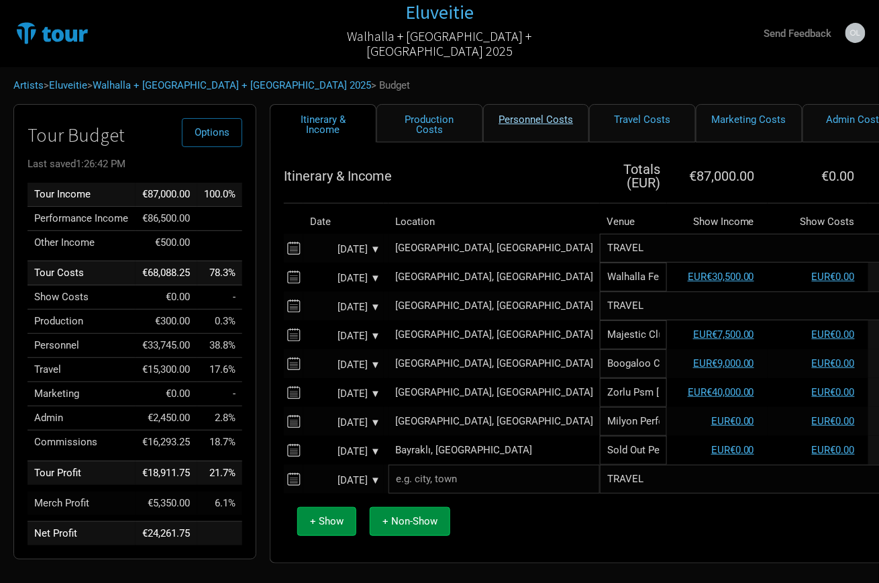
select select "EUR"
